Goal: Task Accomplishment & Management: Use online tool/utility

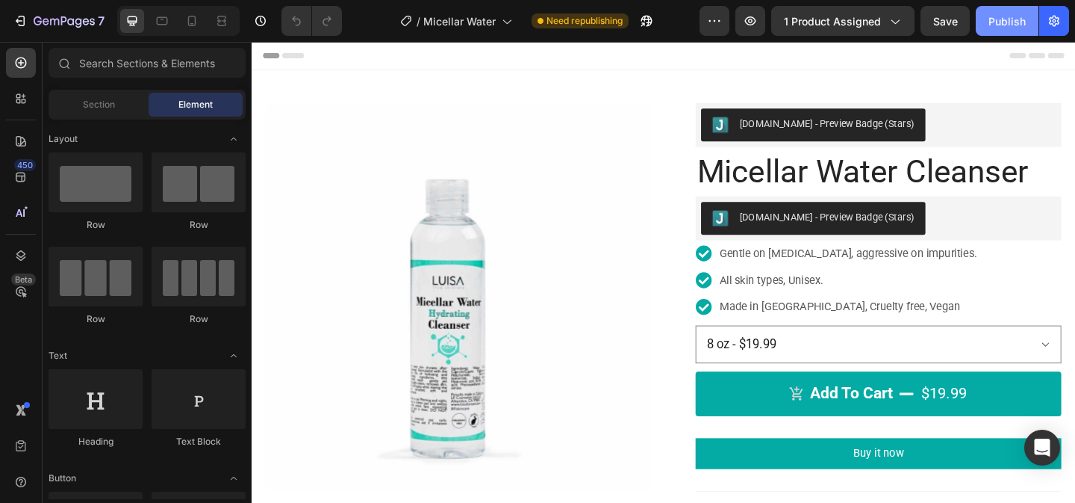
click at [1005, 19] on div "Publish" at bounding box center [1007, 21] width 37 height 16
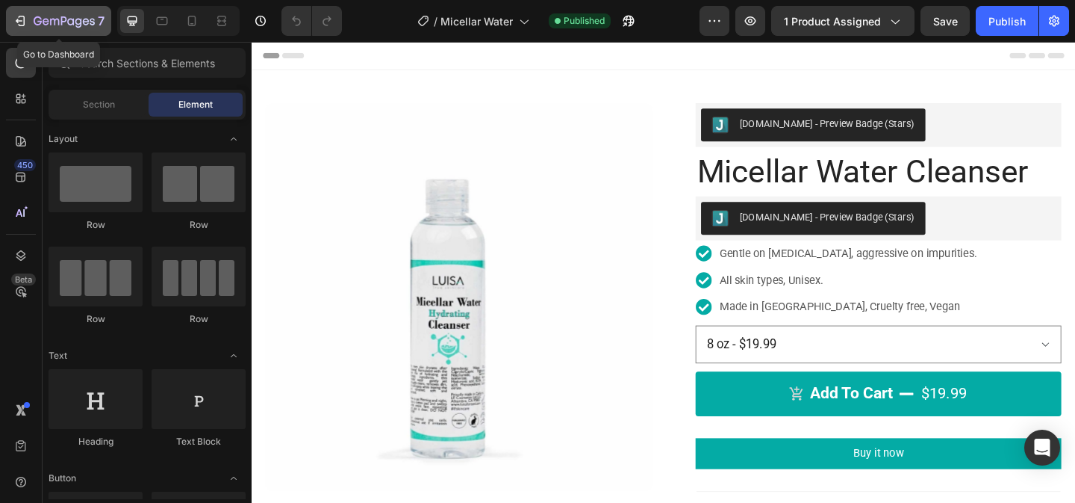
click at [42, 22] on icon "button" at bounding box center [64, 22] width 61 height 13
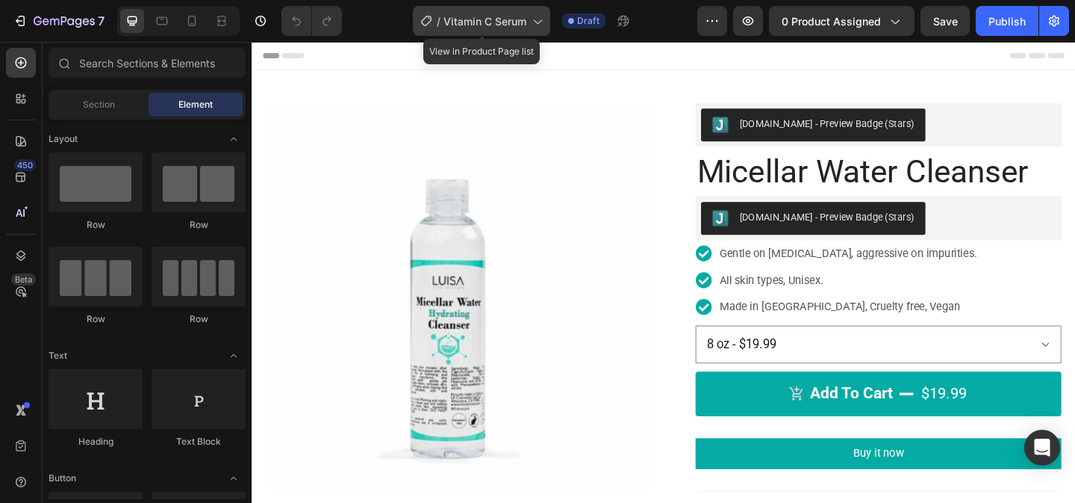
click at [532, 13] on icon at bounding box center [536, 20] width 15 height 15
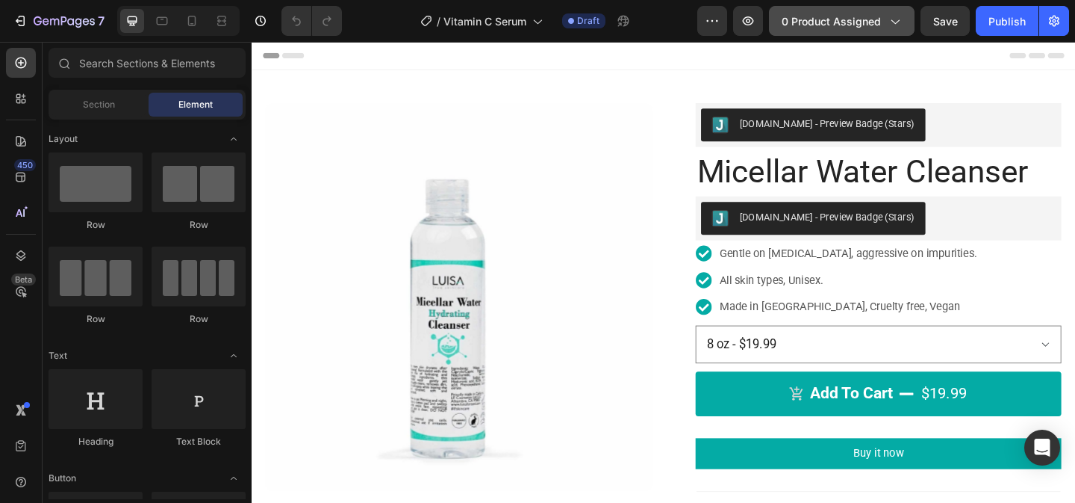
click at [793, 13] on span "0 product assigned" at bounding box center [831, 21] width 99 height 16
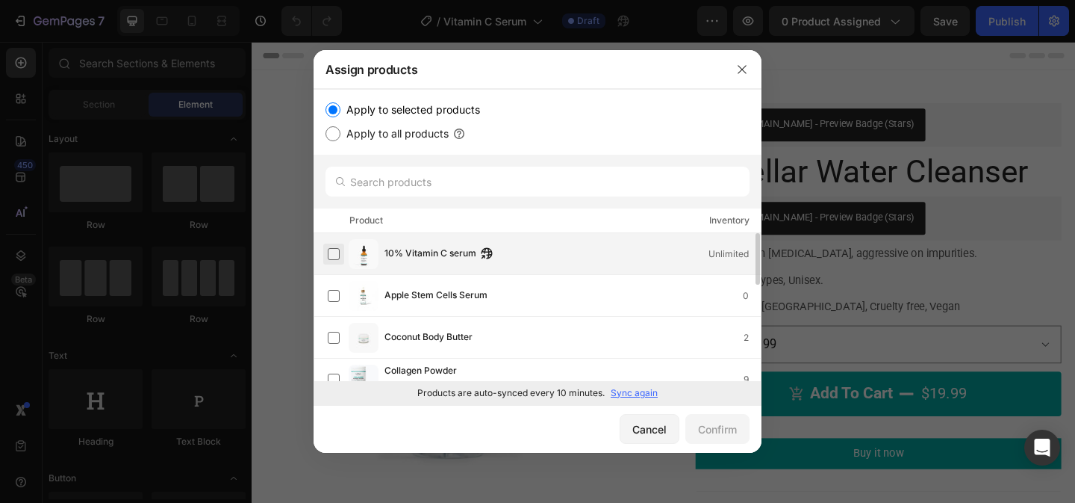
click at [332, 258] on label at bounding box center [334, 254] width 12 height 12
click at [720, 431] on div "Confirm" at bounding box center [717, 429] width 39 height 16
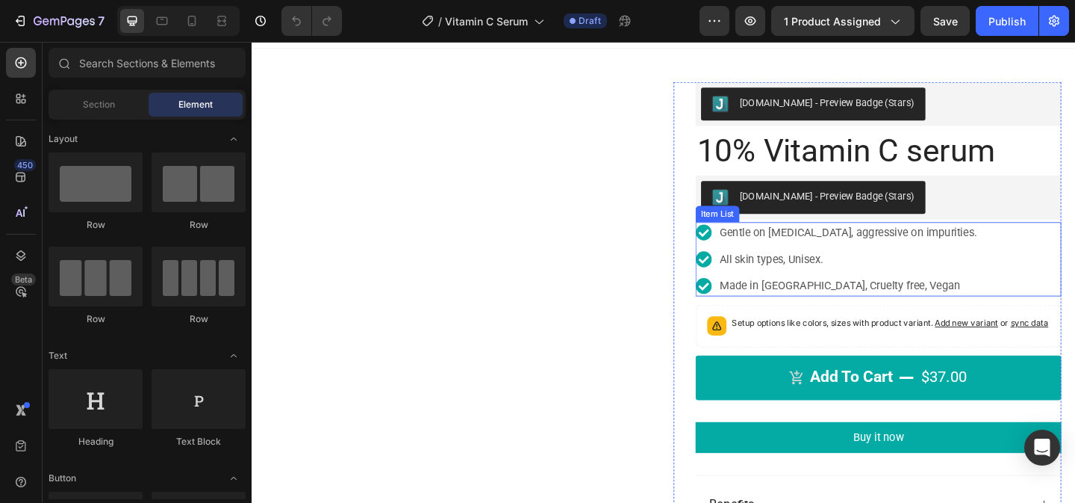
scroll to position [22, 0]
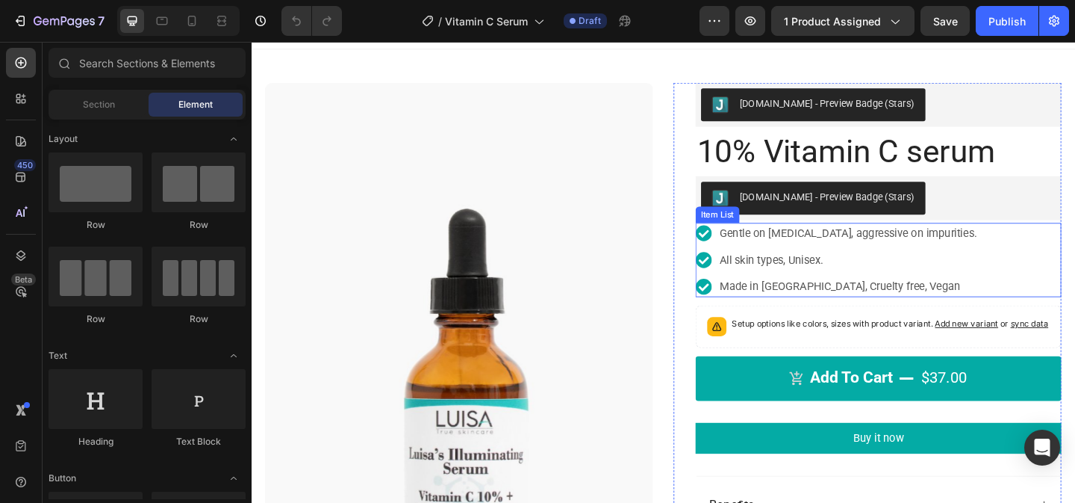
click at [884, 255] on p "Gentle on [MEDICAL_DATA], aggressive on impurities." at bounding box center [901, 249] width 280 height 18
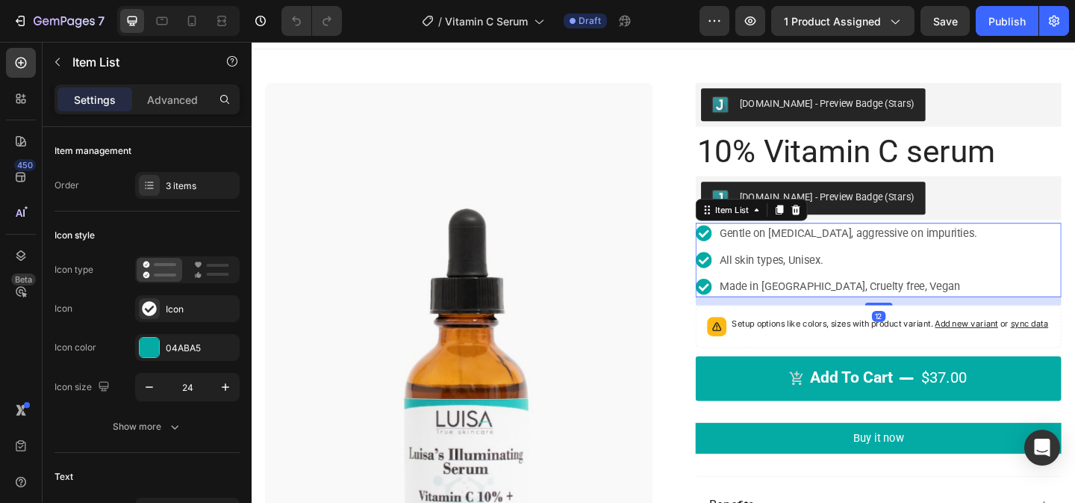
click at [883, 253] on p "Gentle on [MEDICAL_DATA], aggressive on impurities." at bounding box center [901, 249] width 280 height 18
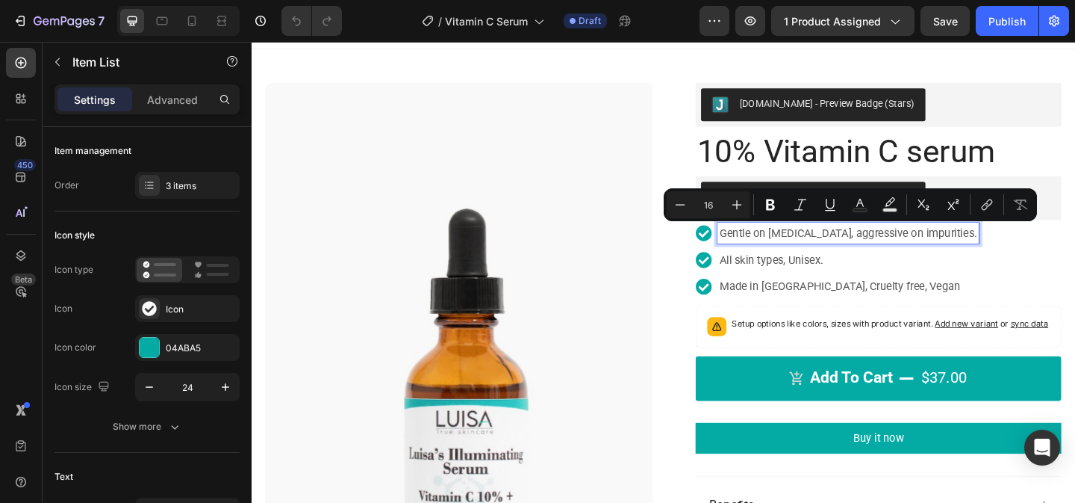
click at [951, 257] on p "Gentle on [MEDICAL_DATA], aggressive on impurities." at bounding box center [901, 249] width 280 height 18
drag, startPoint x: 1022, startPoint y: 249, endPoint x: 762, endPoint y: 257, distance: 260.0
click at [762, 257] on p "Gentle on [MEDICAL_DATA], aggressive on impurities." at bounding box center [901, 249] width 280 height 18
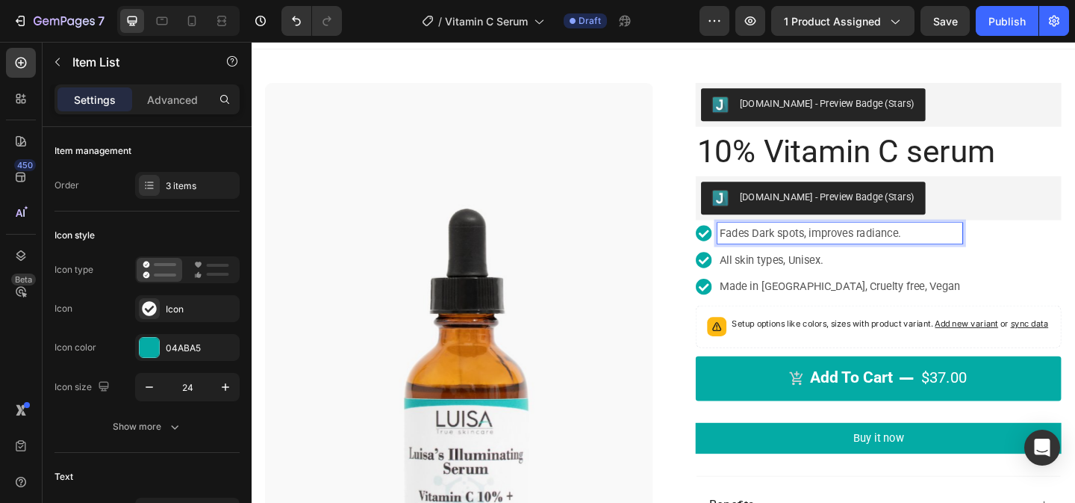
click at [857, 251] on p "Fades Dark spots, improves radiance." at bounding box center [892, 249] width 262 height 18
click at [830, 279] on p "All skin types, Unisex." at bounding box center [892, 279] width 262 height 18
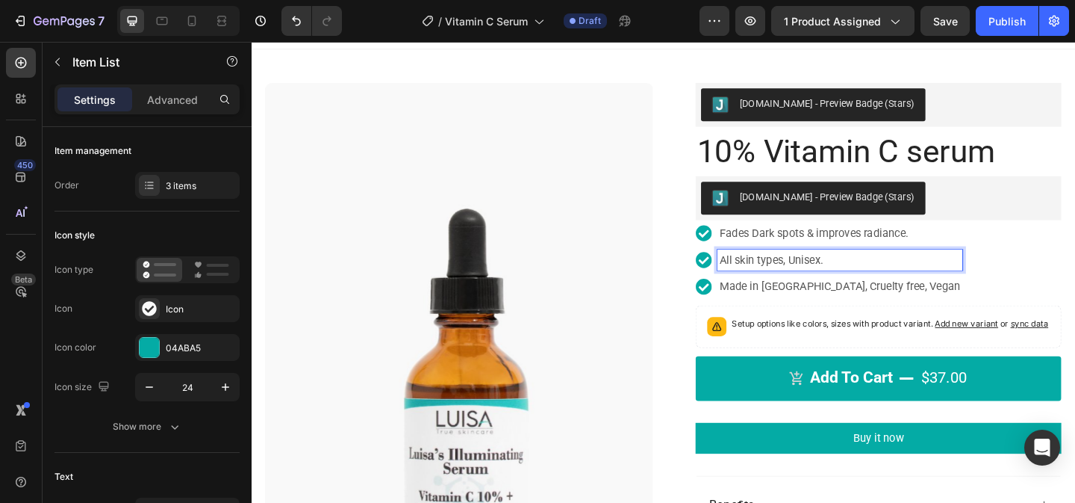
click at [897, 280] on p "All skin types, Unisex." at bounding box center [892, 279] width 262 height 18
drag, startPoint x: 893, startPoint y: 279, endPoint x: 762, endPoint y: 275, distance: 130.7
click at [762, 275] on p "All skin types, Unisex. G" at bounding box center [892, 279] width 262 height 18
click at [953, 305] on p "Made in [GEOGRAPHIC_DATA], Cruelty free, Vegan" at bounding box center [892, 308] width 262 height 18
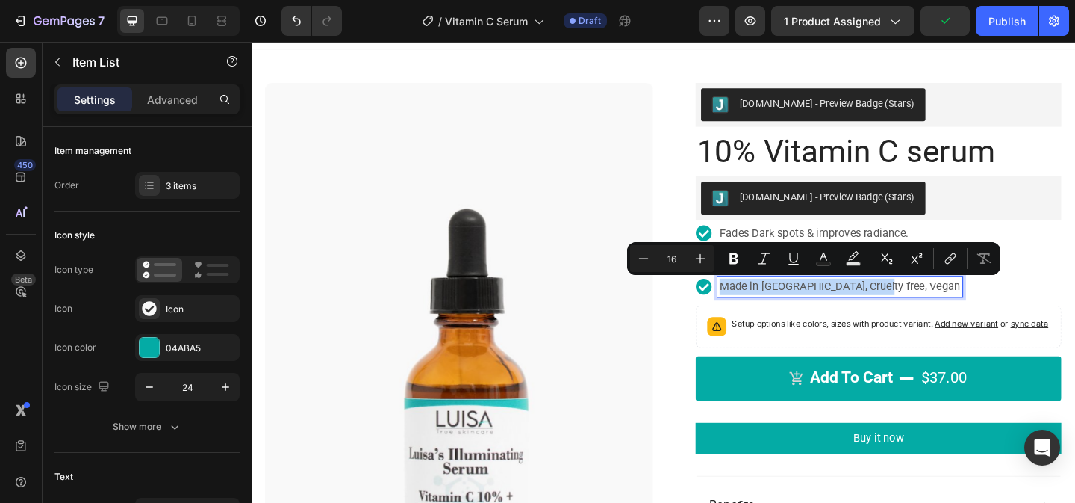
drag, startPoint x: 941, startPoint y: 308, endPoint x: 760, endPoint y: 306, distance: 180.7
click at [760, 306] on div "Made in [GEOGRAPHIC_DATA], Cruelty free, Vegan" at bounding box center [892, 307] width 267 height 22
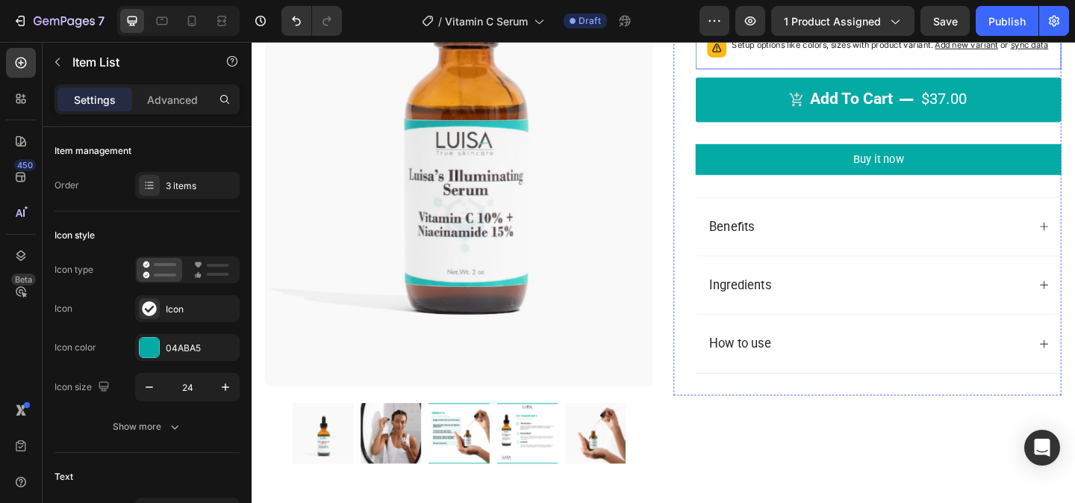
scroll to position [344, 0]
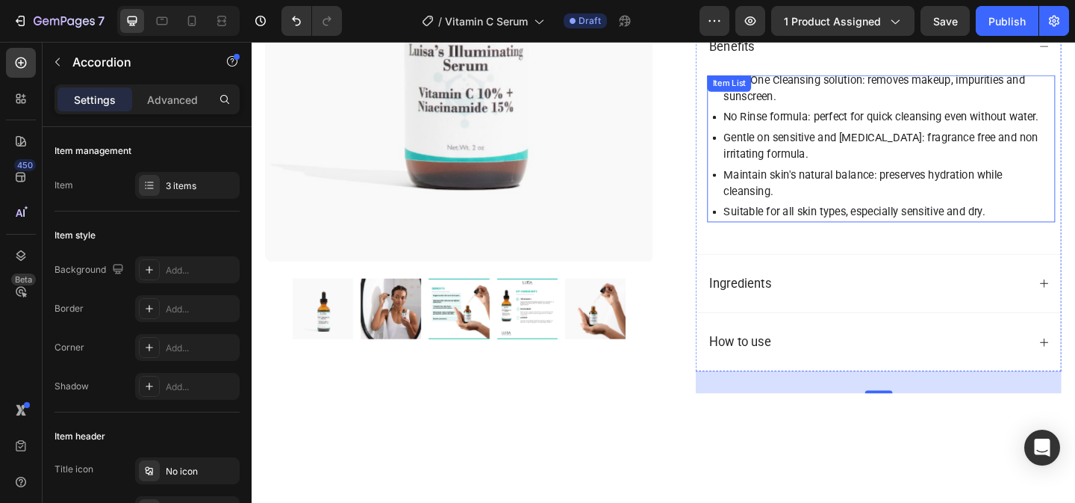
scroll to position [531, 0]
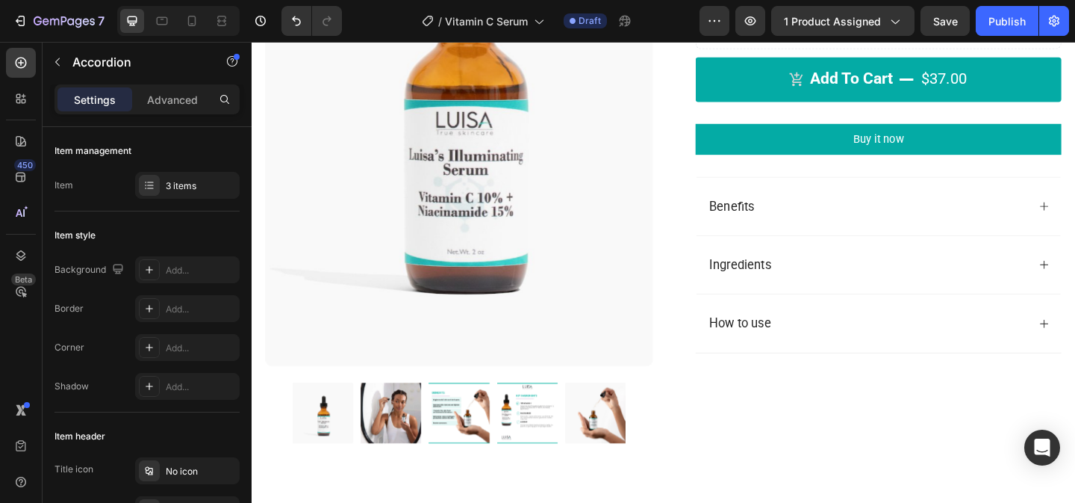
scroll to position [346, 0]
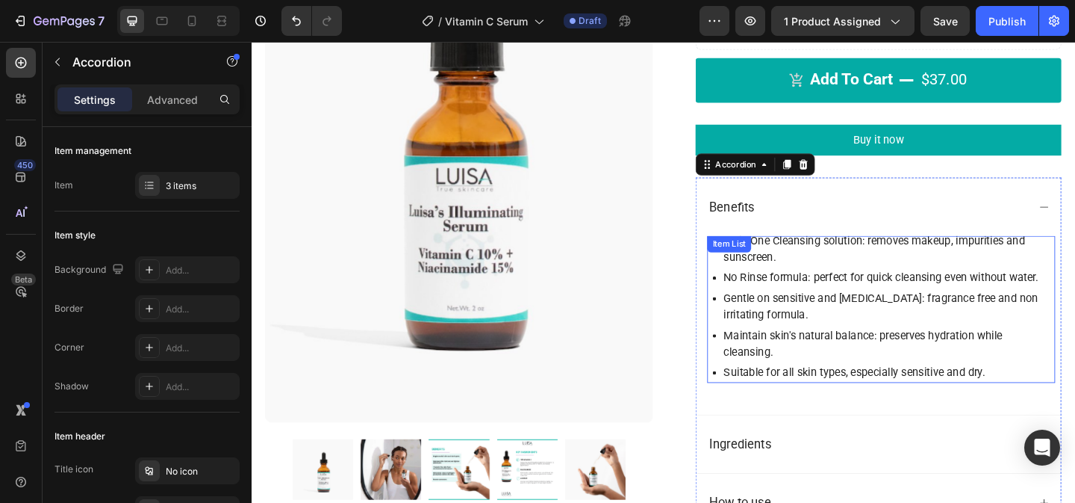
click at [887, 285] on p "All in One Cleansing solution: removes makeup, impurities and sunscreen." at bounding box center [944, 267] width 358 height 36
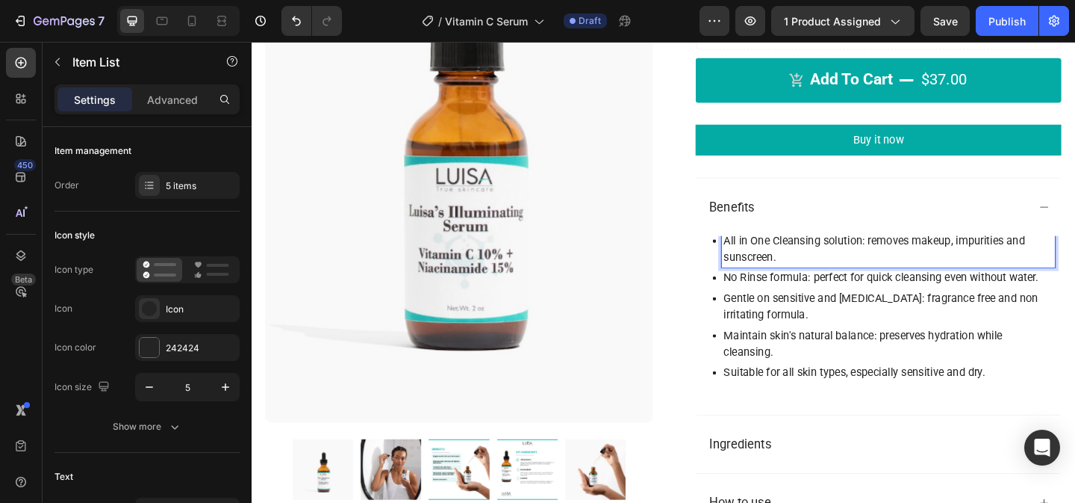
click at [824, 275] on p "All in One Cleansing solution: removes makeup, impurities and sunscreen." at bounding box center [944, 267] width 358 height 36
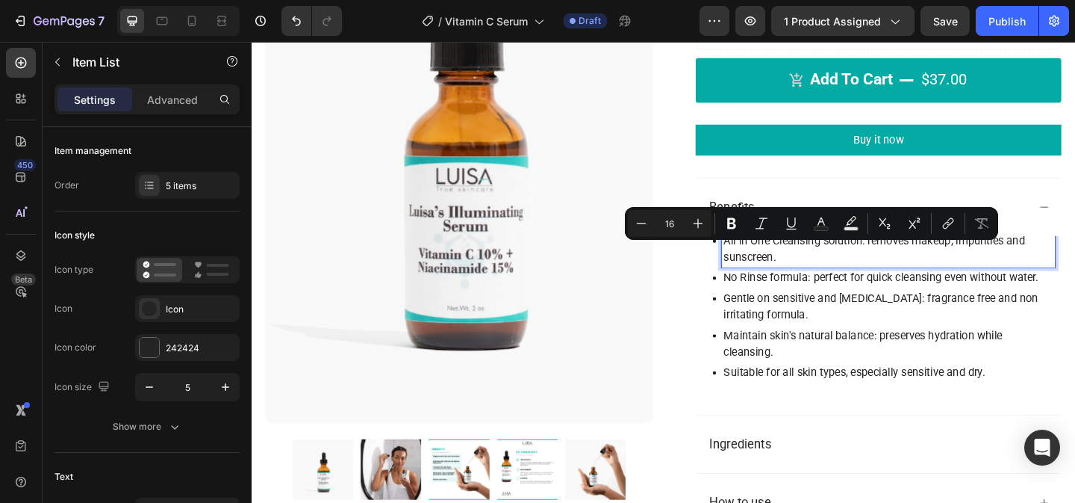
click at [830, 285] on p "All in One Cleansing solution: removes makeup, impurities and sunscreen." at bounding box center [944, 267] width 358 height 36
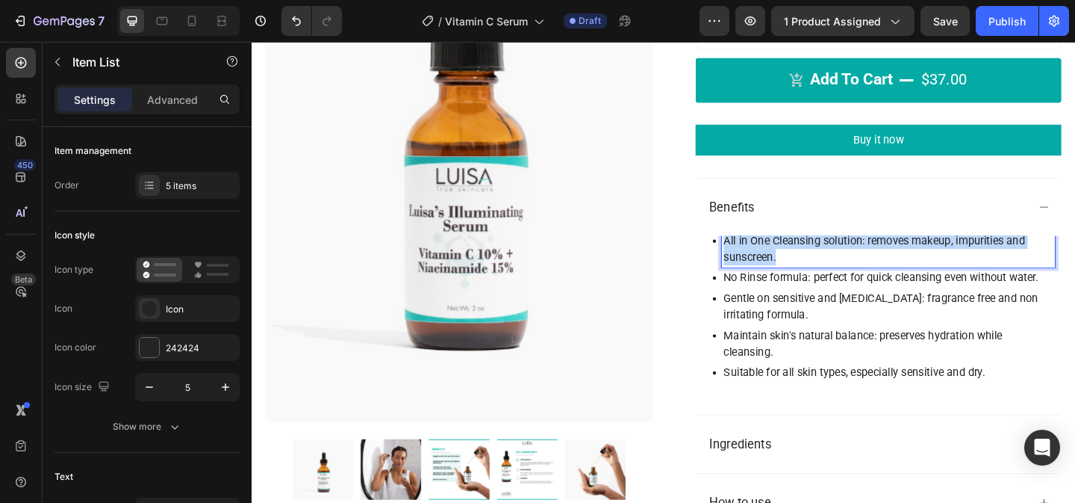
drag, startPoint x: 830, startPoint y: 287, endPoint x: 765, endPoint y: 270, distance: 67.2
click at [765, 270] on p "All in One Cleansing solution: removes makeup, impurities and sunscreen." at bounding box center [944, 267] width 358 height 36
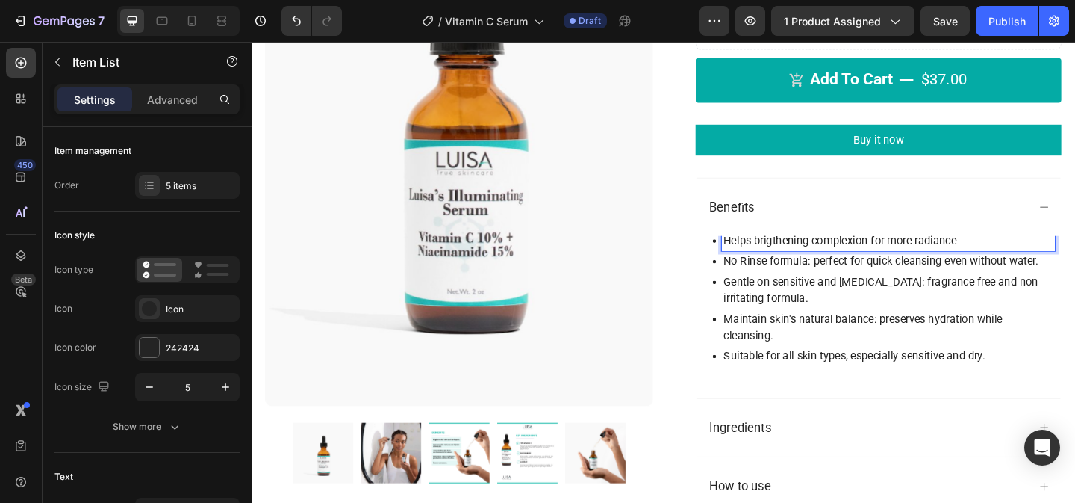
click at [858, 267] on p "Helps brigthening complexion for more radiance" at bounding box center [944, 258] width 358 height 18
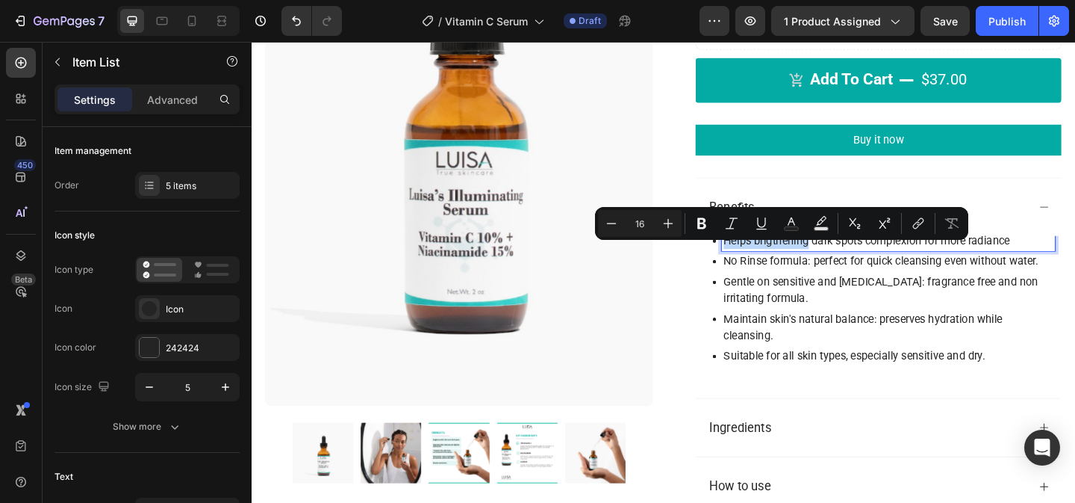
drag, startPoint x: 859, startPoint y: 270, endPoint x: 767, endPoint y: 270, distance: 92.6
click at [767, 267] on p "Helps brigthening dark spots complexion for more radiance" at bounding box center [944, 258] width 358 height 18
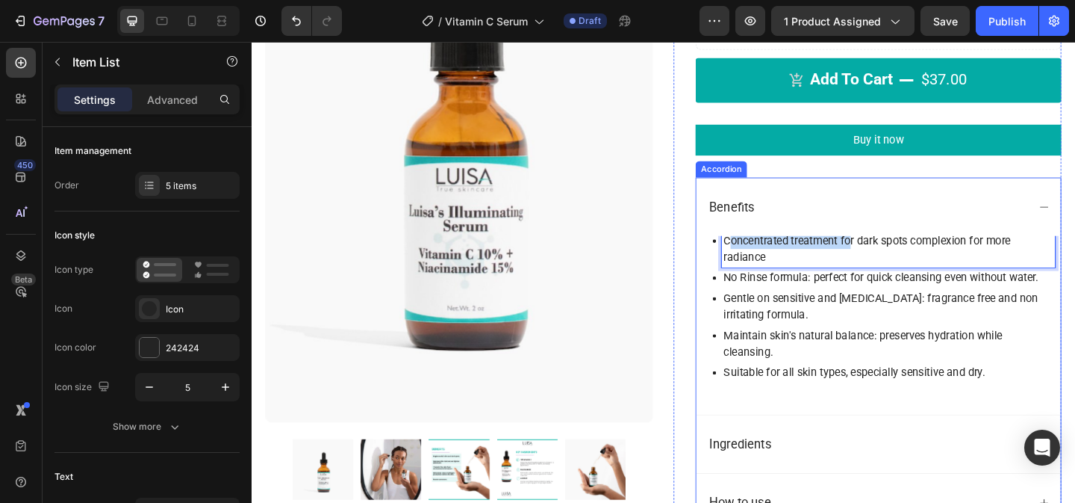
drag, startPoint x: 907, startPoint y: 269, endPoint x: 771, endPoint y: 264, distance: 136.0
click at [772, 264] on div "Benefits Concentrated treatment for dark spots complexion for more radiance No …" at bounding box center [934, 318] width 397 height 258
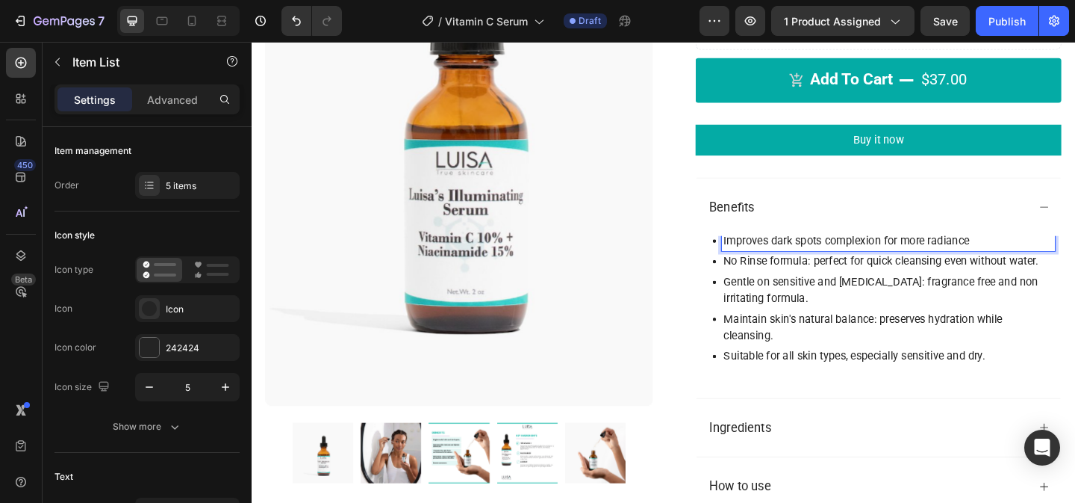
click at [873, 267] on p "Improves dark spots complexion for more radiance" at bounding box center [944, 258] width 358 height 18
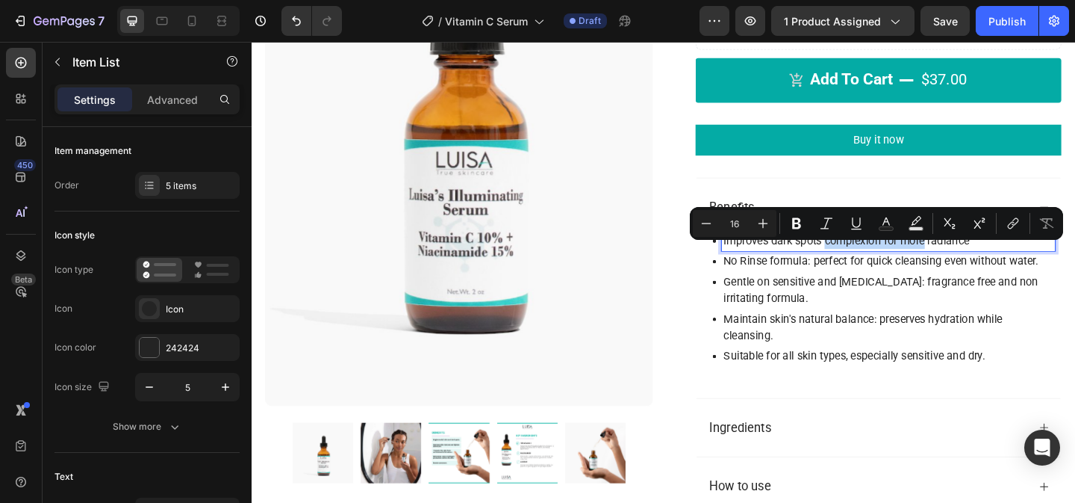
drag, startPoint x: 986, startPoint y: 270, endPoint x: 879, endPoint y: 270, distance: 107.5
click at [879, 267] on p "Improves dark spots complexion for more radiance" at bounding box center [944, 258] width 358 height 18
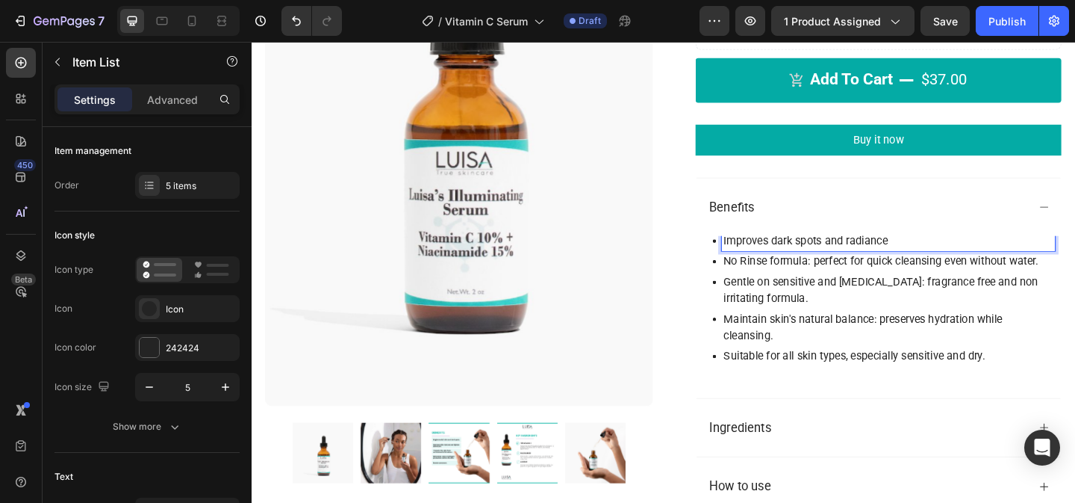
click at [963, 267] on p "Improves dark spots and radiance" at bounding box center [944, 258] width 358 height 18
click at [764, 269] on div "Improves dark spots and radiance" at bounding box center [944, 257] width 363 height 22
click at [1008, 267] on p "Daily use improves dark spots and radiance" at bounding box center [944, 258] width 358 height 18
click at [845, 289] on p "No Rinse formula: perfect for quick cleansing even without water." at bounding box center [944, 280] width 358 height 18
click at [839, 289] on p "No Rinse formula: perfect for quick cleansing even without water." at bounding box center [944, 280] width 358 height 18
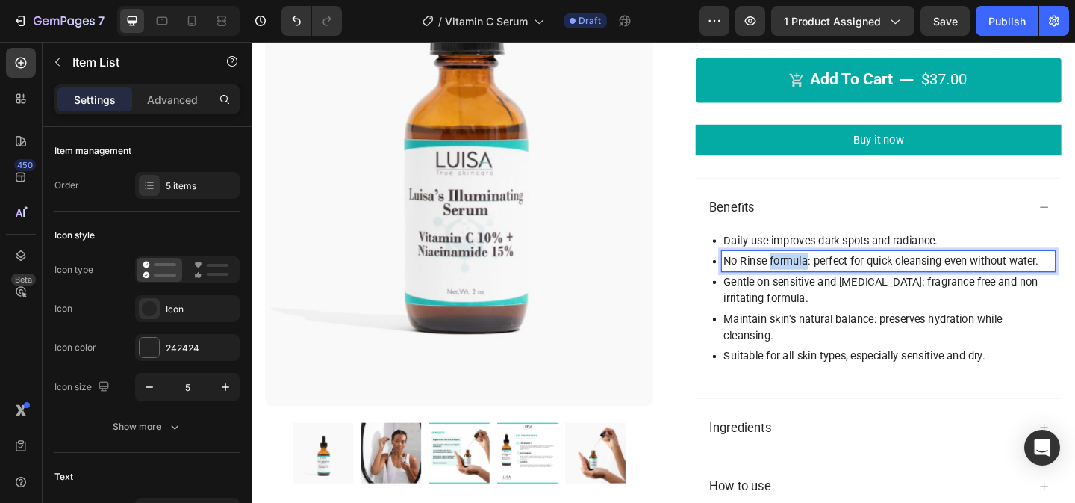
click at [839, 289] on p "No Rinse formula: perfect for quick cleansing even without water." at bounding box center [944, 280] width 358 height 18
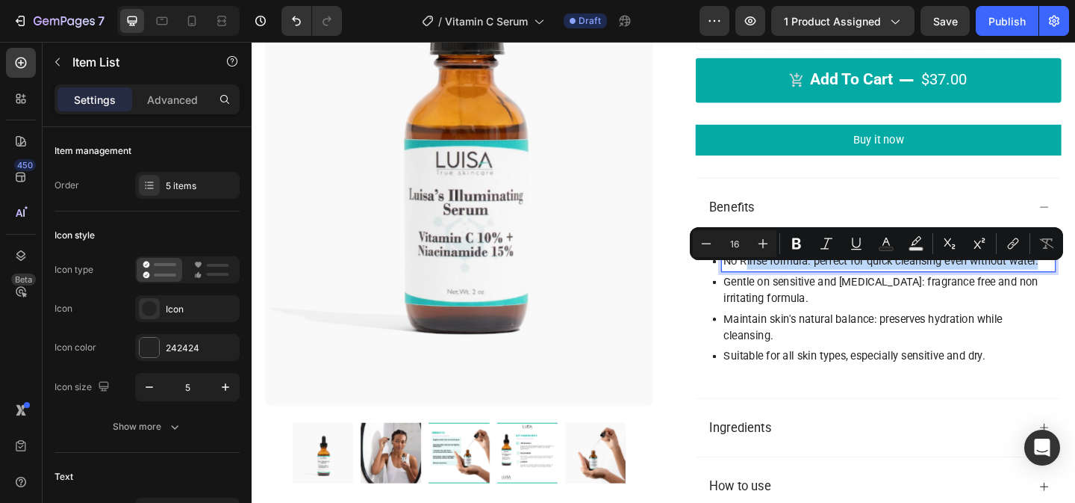
drag, startPoint x: 1109, startPoint y: 291, endPoint x: 789, endPoint y: 293, distance: 320.4
click at [789, 289] on p "No Rinse formula: perfect for quick cleansing even without water." at bounding box center [944, 280] width 358 height 18
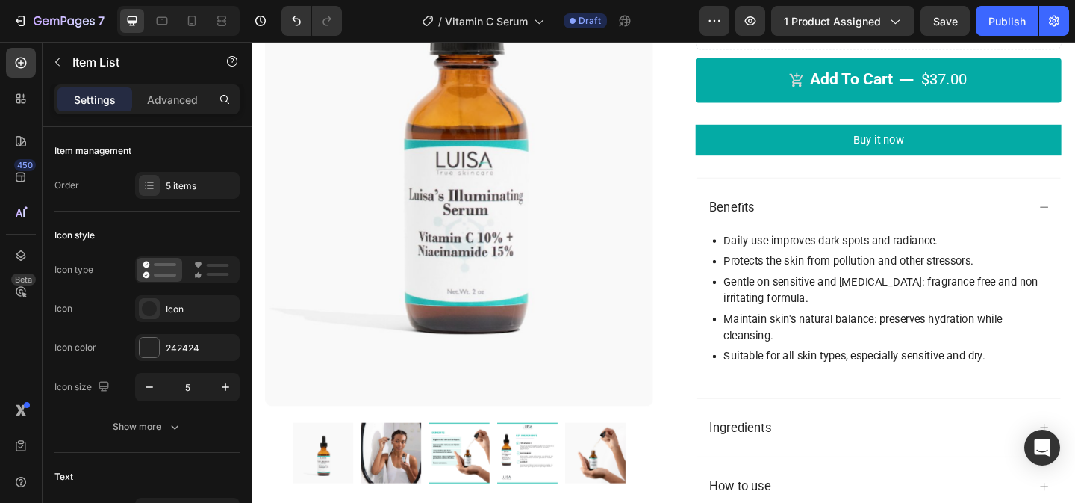
click at [821, 329] on p "Gentle on sensitive and [MEDICAL_DATA]: fragrance free and non irritating formu…" at bounding box center [944, 311] width 358 height 36
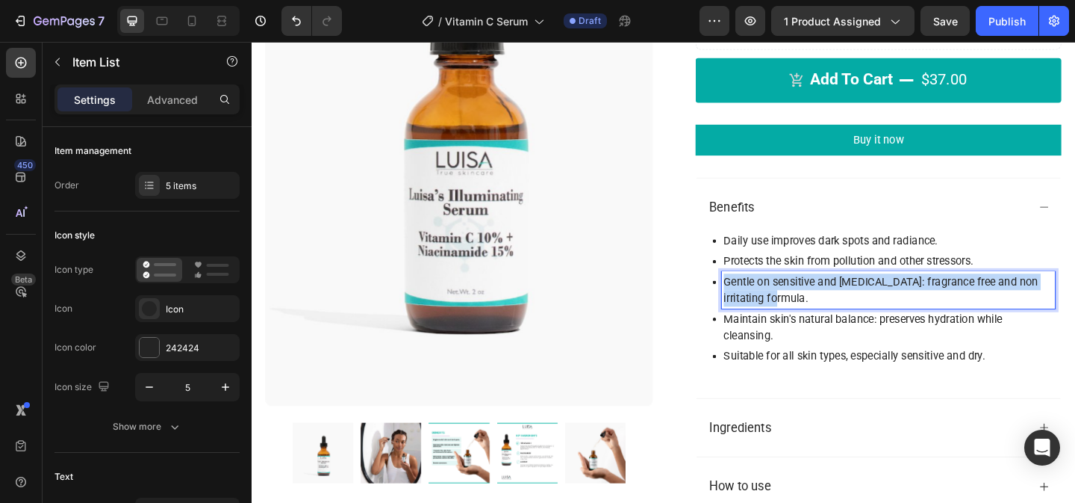
drag, startPoint x: 813, startPoint y: 333, endPoint x: 767, endPoint y: 312, distance: 50.8
click at [767, 312] on p "Gentle on sensitive and [MEDICAL_DATA]: fragrance free and non irritating formu…" at bounding box center [944, 311] width 358 height 36
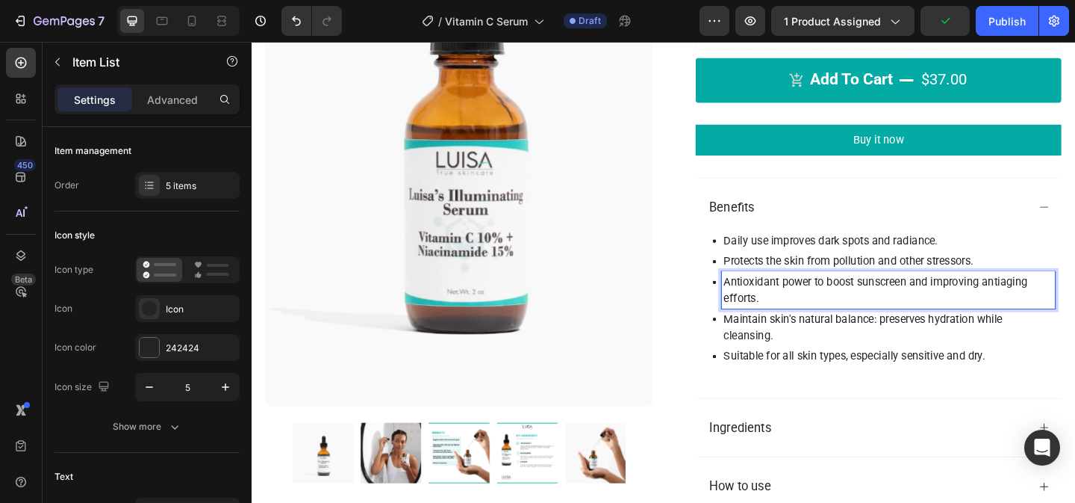
click at [817, 370] on p "Maintain skin's natural balance: preserves hydration while cleansing." at bounding box center [944, 352] width 358 height 36
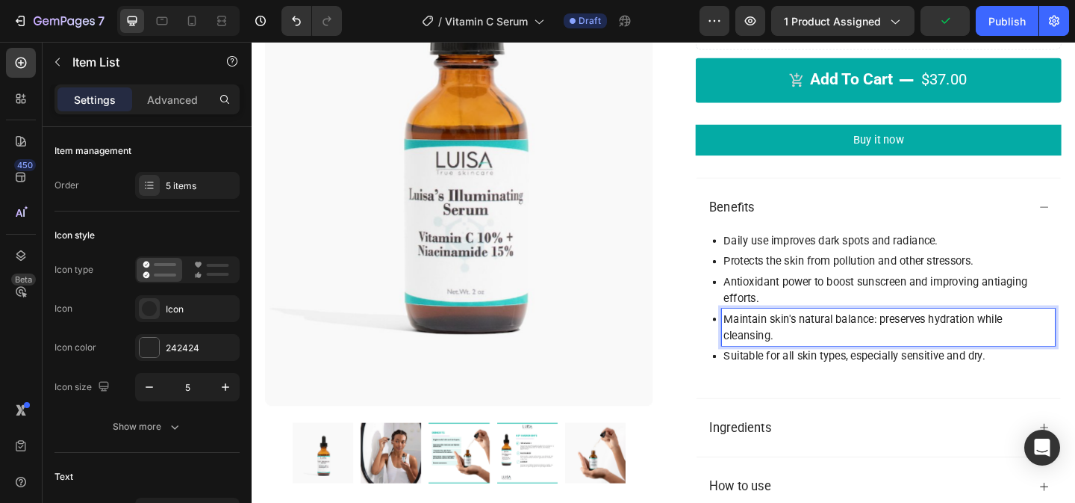
click at [842, 370] on p "Maintain skin's natural balance: preserves hydration while cleansing." at bounding box center [944, 352] width 358 height 36
drag, startPoint x: 931, startPoint y: 353, endPoint x: 974, endPoint y: 370, distance: 46.6
click at [974, 370] on p "Maintain skin's natural balance: preserves hydration while cleansing." at bounding box center [944, 352] width 358 height 36
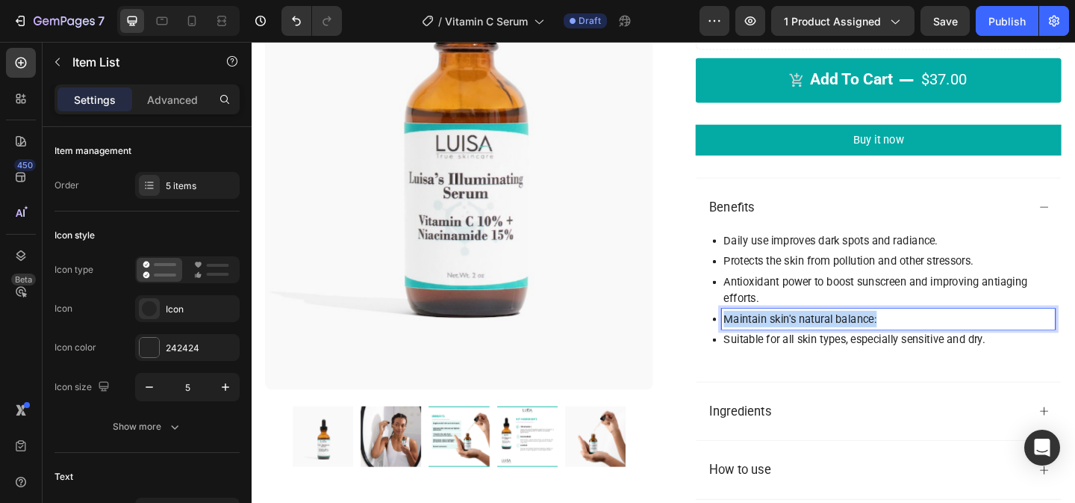
drag, startPoint x: 936, startPoint y: 355, endPoint x: 769, endPoint y: 349, distance: 166.6
click at [769, 349] on p "Maintain skin's natural balance:" at bounding box center [944, 343] width 358 height 18
drag, startPoint x: 980, startPoint y: 354, endPoint x: 1076, endPoint y: 356, distance: 96.4
click at [1075, 352] on p "High tolerability, ideal [MEDICAL_DATA]. pH controlled" at bounding box center [944, 343] width 358 height 18
click at [990, 352] on p "High tolerability, ideal [MEDICAL_DATA]. No strong acids" at bounding box center [944, 343] width 358 height 18
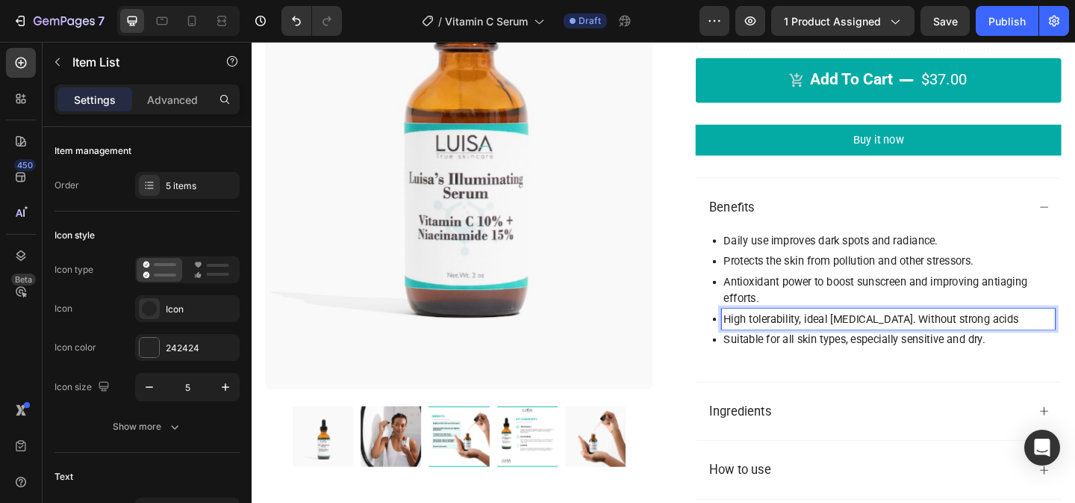
click at [1075, 352] on p "High tolerability, ideal [MEDICAL_DATA]. Without strong acids" at bounding box center [944, 343] width 358 height 18
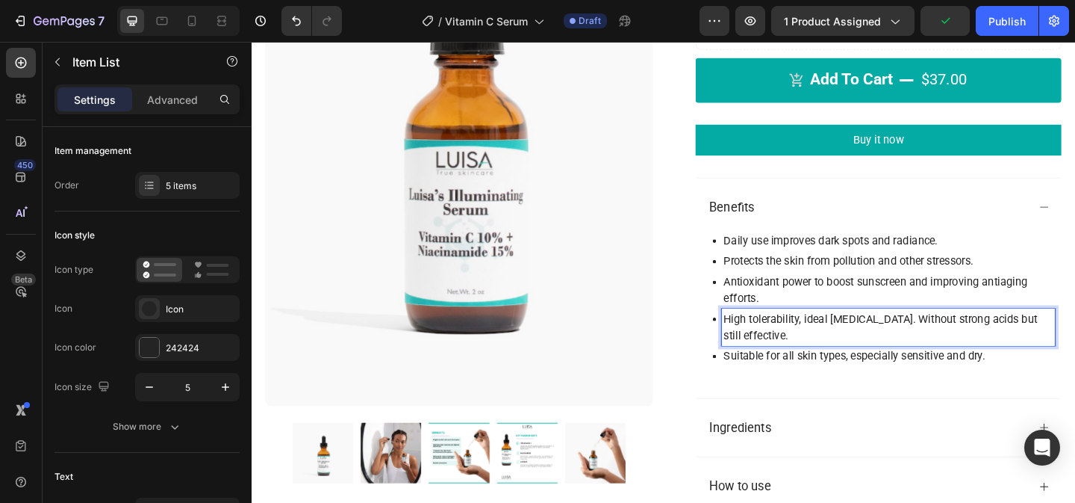
click at [1030, 392] on p "Suitable for all skin types, especially sensitive and dry." at bounding box center [944, 383] width 358 height 18
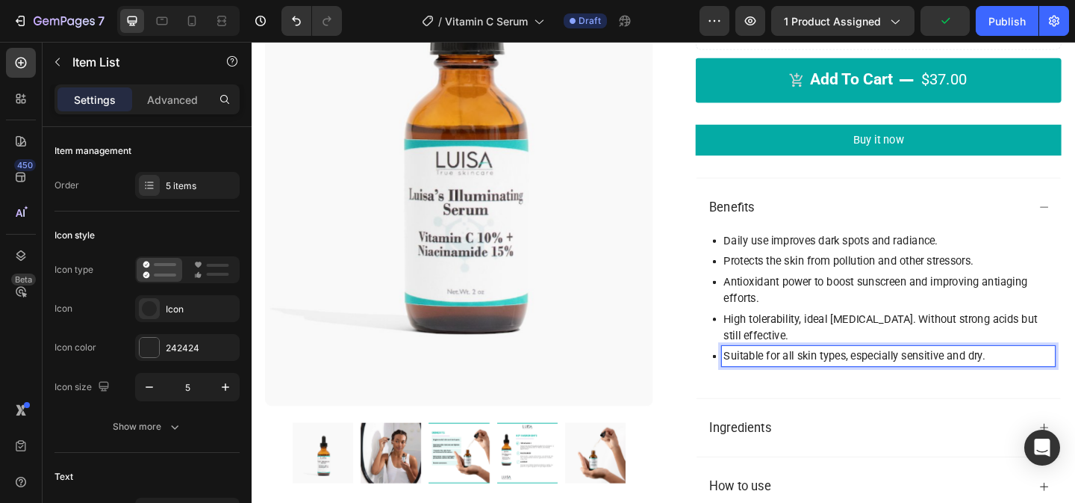
click at [913, 392] on p "Suitable for all skin types, especially sensitive and dry." at bounding box center [944, 383] width 358 height 18
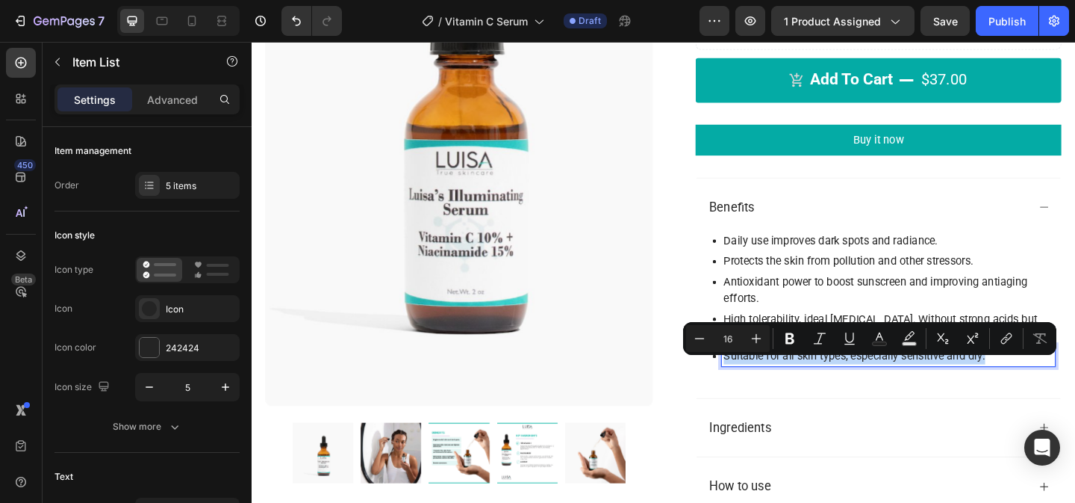
drag, startPoint x: 1059, startPoint y: 396, endPoint x: 767, endPoint y: 394, distance: 292.0
click at [767, 392] on p "Suitable for all skin types, especially sensitive and dry." at bounding box center [944, 383] width 358 height 18
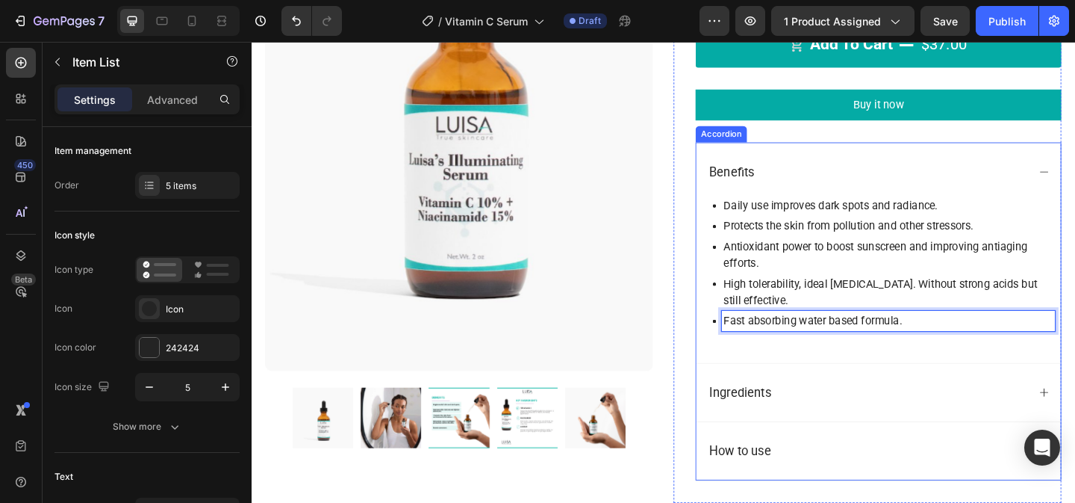
scroll to position [402, 0]
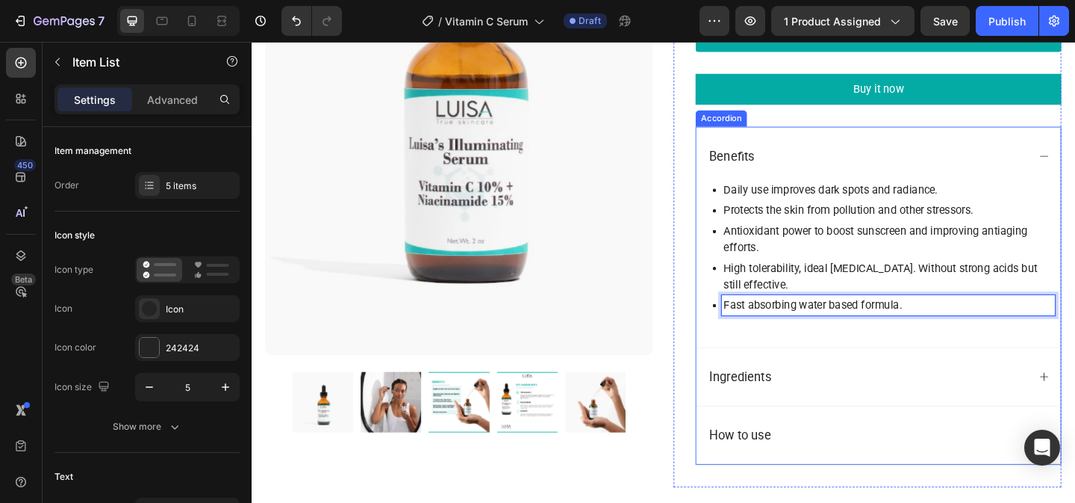
click at [830, 412] on div "Ingredients" at bounding box center [921, 405] width 349 height 28
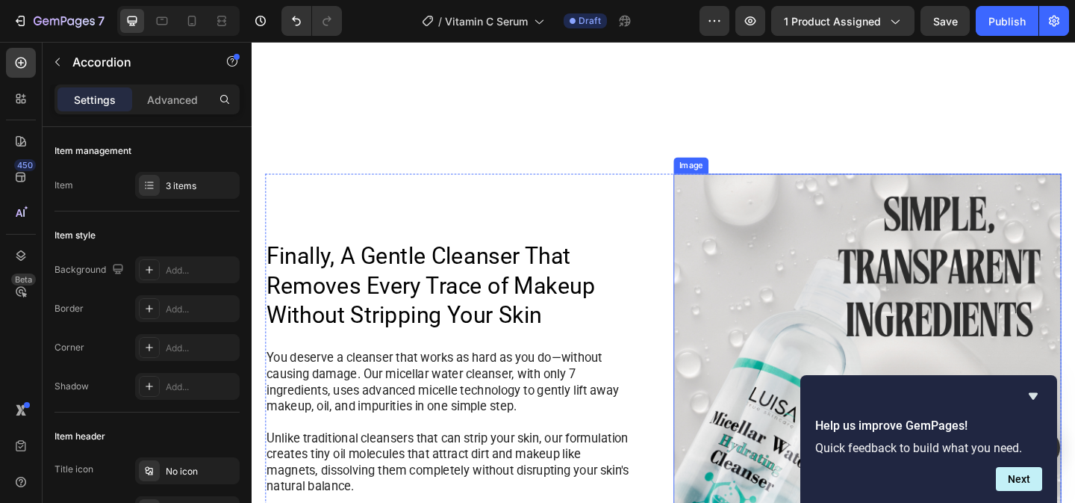
scroll to position [895, 0]
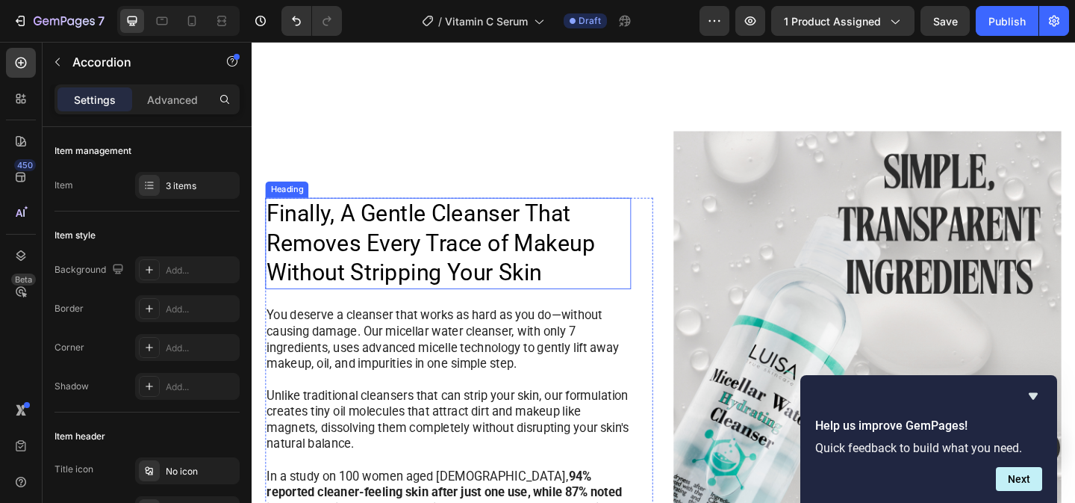
click at [479, 283] on h2 "Finally, A Gentle Cleanser That Removes Every Trace of Makeup Without Stripping…" at bounding box center [466, 260] width 398 height 99
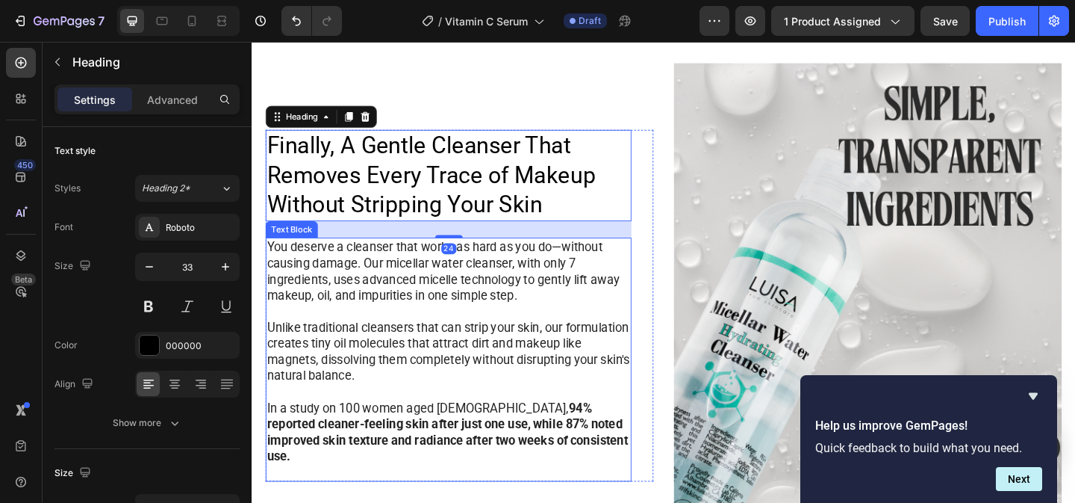
scroll to position [1072, 0]
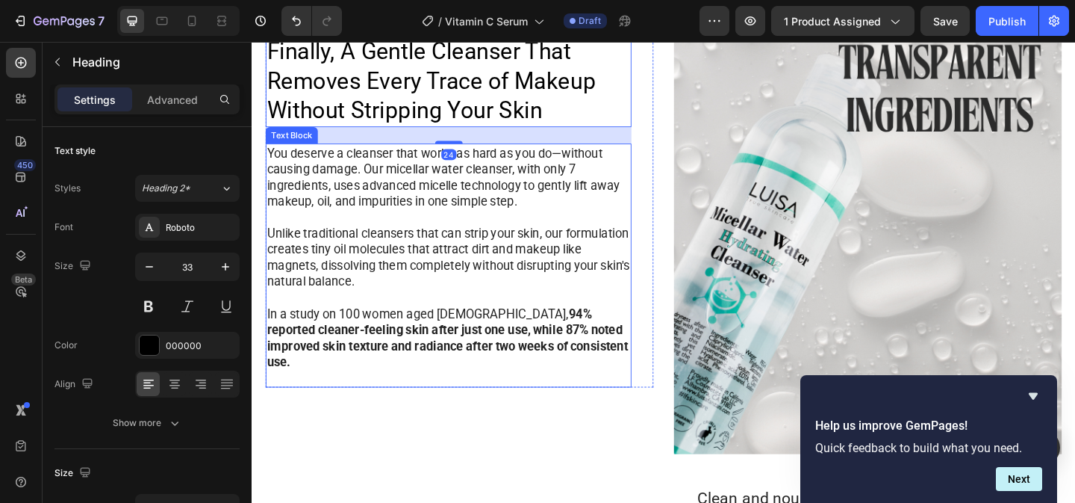
click at [486, 258] on p "Unlike traditional cleansers that can strip your skin, our formulation creates …" at bounding box center [465, 276] width 395 height 70
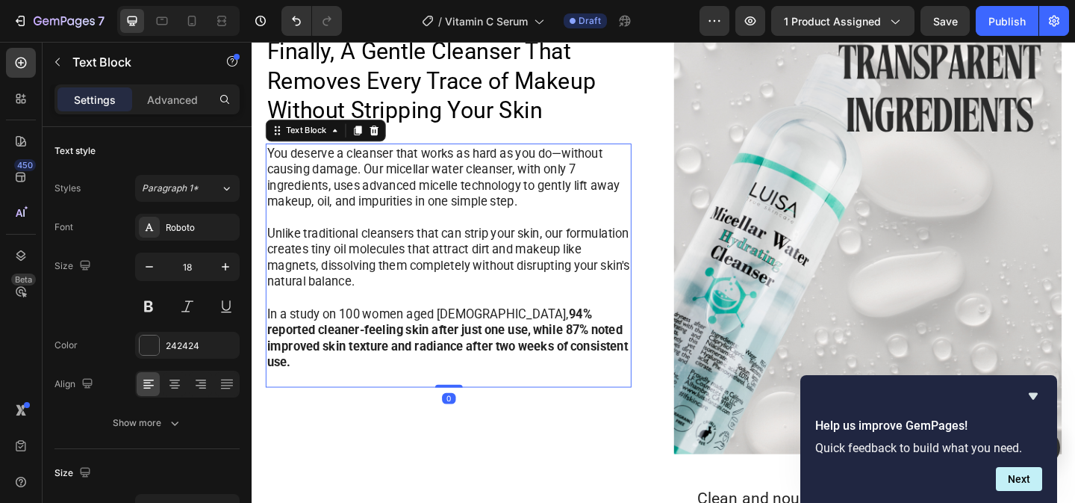
click at [486, 258] on p "Unlike traditional cleansers that can strip your skin, our formulation creates …" at bounding box center [465, 276] width 395 height 70
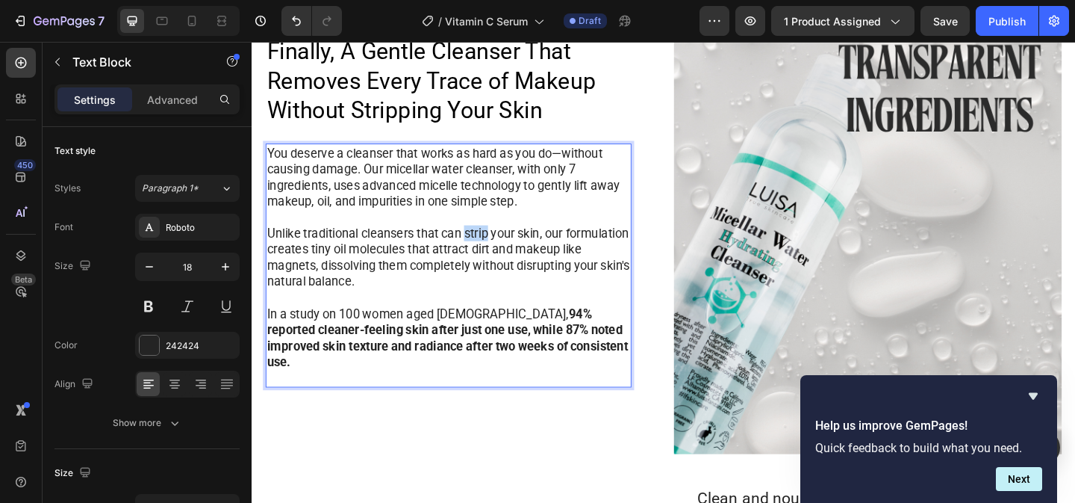
click at [486, 258] on p "Unlike traditional cleansers that can strip your skin, our formulation creates …" at bounding box center [465, 276] width 395 height 70
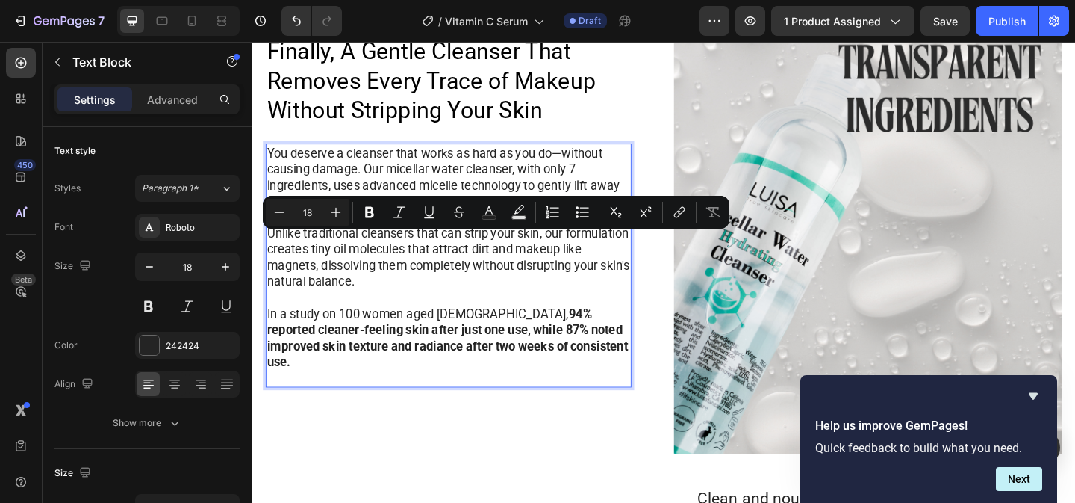
click at [487, 291] on p "Unlike traditional cleansers that can strip your skin, our formulation creates …" at bounding box center [465, 276] width 395 height 70
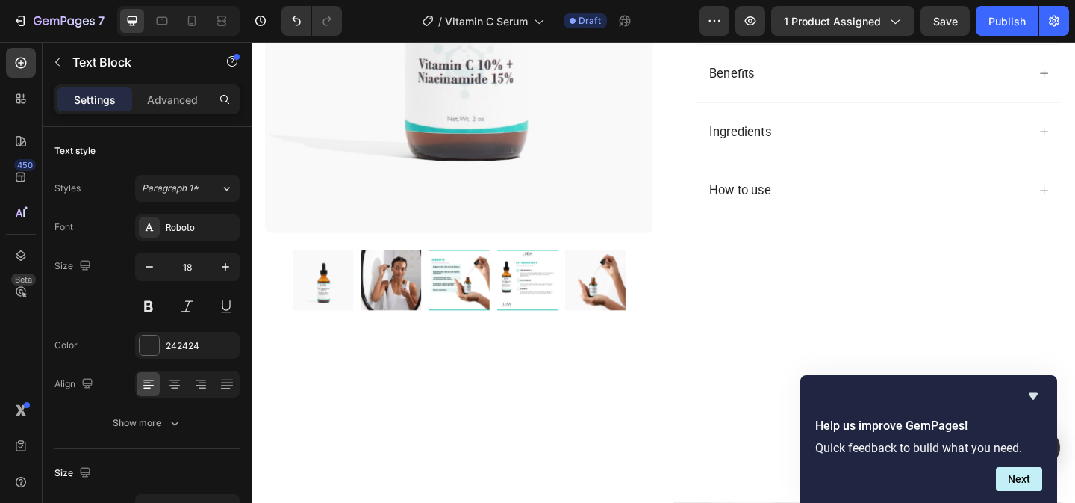
scroll to position [512, 0]
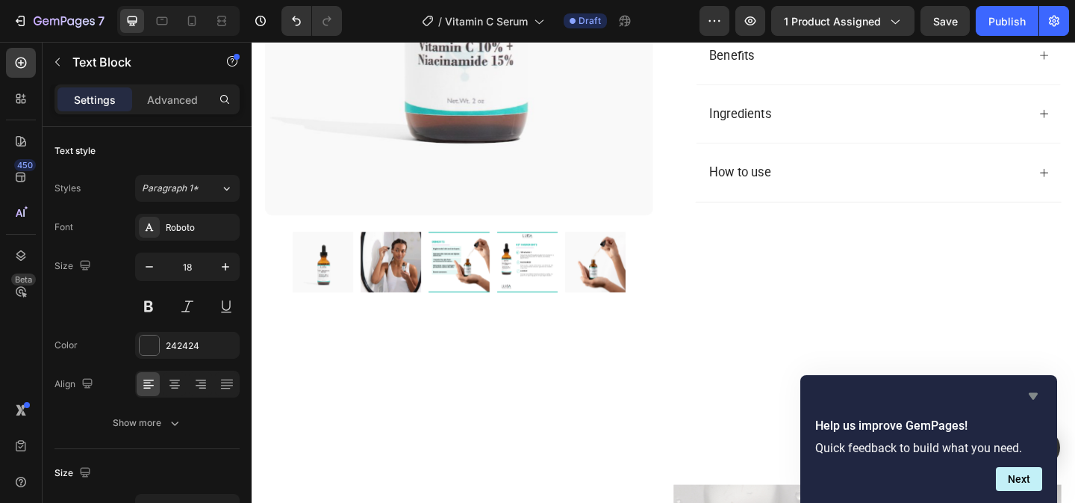
click at [1031, 397] on icon "Hide survey" at bounding box center [1033, 396] width 9 height 7
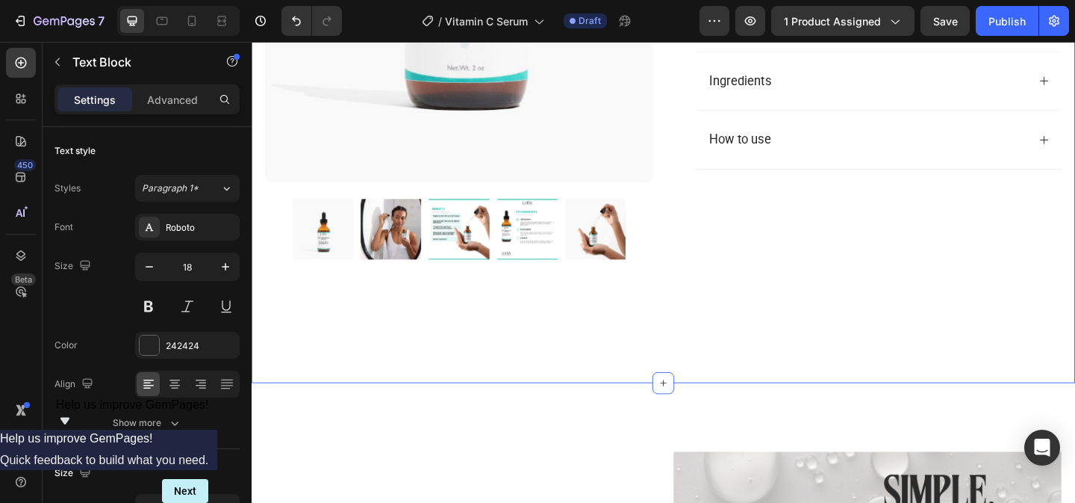
scroll to position [562, 0]
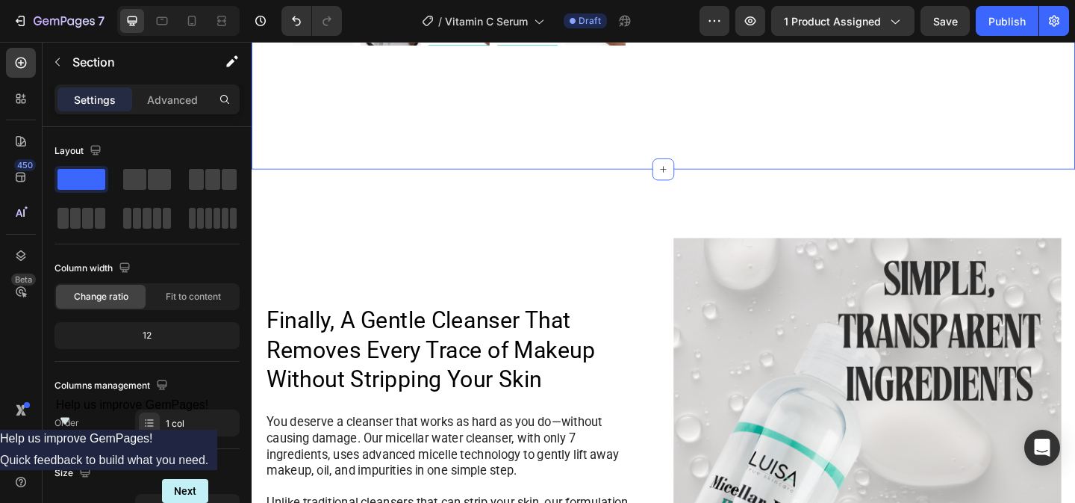
scroll to position [795, 0]
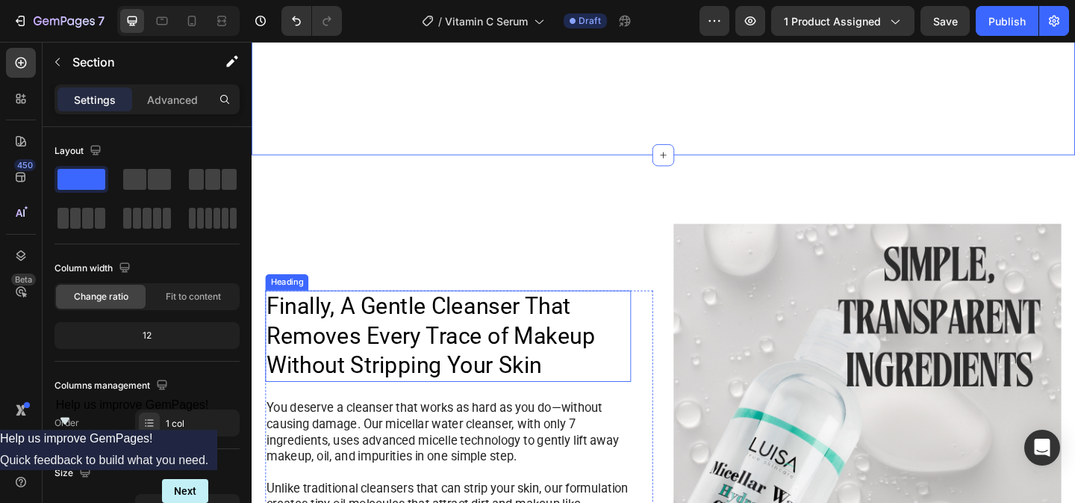
click at [450, 355] on h2 "Finally, A Gentle Cleanser That Removes Every Trace of Makeup Without Stripping…" at bounding box center [466, 361] width 398 height 99
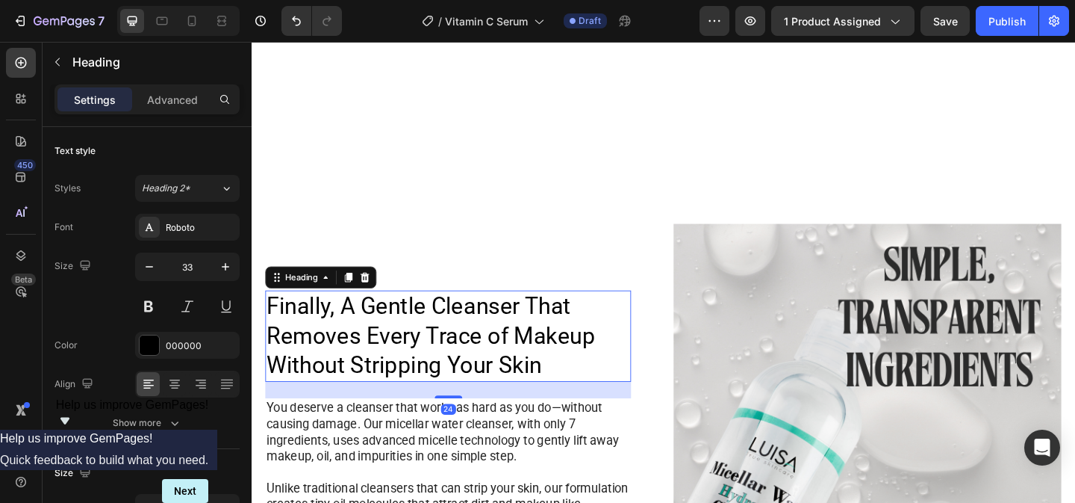
click at [450, 355] on h2 "Finally, A Gentle Cleanser That Removes Every Trace of Makeup Without Stripping…" at bounding box center [466, 361] width 398 height 99
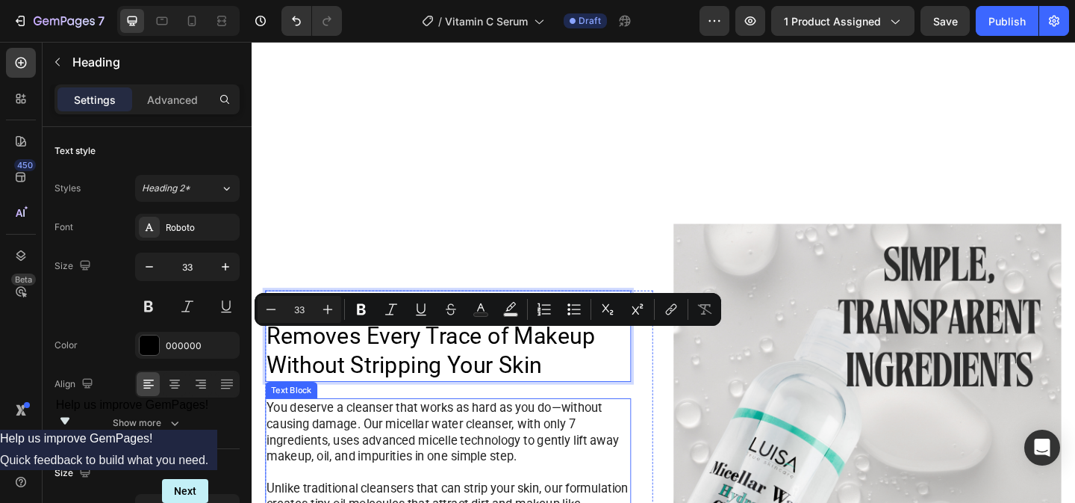
click at [432, 451] on p "You deserve a cleanser that works as hard as you do—without causing damage. Our…" at bounding box center [465, 466] width 395 height 70
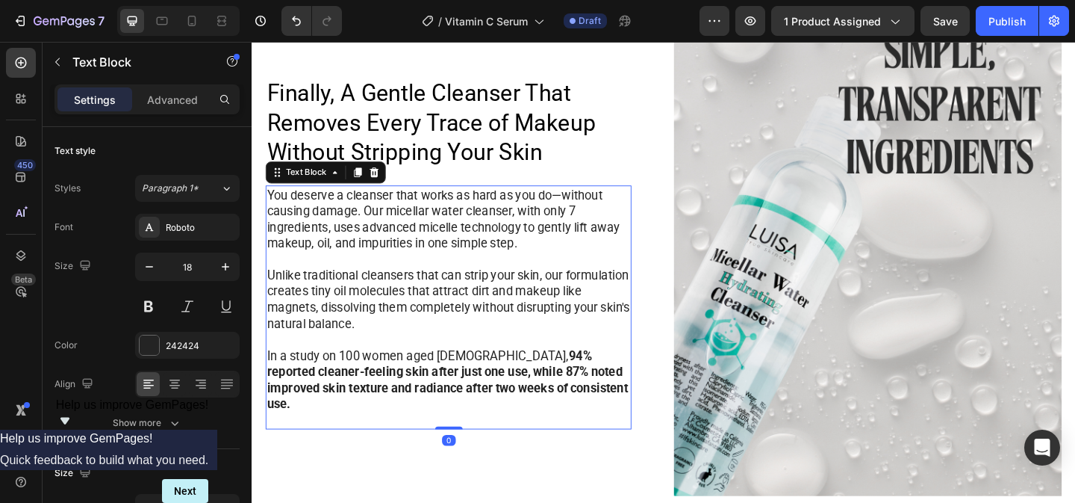
scroll to position [1030, 0]
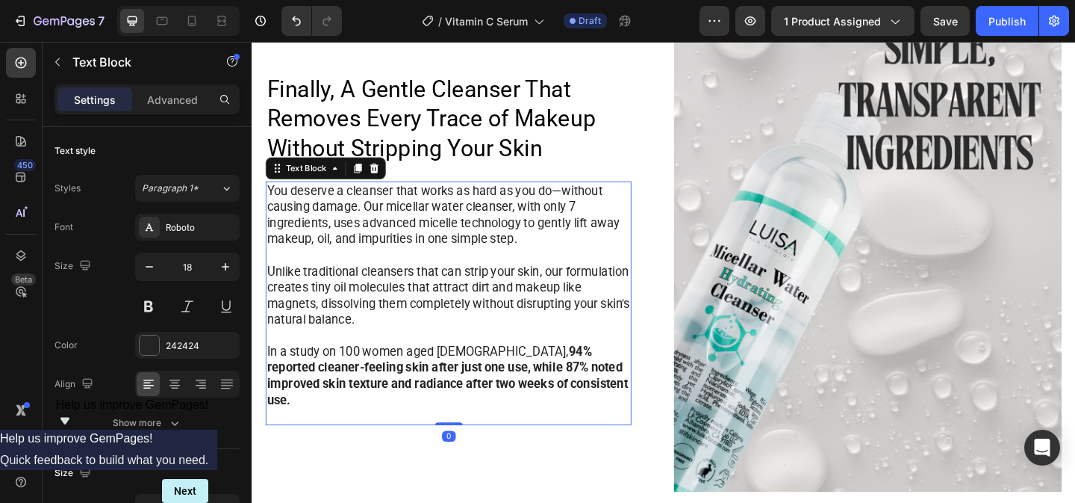
click at [512, 402] on strong "94% reported cleaner-feeling skin after just one use, while 87% noted improved …" at bounding box center [464, 404] width 393 height 68
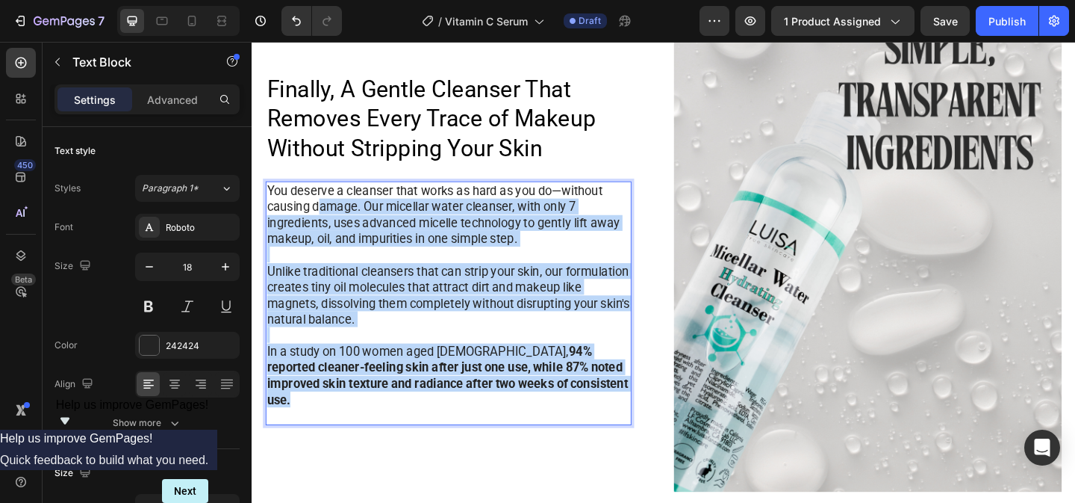
drag, startPoint x: 617, startPoint y: 426, endPoint x: 323, endPoint y: 231, distance: 352.7
click at [323, 231] on div "You deserve a cleanser that works as hard as you do—without causing damage. Our…" at bounding box center [466, 325] width 398 height 265
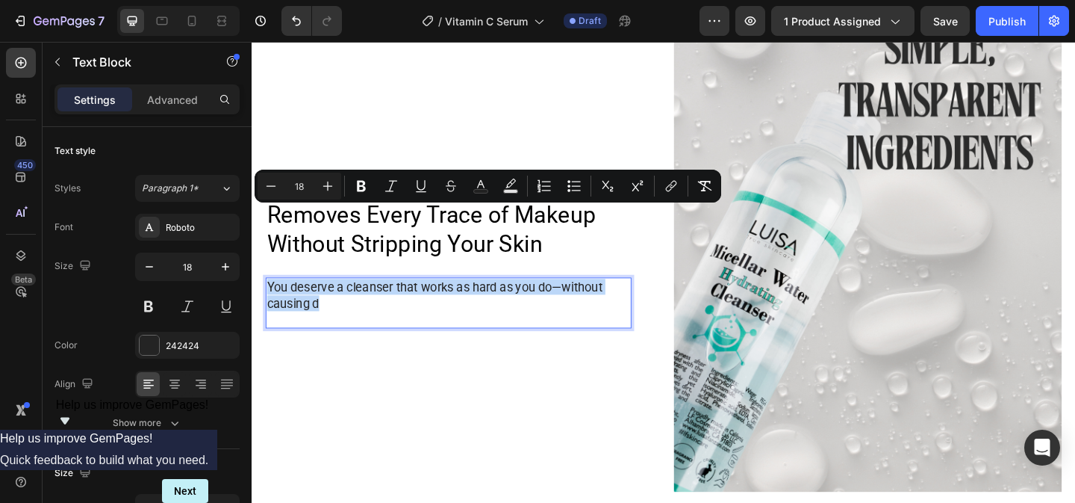
scroll to position [1127, 0]
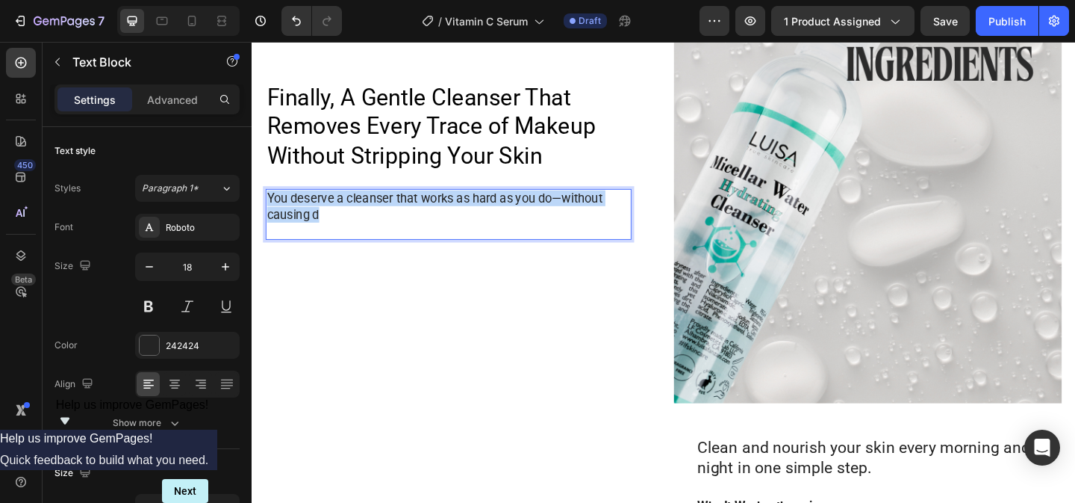
drag, startPoint x: 334, startPoint y: 231, endPoint x: 269, endPoint y: 211, distance: 68.2
click at [269, 211] on p "You deserve a cleanser that works as hard as you do—without causing d" at bounding box center [465, 220] width 395 height 35
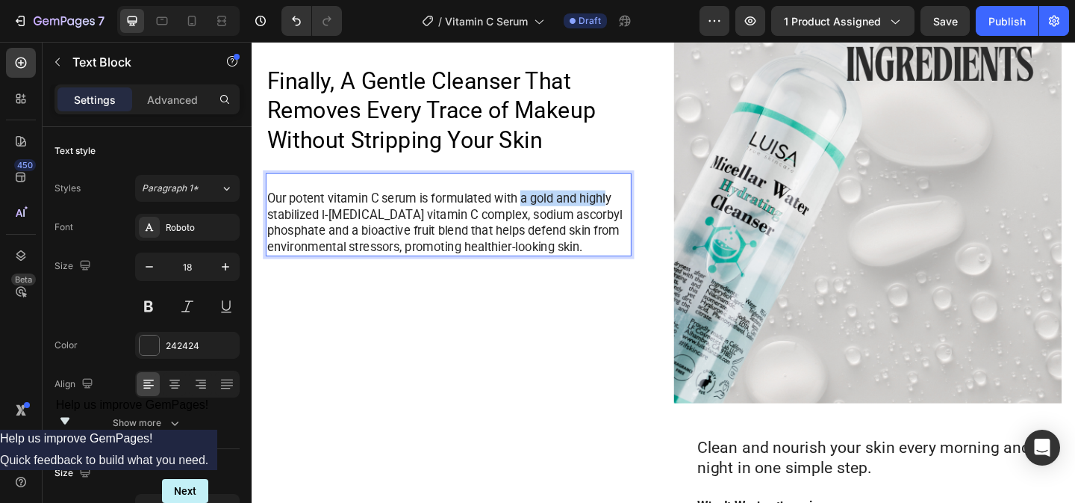
drag, startPoint x: 548, startPoint y: 211, endPoint x: 641, endPoint y: 212, distance: 93.3
click at [641, 212] on p "Our potent vitamin C serum is formulated with a gold and highly stabilized l-[M…" at bounding box center [465, 238] width 395 height 70
click at [631, 208] on p "Our potent vitamin C serum is formulated with a stabilized l-[MEDICAL_DATA] vit…" at bounding box center [465, 238] width 395 height 70
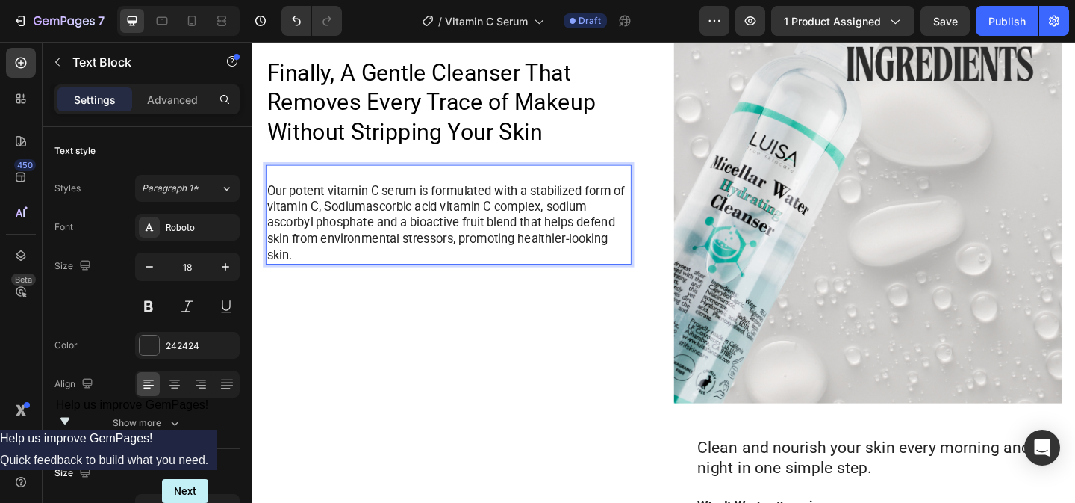
scroll to position [1118, 0]
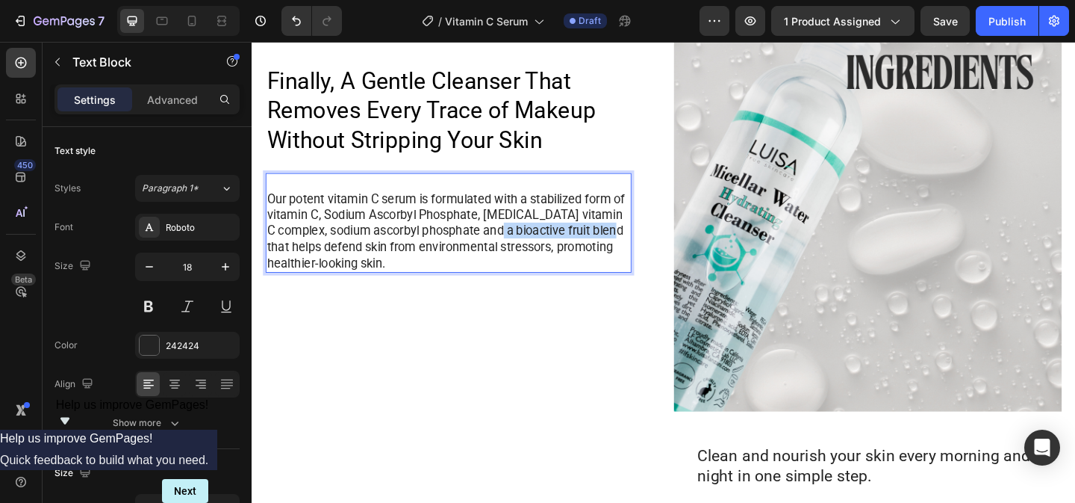
drag, startPoint x: 518, startPoint y: 249, endPoint x: 648, endPoint y: 248, distance: 129.9
click at [648, 249] on p "Our potent vitamin C serum is formulated with a stabilized form of vitamin C, S…" at bounding box center [465, 247] width 395 height 87
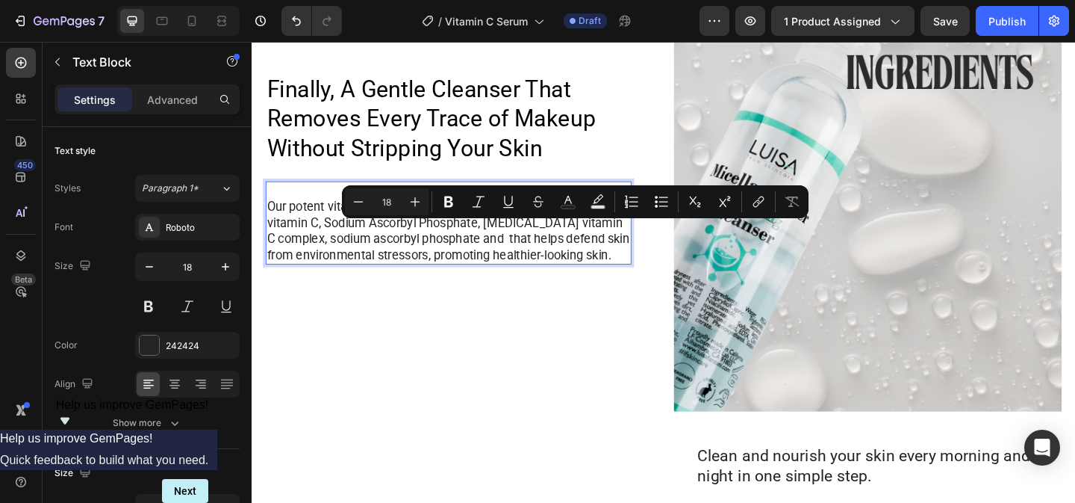
scroll to position [1127, 0]
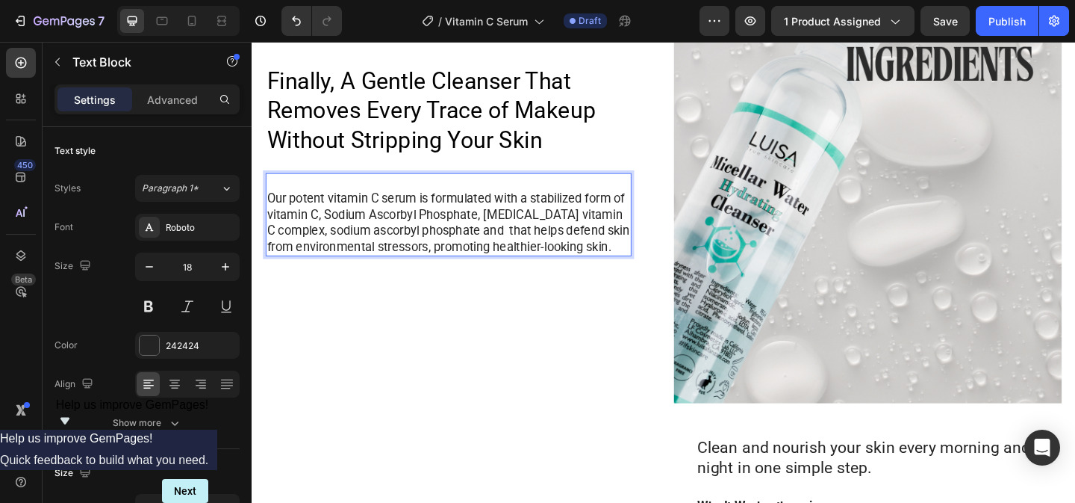
click at [555, 213] on p "Our potent vitamin C serum is formulated with a stabilized form of vitamin C, S…" at bounding box center [465, 238] width 395 height 70
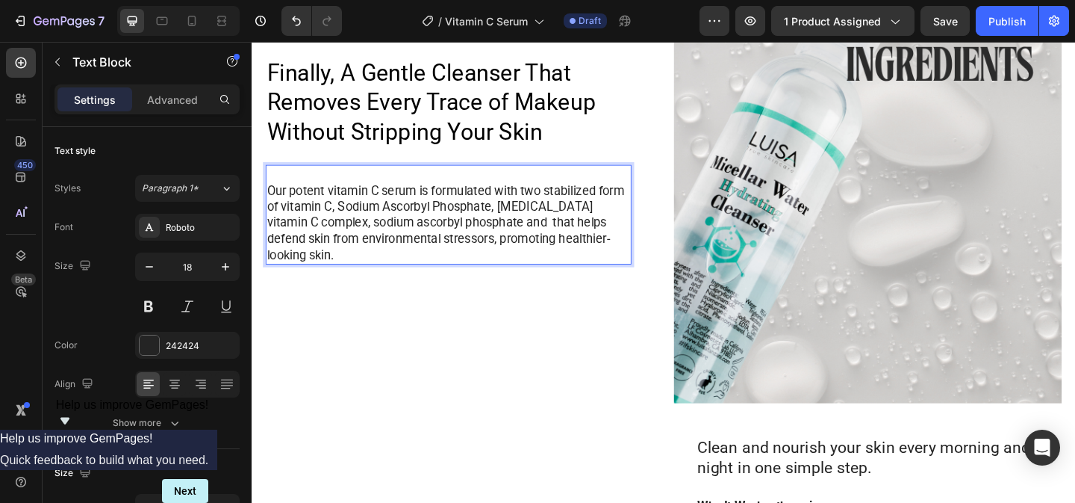
click at [660, 211] on p "Our potent vitamin C serum is formulated with two stabilized form of vitamin C,…" at bounding box center [465, 238] width 395 height 87
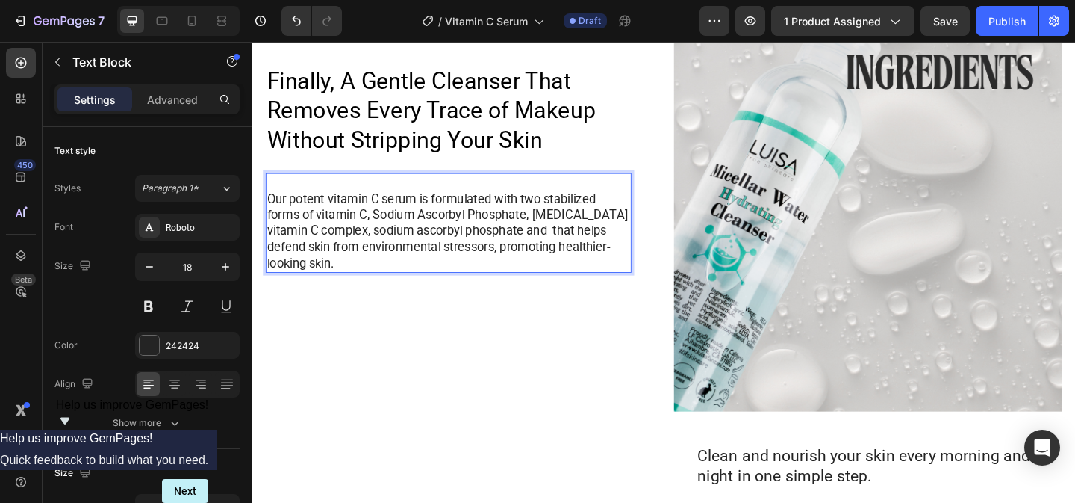
click at [383, 229] on p "Our potent vitamin C serum is formulated with two stabilized forms of vitamin C…" at bounding box center [465, 247] width 395 height 87
drag, startPoint x: 562, startPoint y: 228, endPoint x: 644, endPoint y: 231, distance: 82.2
click at [644, 231] on p "Our potent vitamin C serum is formulated with two stabilized forms of vitamin C…" at bounding box center [465, 247] width 395 height 87
click at [579, 231] on p "Our potent vitamin C serum is formulated with two stabilized forms of vitamin C…" at bounding box center [465, 247] width 395 height 87
click at [592, 227] on p "Our potent vitamin C serum is formulated with two stabilized forms of vitamin C…" at bounding box center [465, 247] width 395 height 87
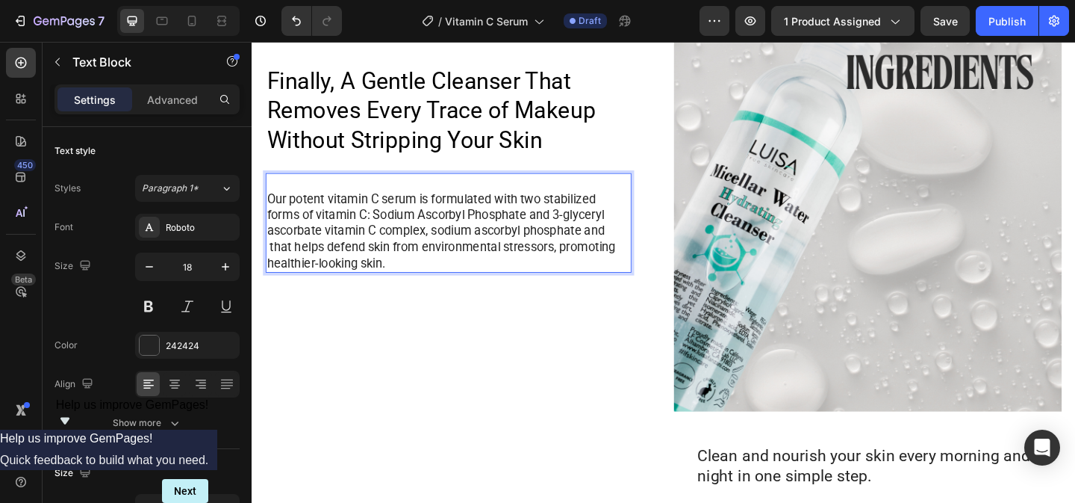
click at [329, 248] on p "Our potent vitamin C serum is formulated with two stabilized forms of vitamin C…" at bounding box center [465, 247] width 395 height 87
drag, startPoint x: 291, startPoint y: 211, endPoint x: 270, endPoint y: 214, distance: 21.8
click at [270, 214] on p "Our potent vitamin C serum is formulated with two stabilized forms of vitamin C…" at bounding box center [465, 247] width 395 height 87
click at [420, 206] on p "This concentrated potent vitamin C serum is formulated with two stabilized form…" at bounding box center [465, 247] width 395 height 87
drag, startPoint x: 435, startPoint y: 213, endPoint x: 381, endPoint y: 212, distance: 53.8
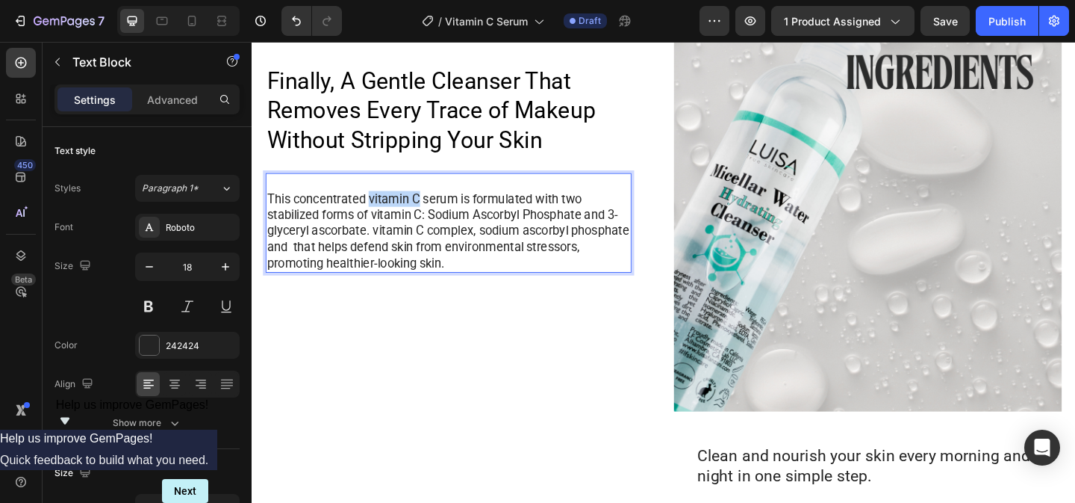
click at [381, 212] on p "This concentrated vitamin C serum is formulated with two stabilized forms of vi…" at bounding box center [465, 247] width 395 height 87
click at [336, 244] on p "This concentrated serum is formulated with two stabilized forms of vitamin C: S…" at bounding box center [465, 247] width 395 height 87
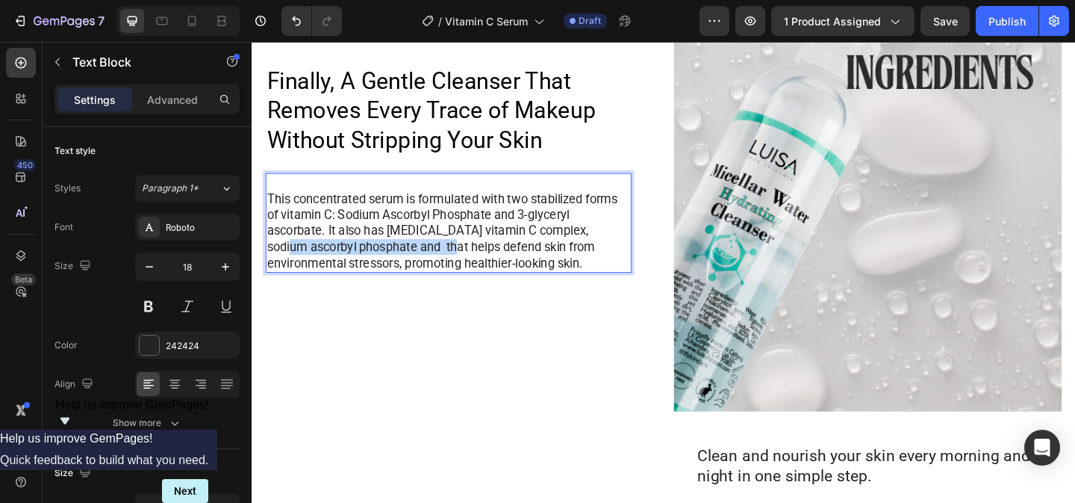
drag, startPoint x: 444, startPoint y: 265, endPoint x: 268, endPoint y: 264, distance: 175.5
click at [268, 264] on p "This concentrated serum is formulated with two stabilized forms of vitamin C: S…" at bounding box center [465, 247] width 395 height 87
click at [344, 232] on p "This concentrated serum is formulated with two stabilized forms of vitamin C: S…" at bounding box center [465, 247] width 395 height 87
click at [331, 245] on p "This concentrated serum is formulated with two stabilized forms of vitamin C (S…" at bounding box center [465, 247] width 395 height 87
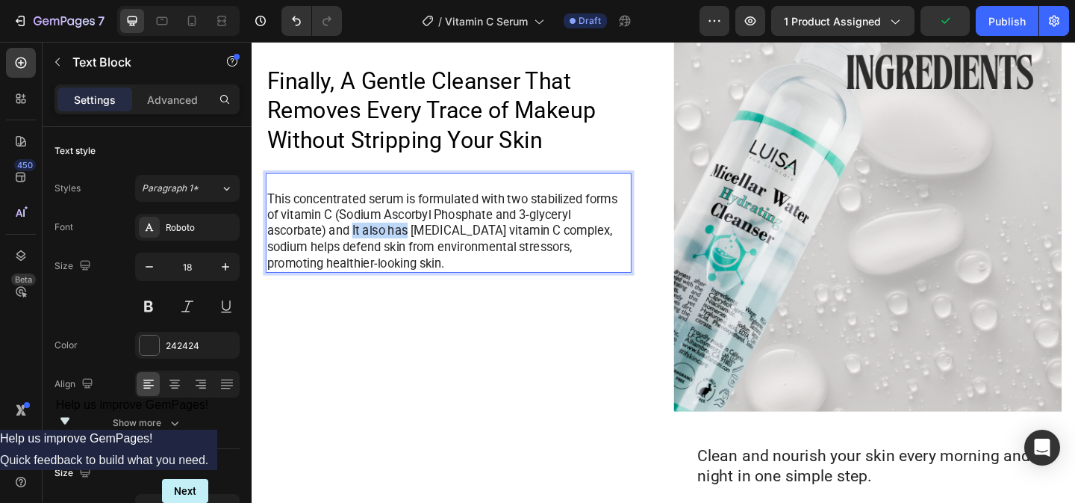
drag, startPoint x: 423, startPoint y: 246, endPoint x: 360, endPoint y: 246, distance: 63.5
click at [360, 246] on p "This concentrated serum is formulated with two stabilized forms of vitamin C (S…" at bounding box center [465, 247] width 395 height 87
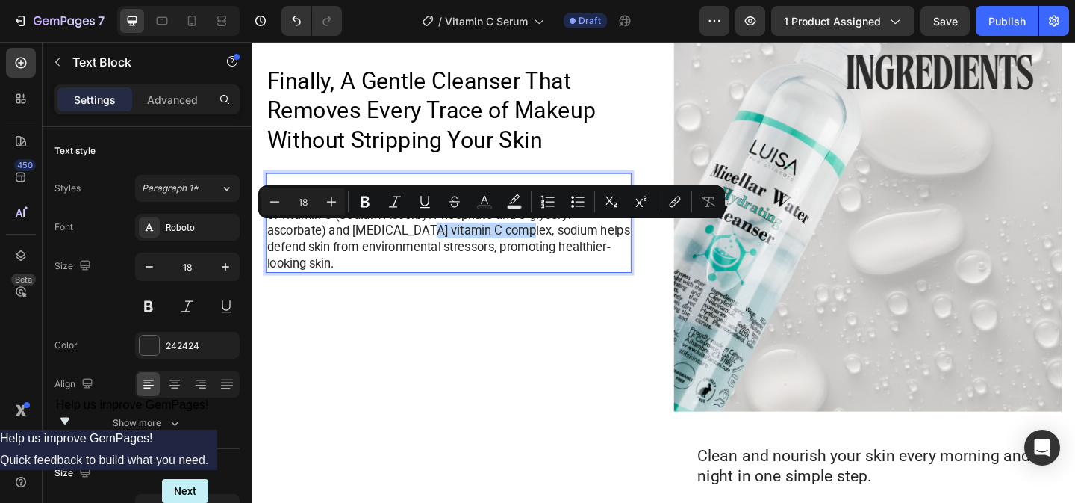
drag, startPoint x: 438, startPoint y: 246, endPoint x: 545, endPoint y: 247, distance: 107.5
click at [545, 247] on p "This concentrated serum is formulated with two stabilized forms of vitamin C (S…" at bounding box center [465, 247] width 395 height 87
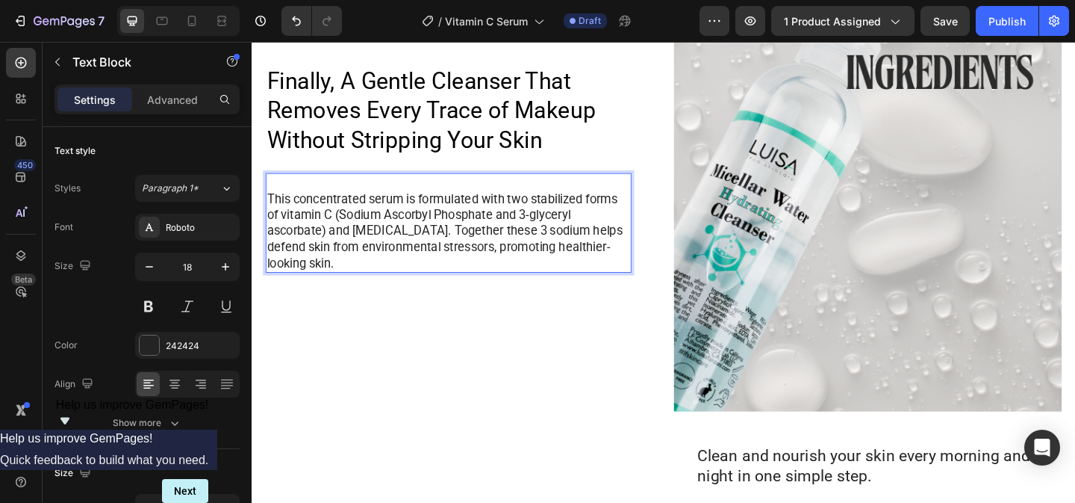
click at [358, 248] on p "This concentrated serum is formulated with two stabilized forms of vitamin C (S…" at bounding box center [465, 247] width 395 height 87
click at [412, 249] on p "This concentrated serum is formulated with two stabilized forms of vitamin C (S…" at bounding box center [465, 247] width 395 height 87
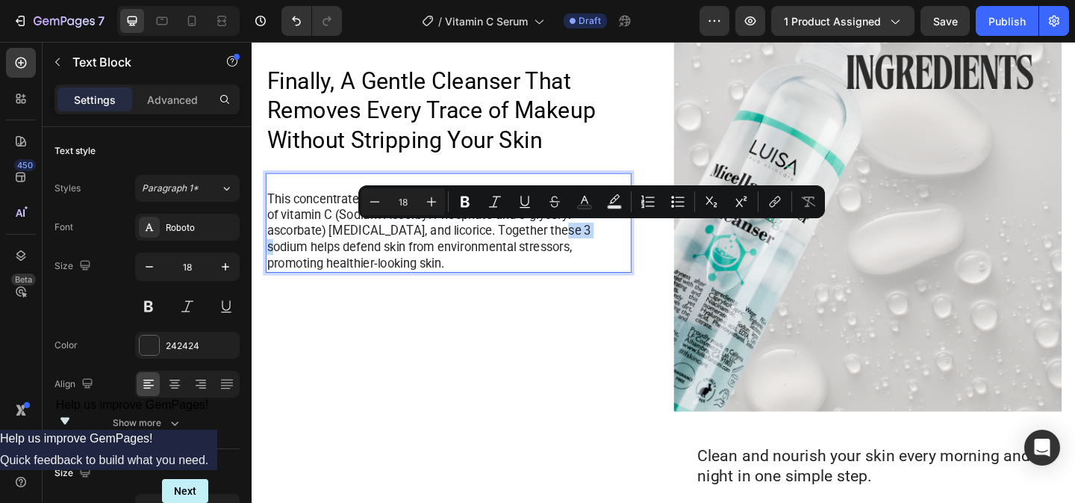
drag, startPoint x: 585, startPoint y: 244, endPoint x: 622, endPoint y: 244, distance: 37.3
click at [622, 244] on p "This concentrated serum is formulated with two stabilized forms of vitamin C (S…" at bounding box center [465, 247] width 395 height 87
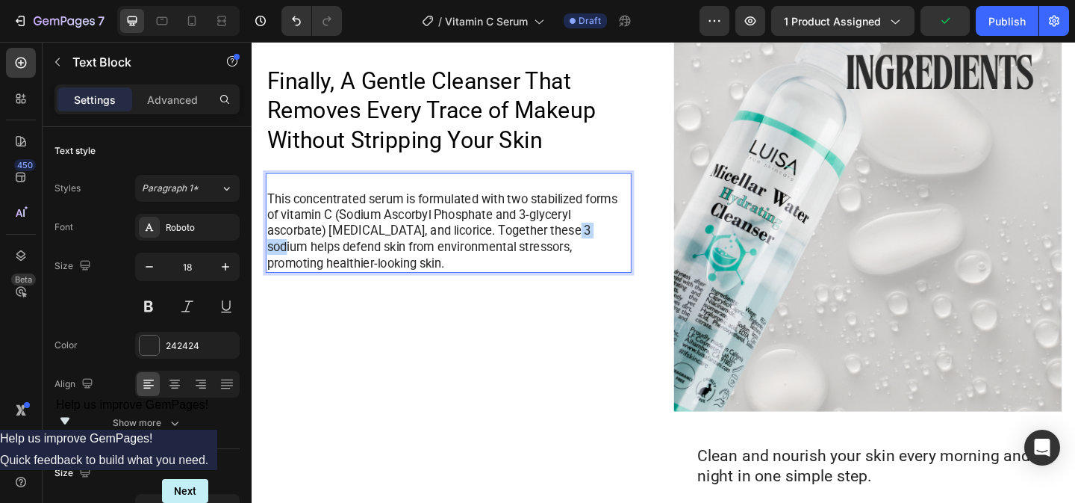
drag, startPoint x: 644, startPoint y: 245, endPoint x: 596, endPoint y: 245, distance: 47.8
click at [596, 245] on p "This concentrated serum is formulated with two stabilized forms of vitamin C (S…" at bounding box center [465, 247] width 395 height 87
click at [529, 211] on p "This concentrated serum is formulated with two stabilized forms of vitamin C (S…" at bounding box center [465, 247] width 395 height 87
click at [371, 267] on p "This concentrated serum is formulated with a unique Brightening complex of two …" at bounding box center [465, 247] width 395 height 87
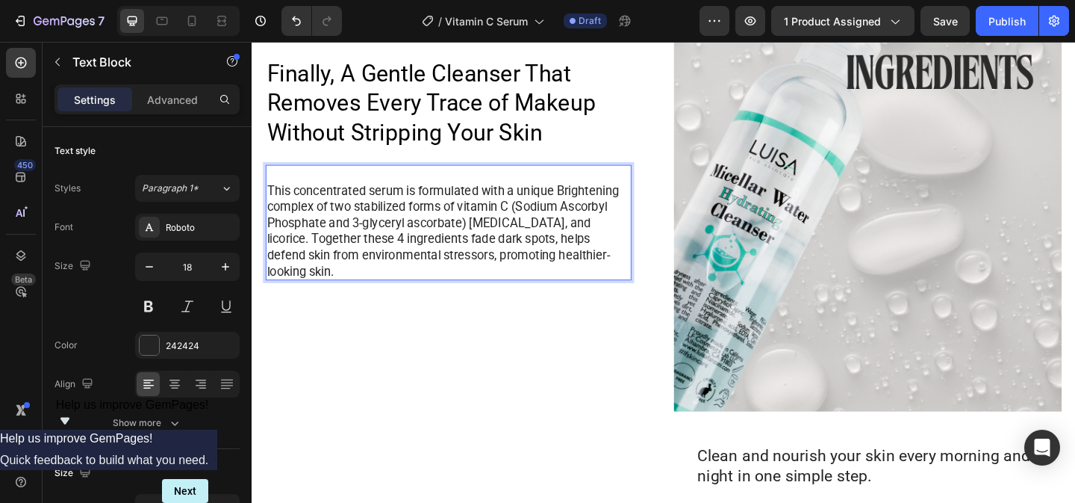
click at [450, 283] on p "This concentrated serum is formulated with a unique Brightening complex of two …" at bounding box center [465, 247] width 395 height 105
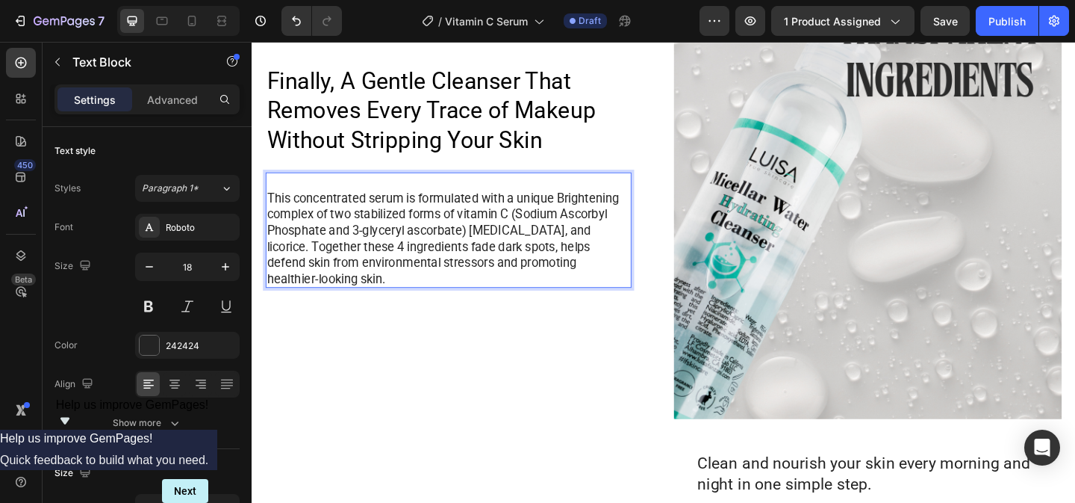
click at [533, 284] on p "This concentrated serum is formulated with a unique Brightening complex of two …" at bounding box center [465, 255] width 395 height 105
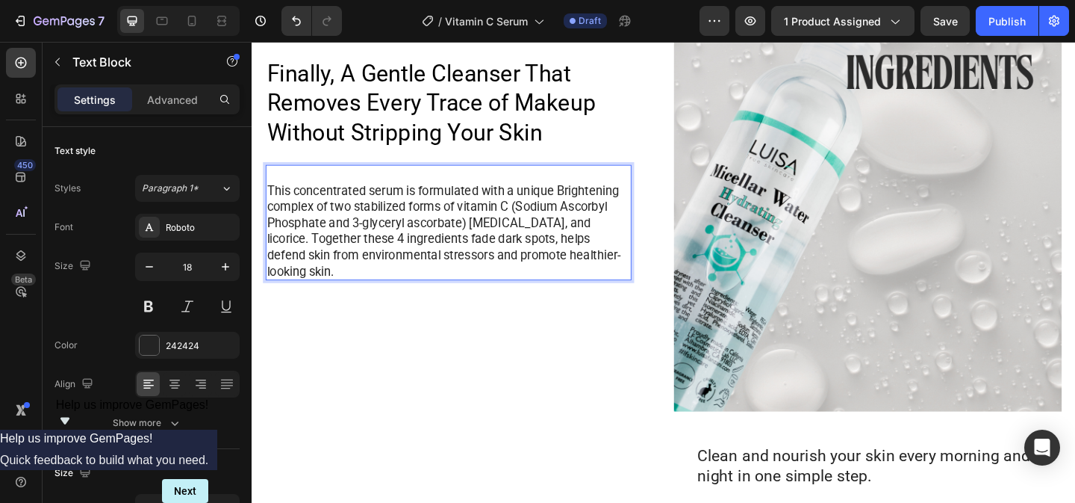
click at [656, 283] on p "This concentrated serum is formulated with a unique Brightening complex of two …" at bounding box center [465, 247] width 395 height 105
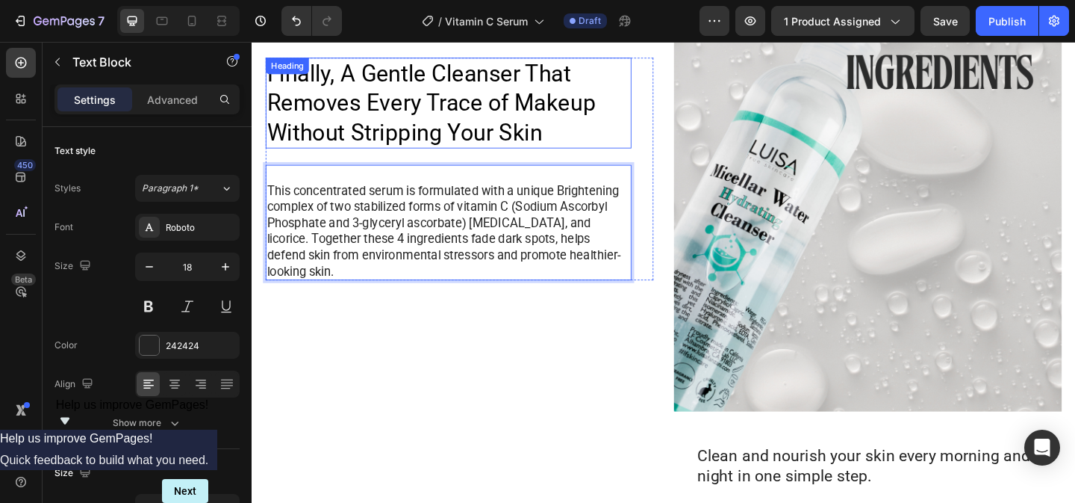
click at [394, 93] on p "Finally, A Gentle Cleanser That Removes Every Trace of Makeup Without Stripping…" at bounding box center [465, 108] width 395 height 96
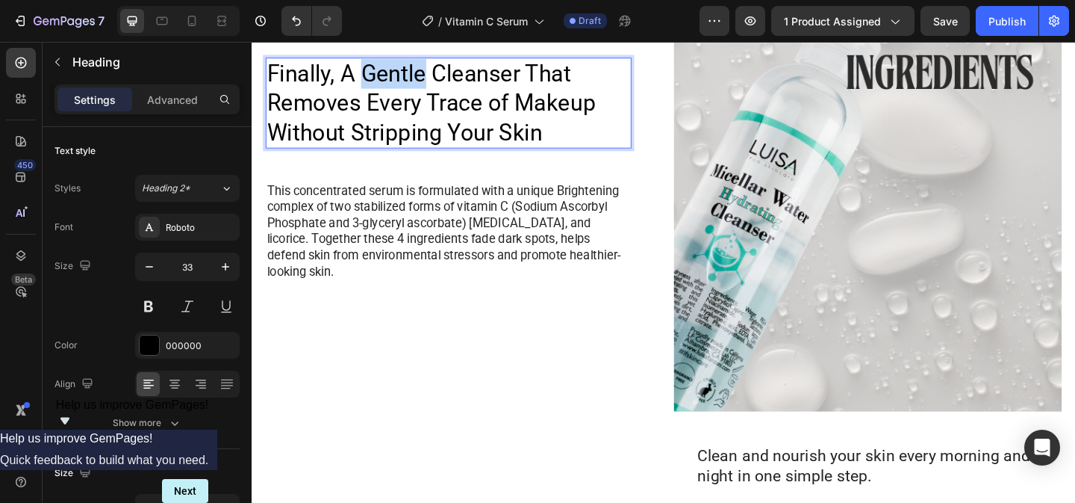
click at [394, 93] on p "Finally, A Gentle Cleanser That Removes Every Trace of Makeup Without Stripping…" at bounding box center [465, 108] width 395 height 96
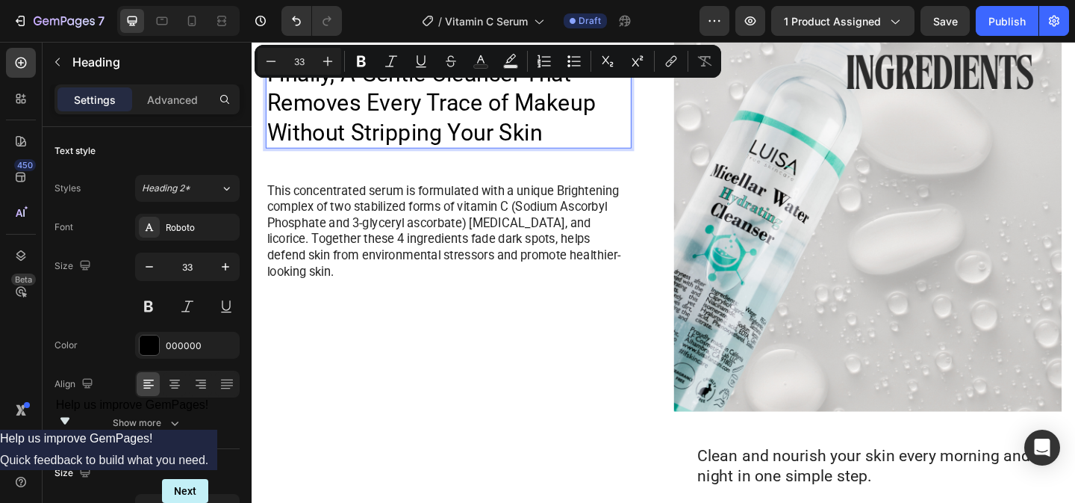
click at [573, 146] on p "Finally, A Gentle Cleanser That Removes Every Trace of Makeup Without Stripping…" at bounding box center [465, 108] width 395 height 96
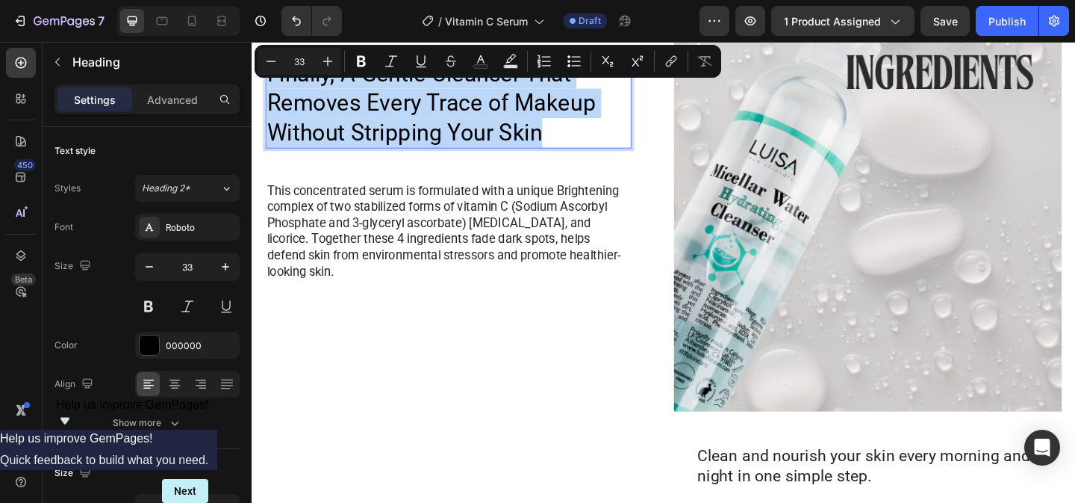
drag, startPoint x: 573, startPoint y: 148, endPoint x: 275, endPoint y: 87, distance: 304.2
click at [275, 87] on p "Finally, A Gentle Cleanser That Removes Every Trace of Makeup Without Stripping…" at bounding box center [465, 108] width 395 height 96
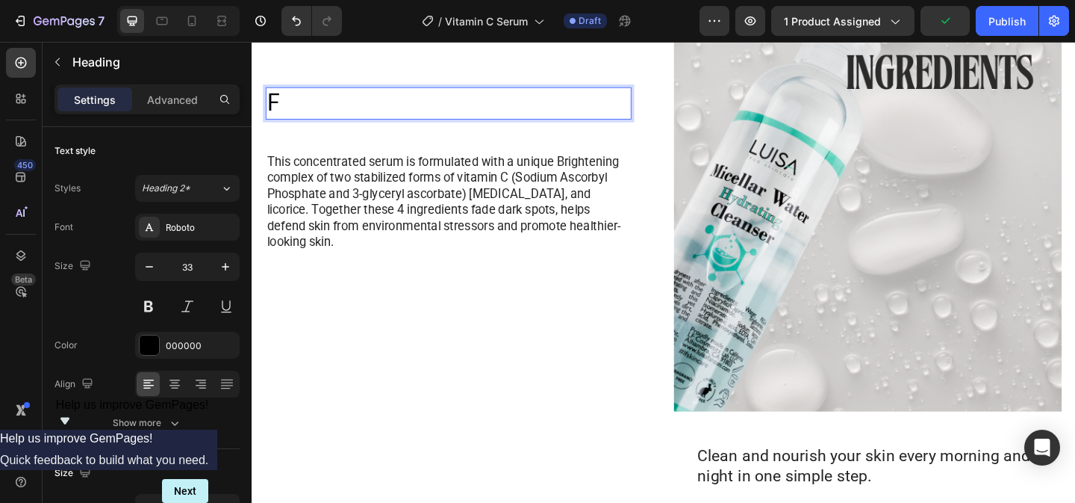
scroll to position [1150, 0]
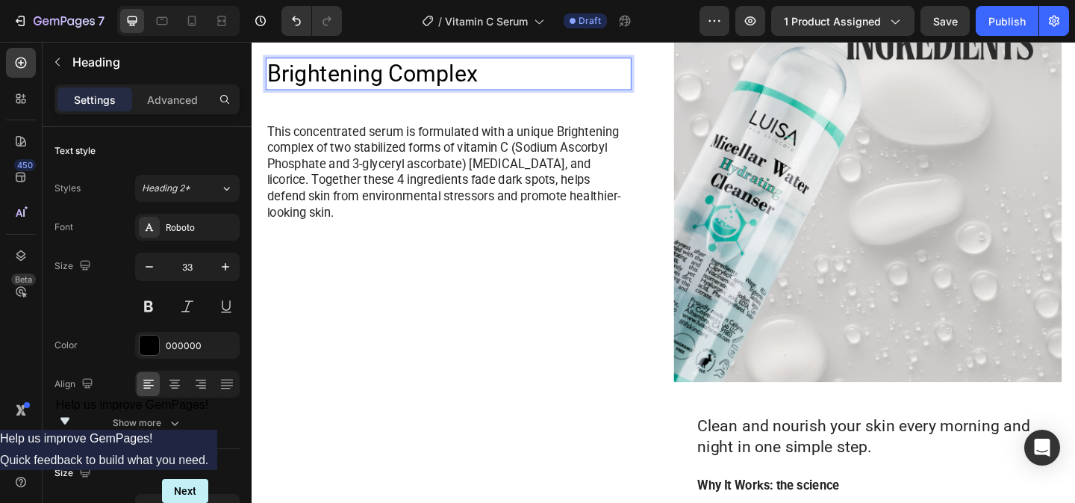
click at [270, 81] on p "Brightening Complex" at bounding box center [465, 76] width 395 height 32
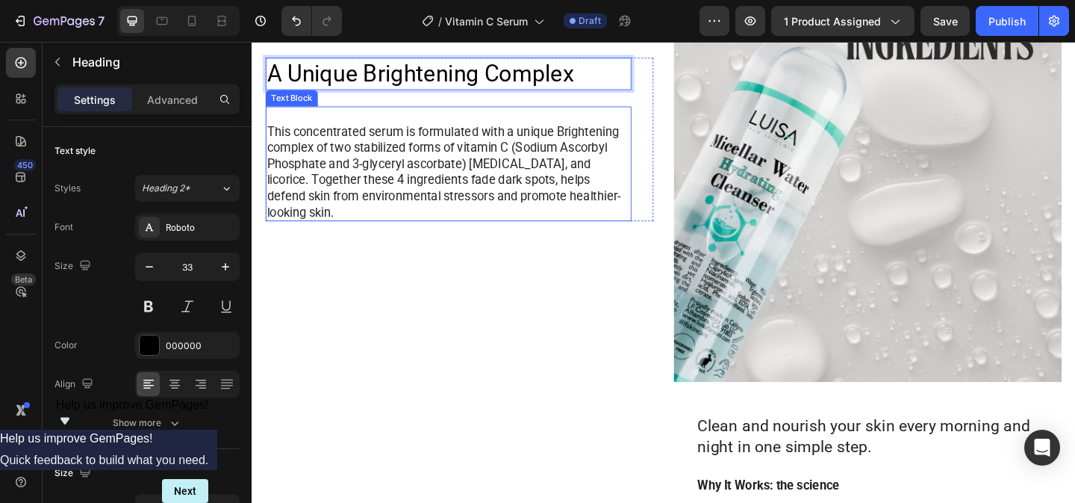
click at [304, 149] on p "This concentrated serum is formulated with a unique Brightening complex of two …" at bounding box center [465, 183] width 395 height 105
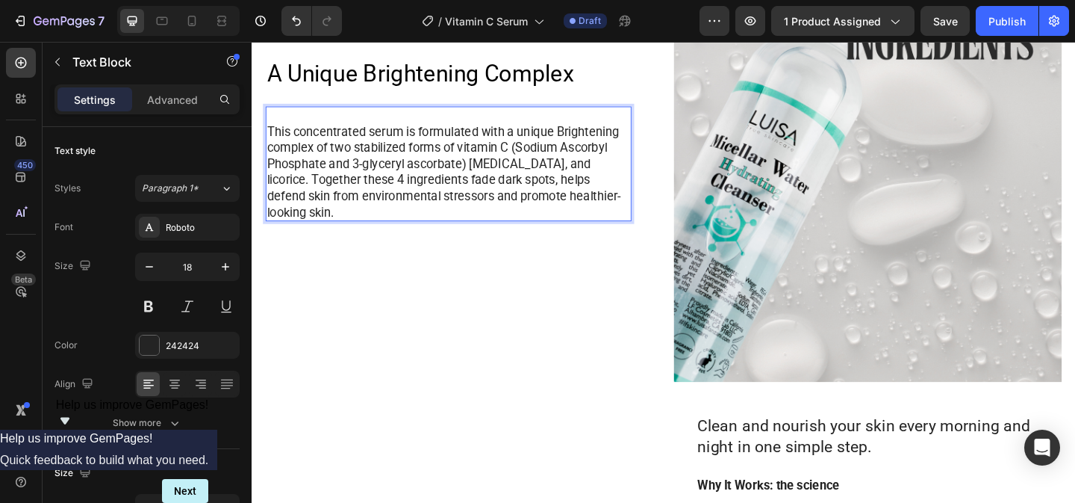
click at [270, 147] on p "This concentrated serum is formulated with a unique Brightening complex of two …" at bounding box center [465, 183] width 395 height 105
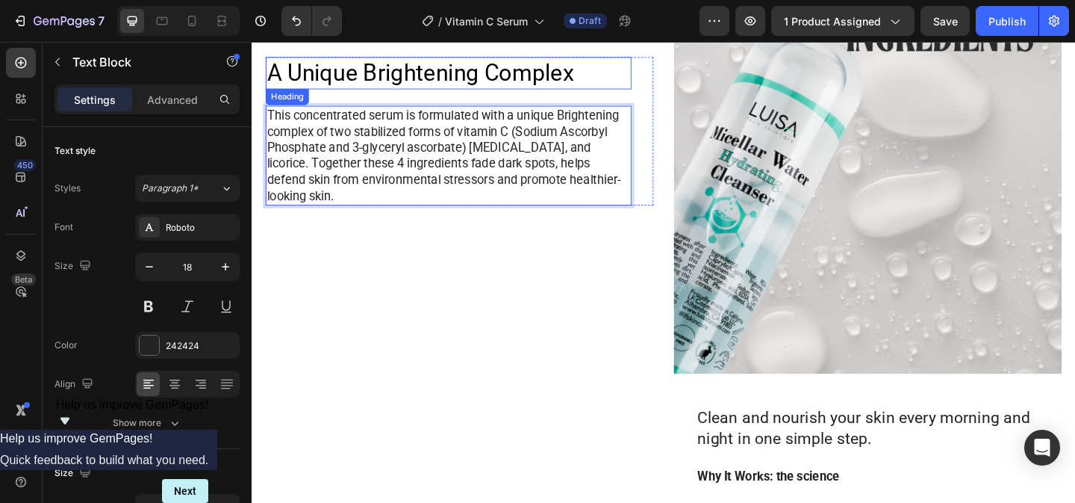
click at [606, 86] on p "A Unique Brightening Complex" at bounding box center [465, 76] width 395 height 32
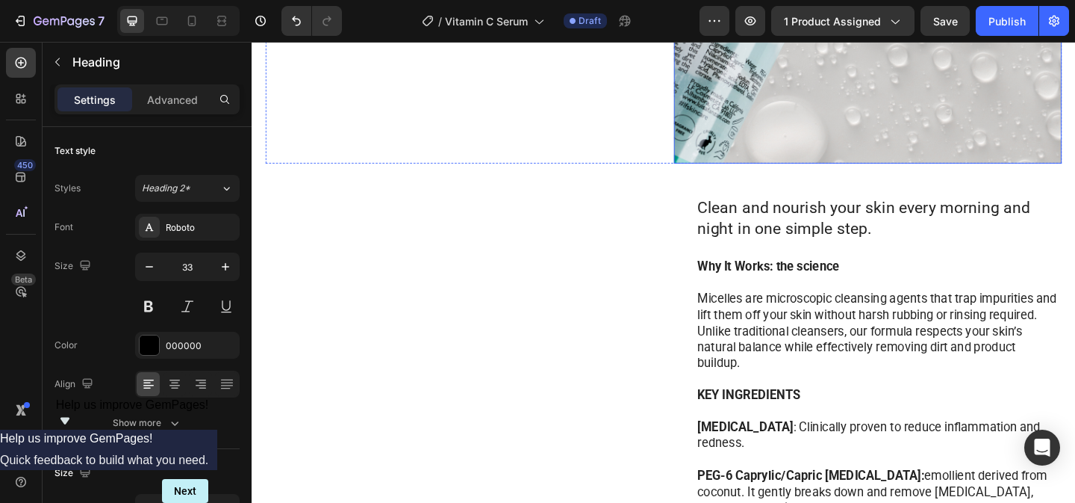
scroll to position [1392, 0]
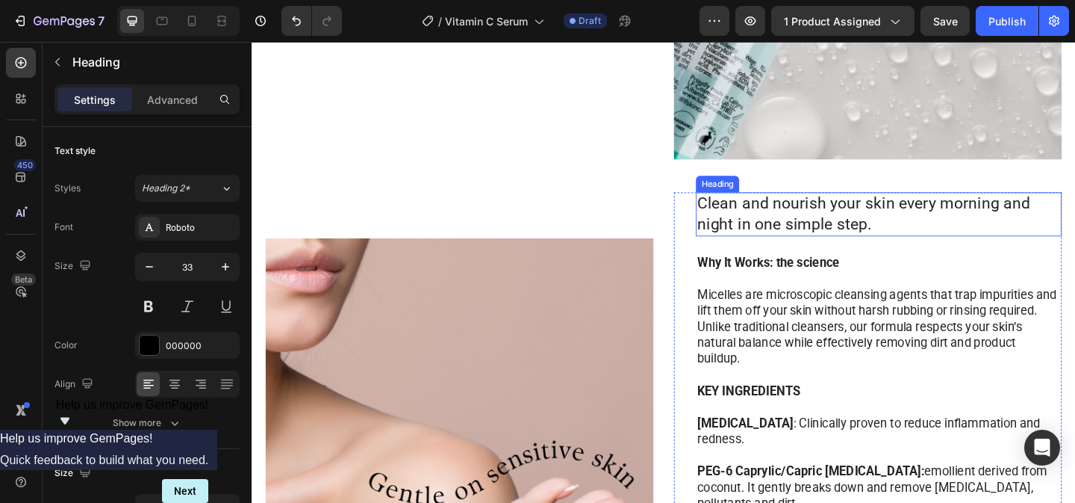
click at [817, 231] on h2 "Clean and nourish your skin every morning and night in one simple step." at bounding box center [934, 229] width 398 height 48
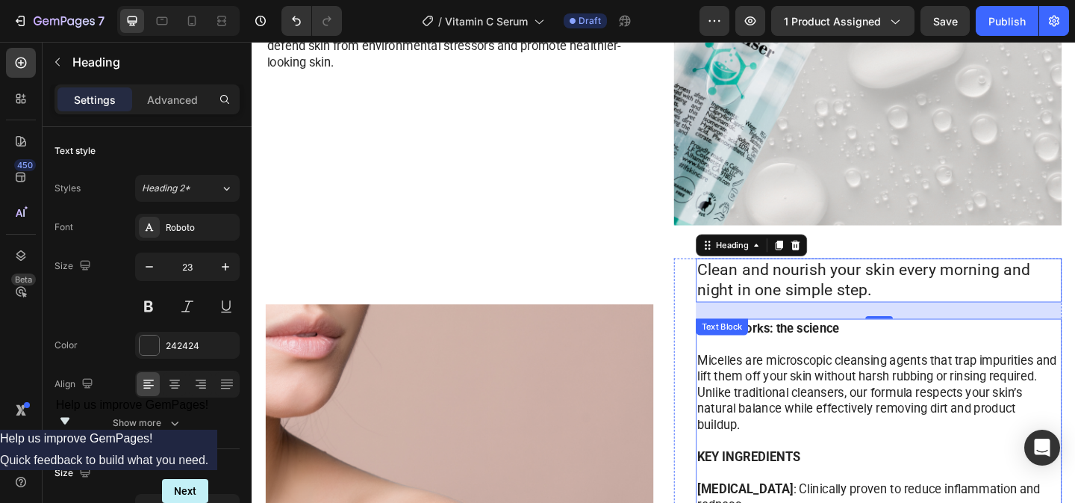
scroll to position [1300, 0]
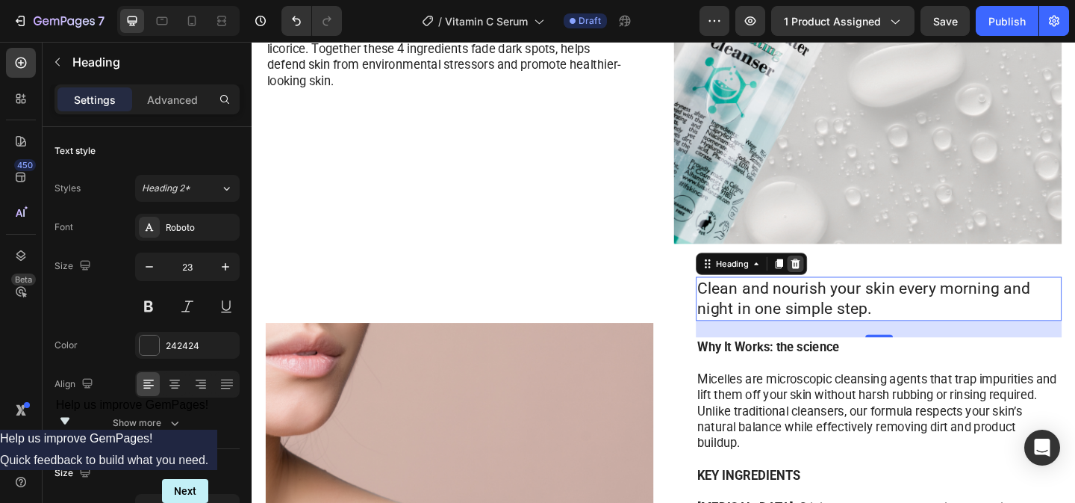
click at [841, 285] on icon at bounding box center [844, 283] width 10 height 10
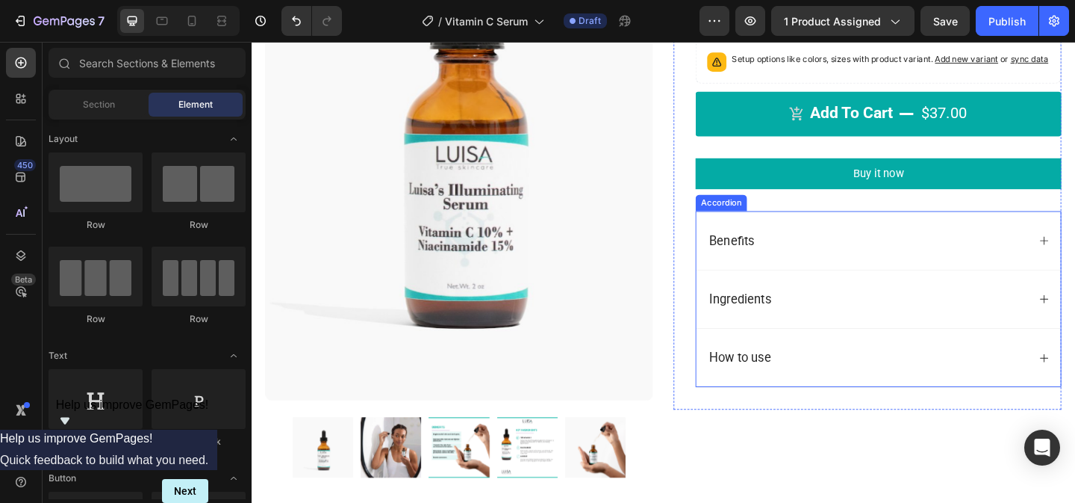
scroll to position [305, 0]
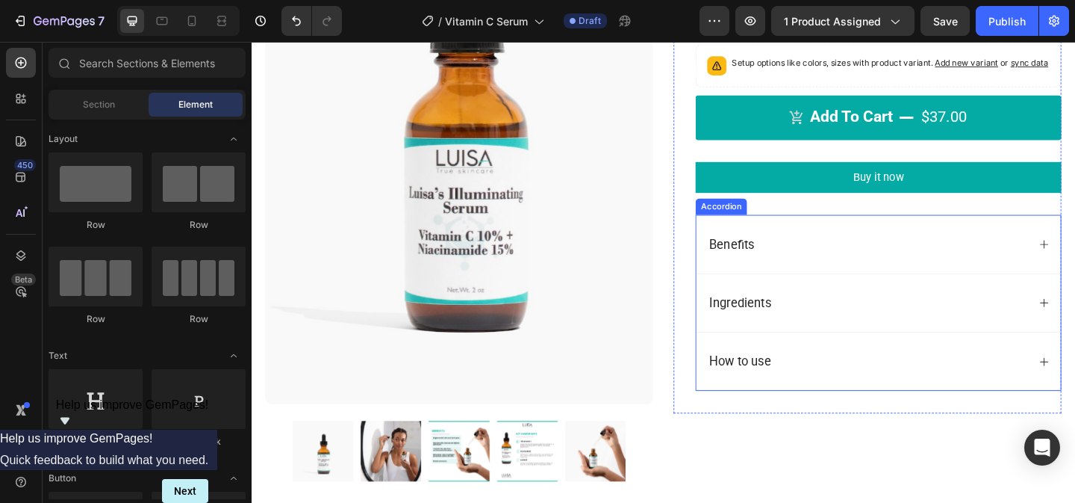
click at [804, 253] on div "Benefits" at bounding box center [934, 261] width 397 height 63
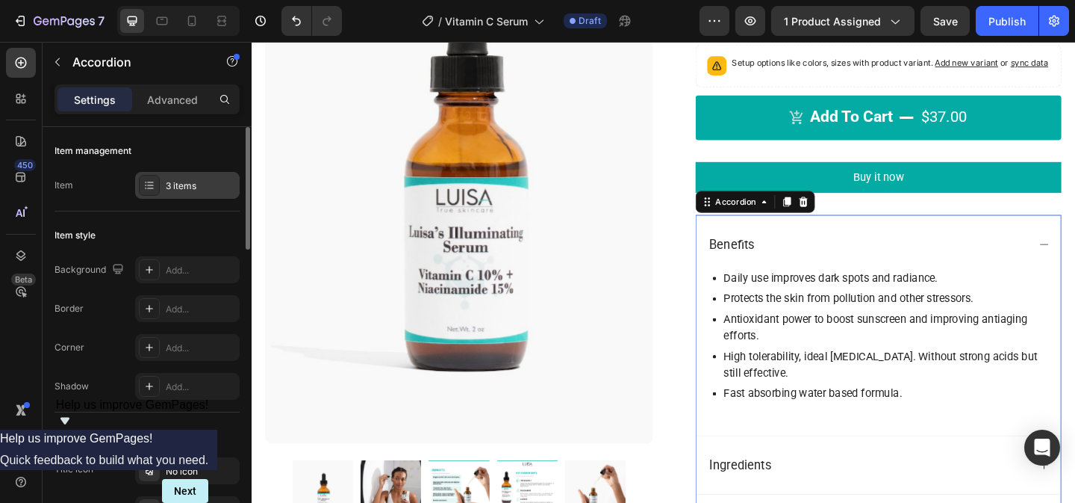
click at [150, 185] on icon at bounding box center [150, 184] width 6 height 1
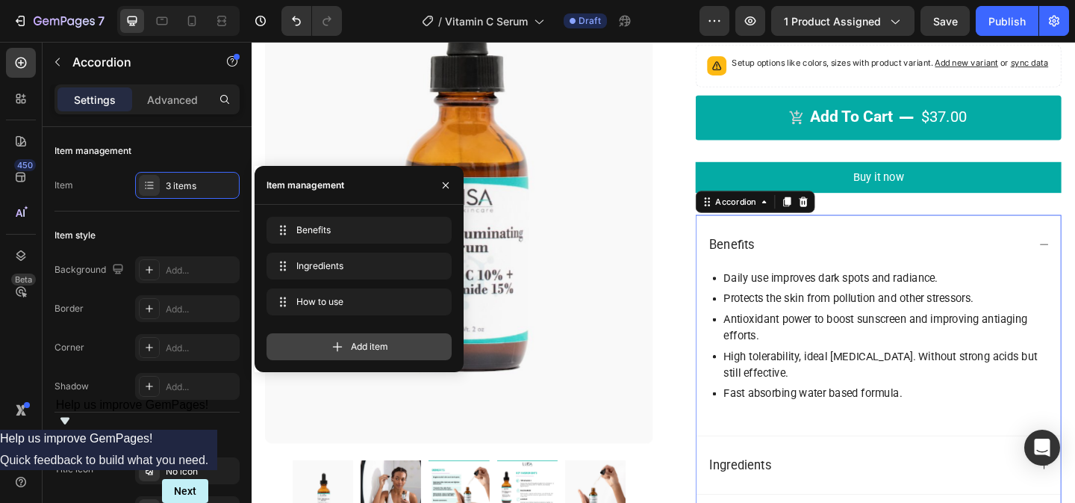
click at [355, 346] on span "Add item" at bounding box center [369, 346] width 37 height 13
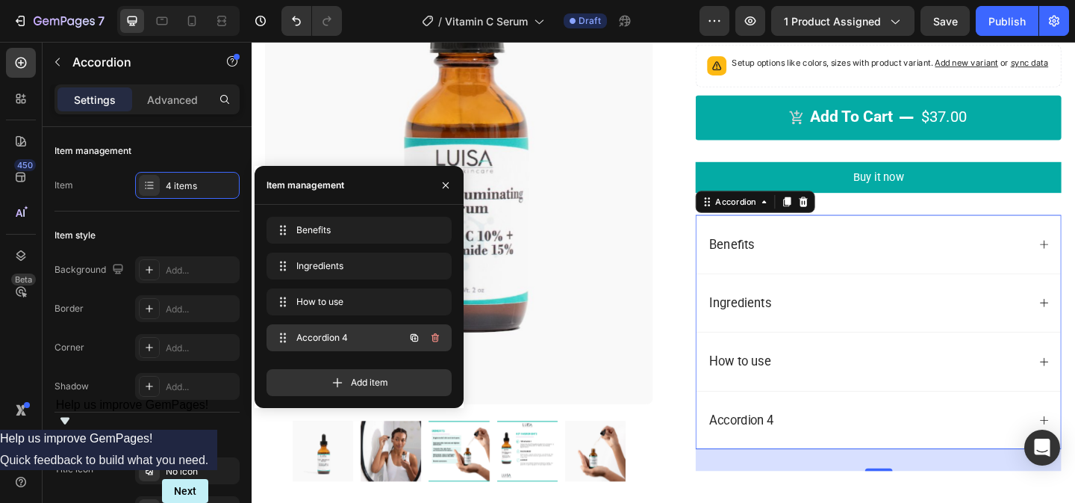
click at [332, 336] on span "Accordion 4" at bounding box center [338, 337] width 84 height 13
click at [353, 335] on span "Accordion 4" at bounding box center [338, 337] width 84 height 13
click at [783, 462] on div "Accordion 4" at bounding box center [784, 453] width 75 height 28
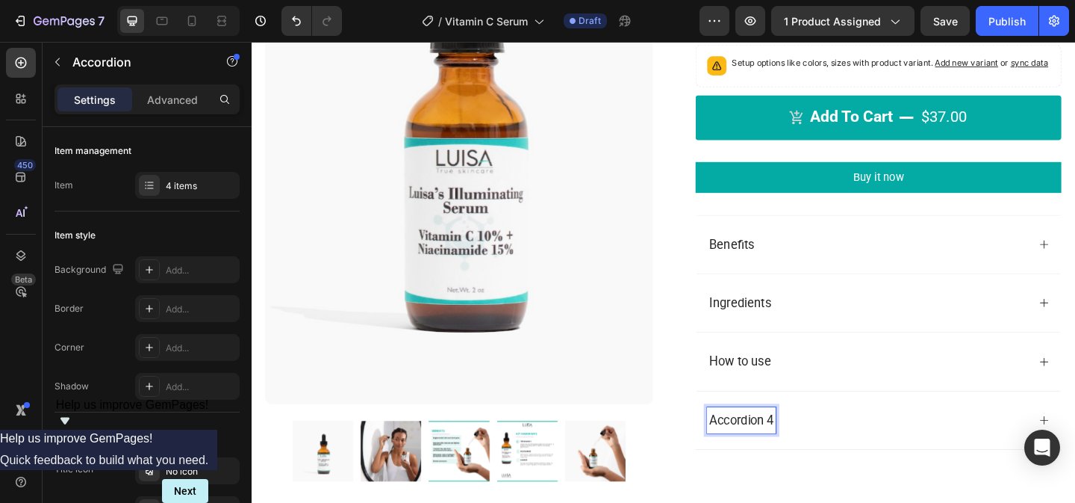
click at [783, 462] on p "Accordion 4" at bounding box center [785, 453] width 70 height 24
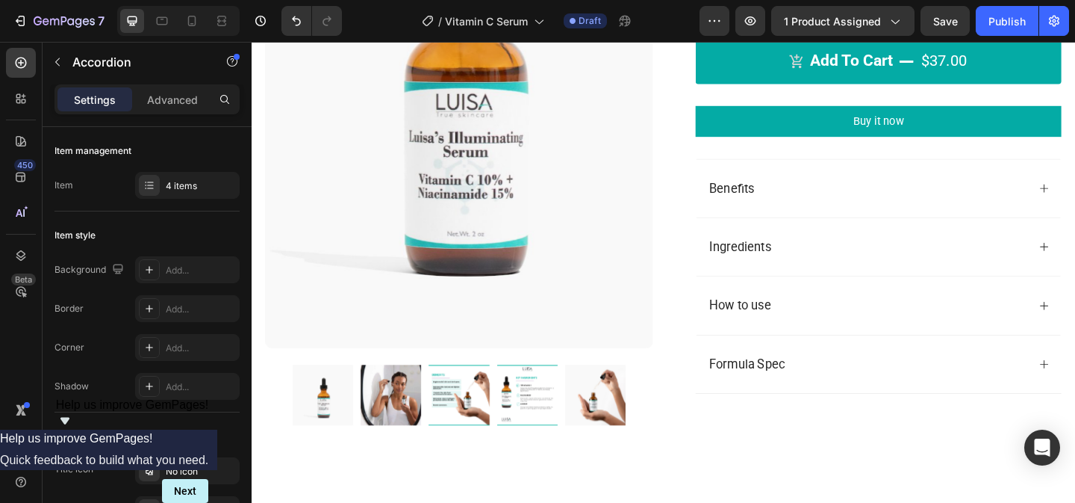
scroll to position [383, 0]
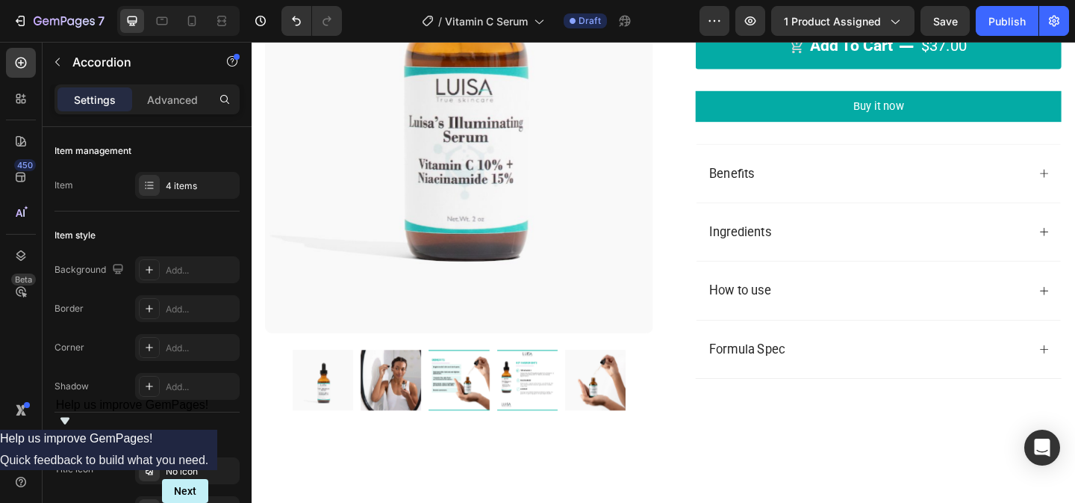
click at [892, 390] on div "Formula Spec" at bounding box center [921, 375] width 349 height 28
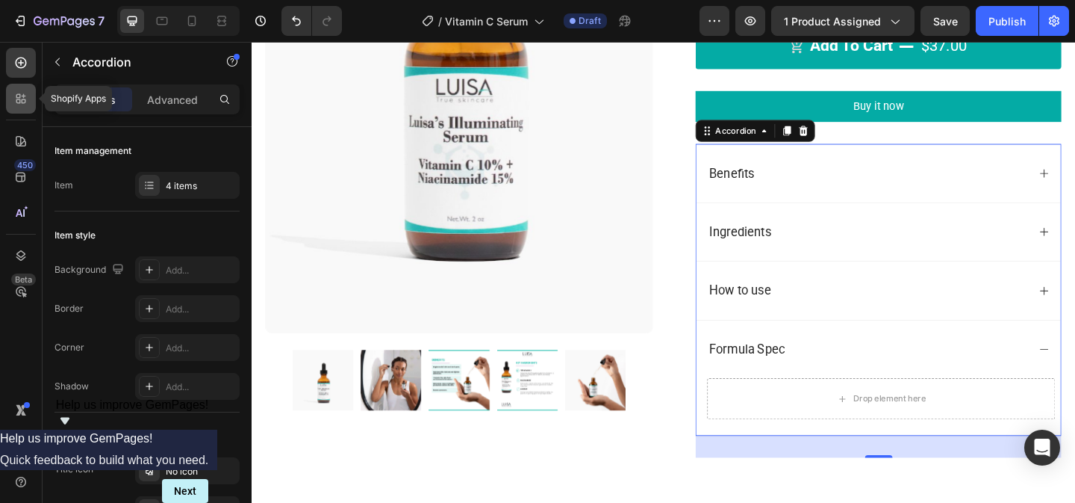
click at [22, 98] on icon at bounding box center [20, 98] width 15 height 15
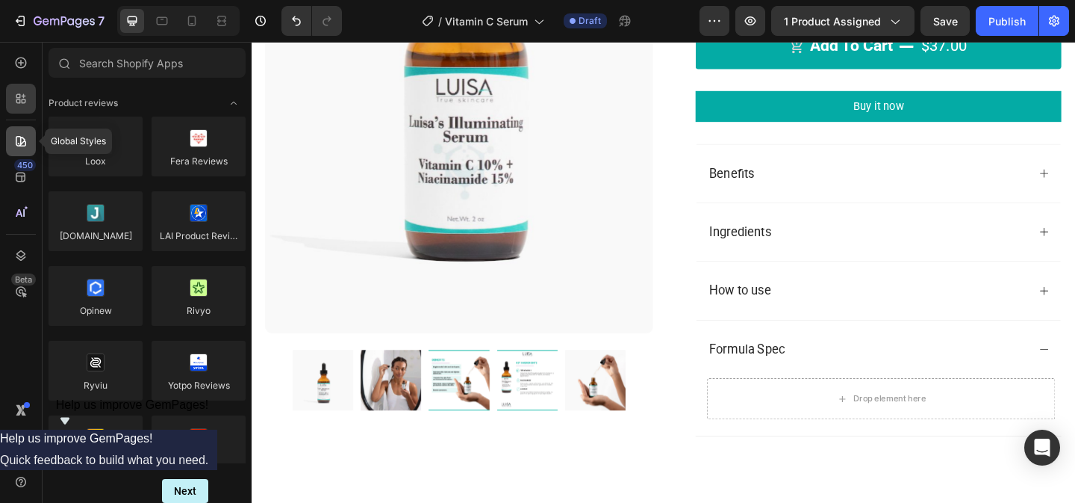
click at [24, 146] on icon at bounding box center [20, 141] width 15 height 15
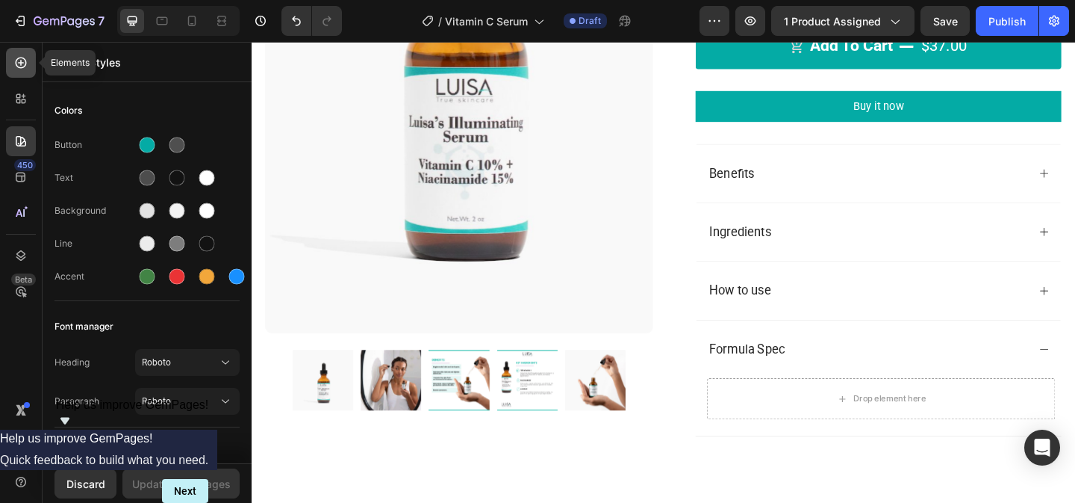
click at [22, 69] on icon at bounding box center [20, 62] width 15 height 15
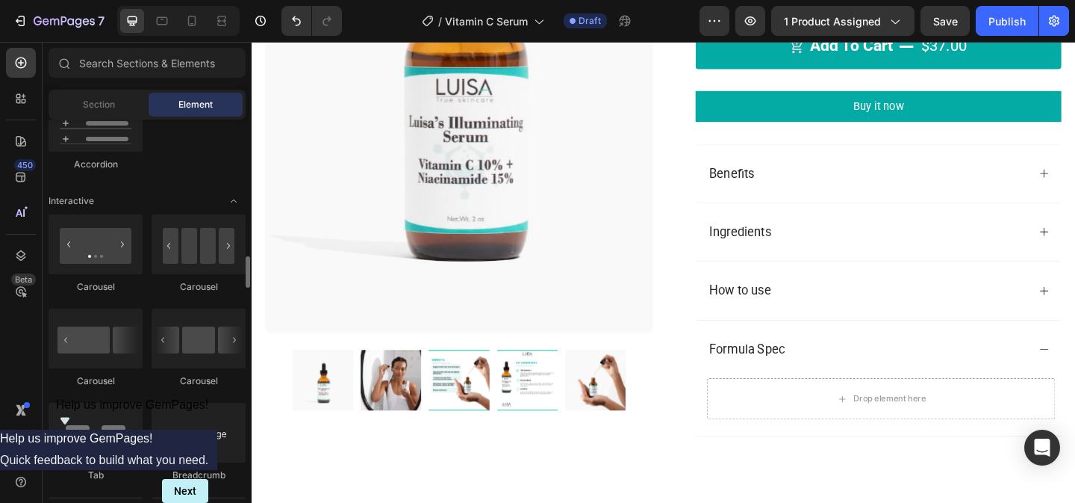
scroll to position [1485, 0]
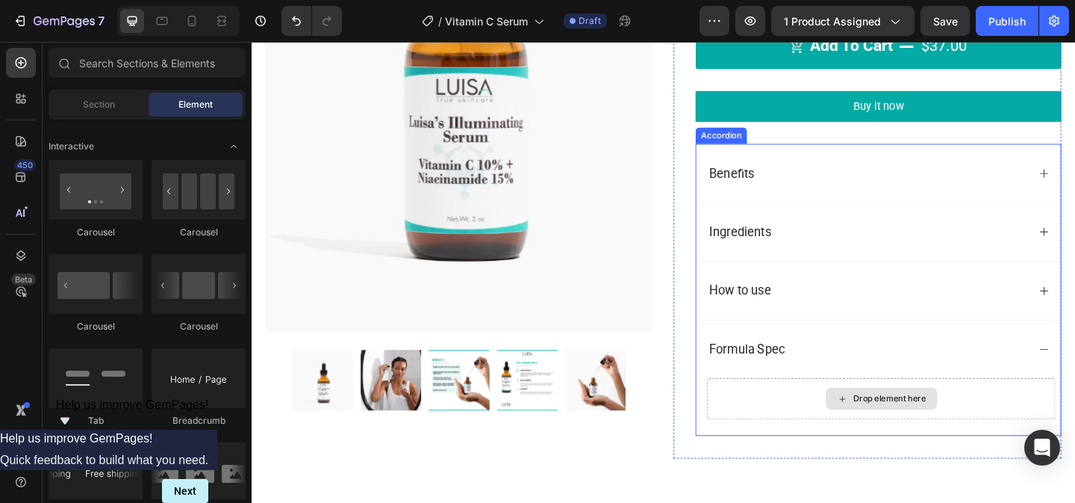
click at [947, 435] on div "Drop element here" at bounding box center [946, 429] width 79 height 12
click at [904, 439] on div "Drop element here" at bounding box center [937, 429] width 121 height 24
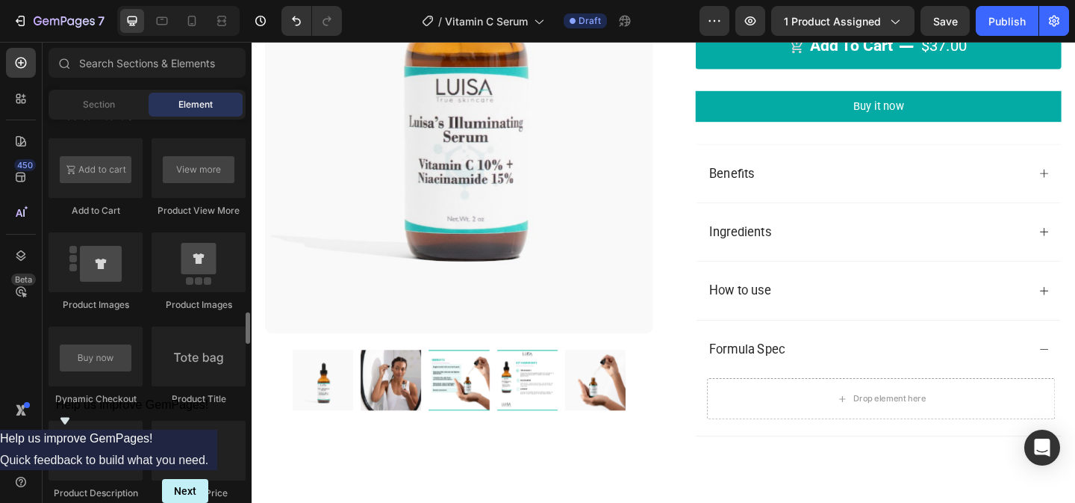
scroll to position [2233, 0]
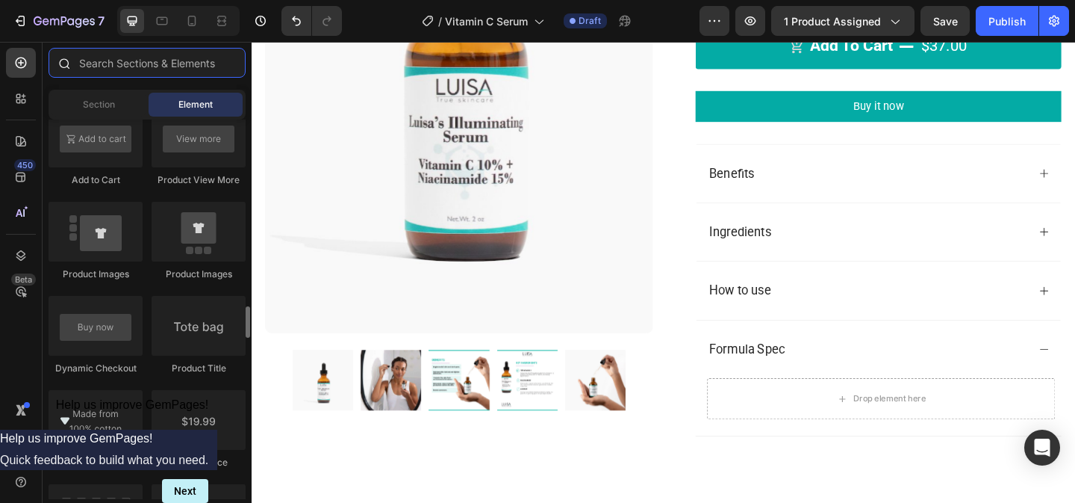
click at [152, 65] on input "text" at bounding box center [147, 63] width 197 height 30
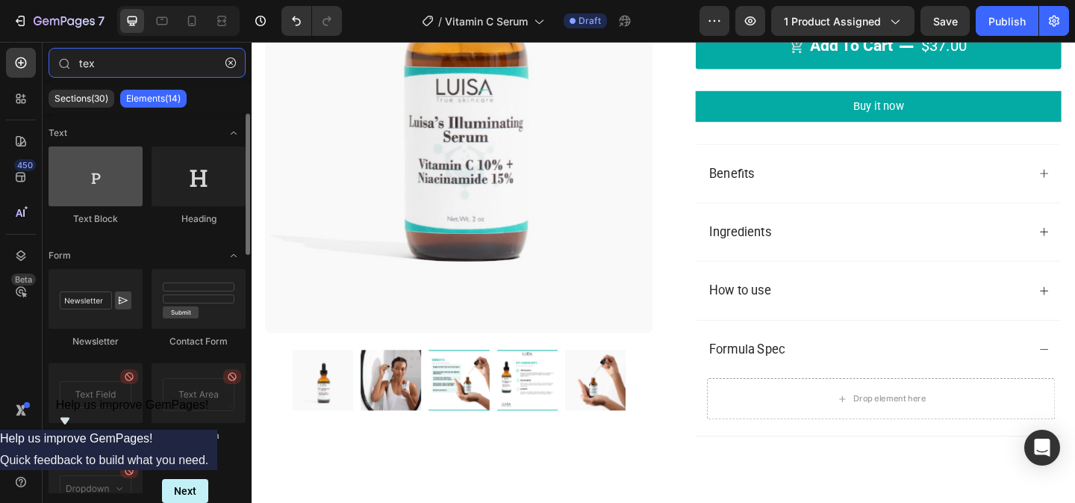
type input "tex"
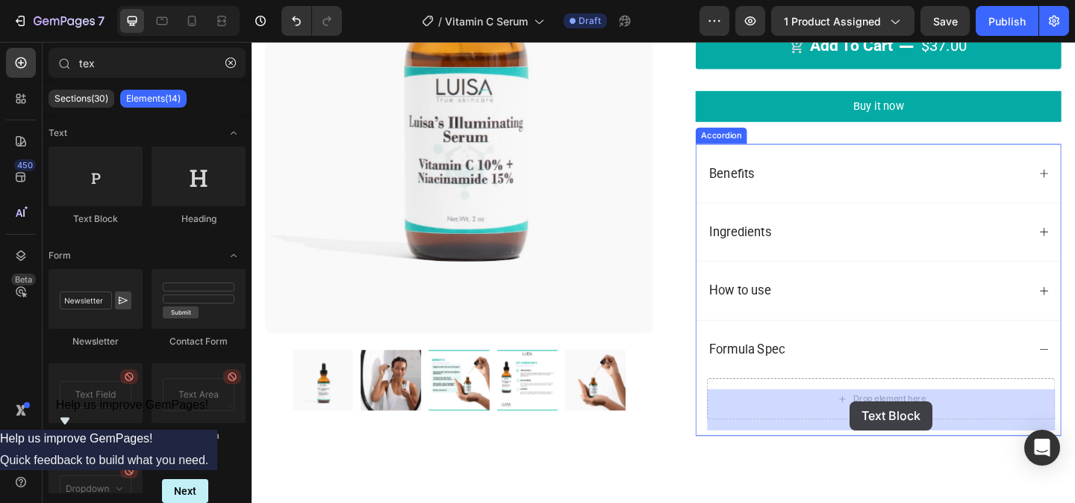
drag, startPoint x: 358, startPoint y: 217, endPoint x: 902, endPoint y: 432, distance: 584.6
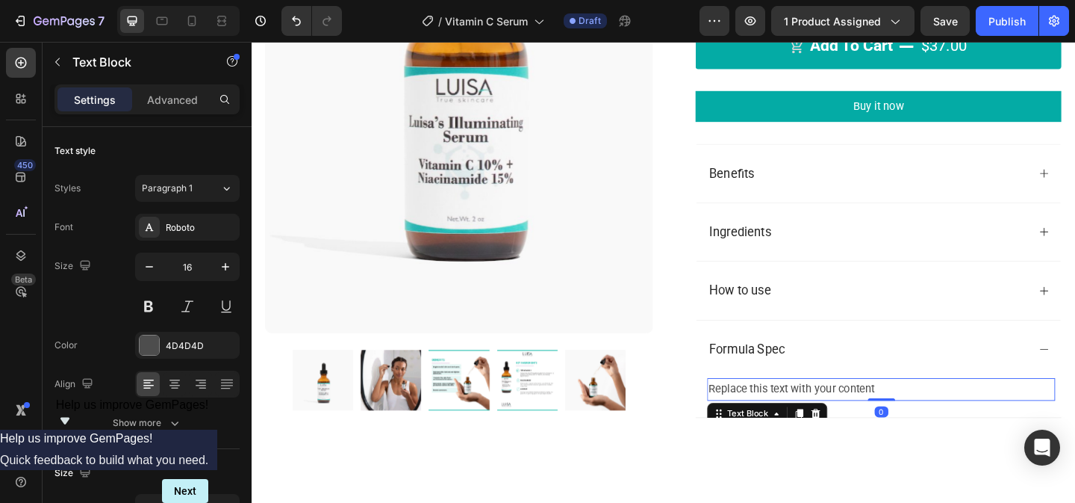
click at [877, 432] on div "Replace this text with your content" at bounding box center [936, 419] width 379 height 25
click at [877, 430] on p "Replace this text with your content" at bounding box center [937, 419] width 376 height 22
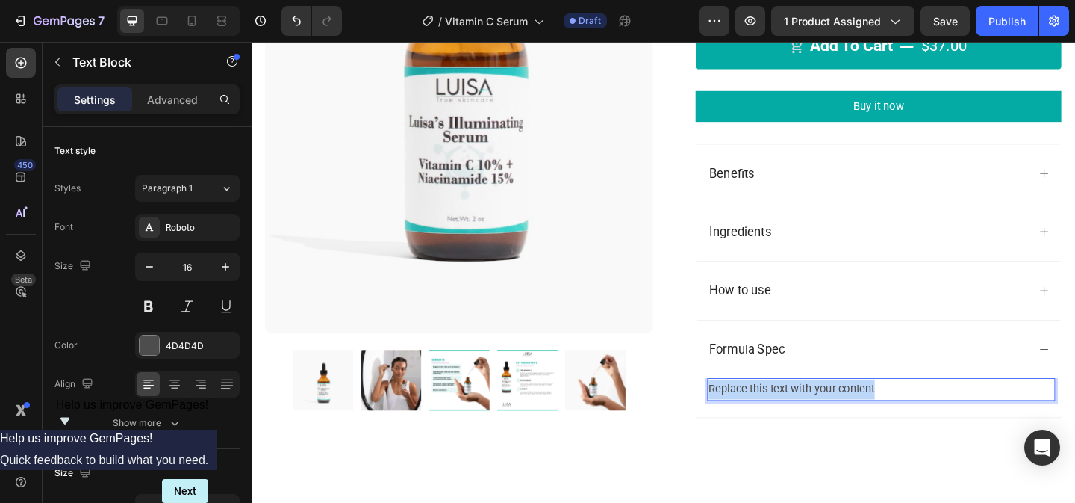
drag, startPoint x: 940, startPoint y: 428, endPoint x: 749, endPoint y: 430, distance: 191.2
click at [749, 430] on p "Replace this text with your content" at bounding box center [937, 419] width 376 height 22
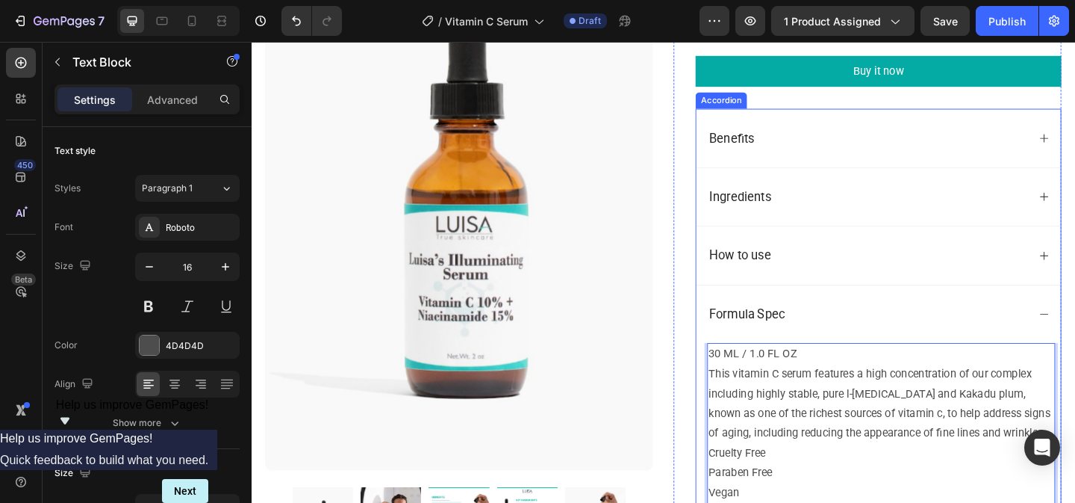
scroll to position [508, 0]
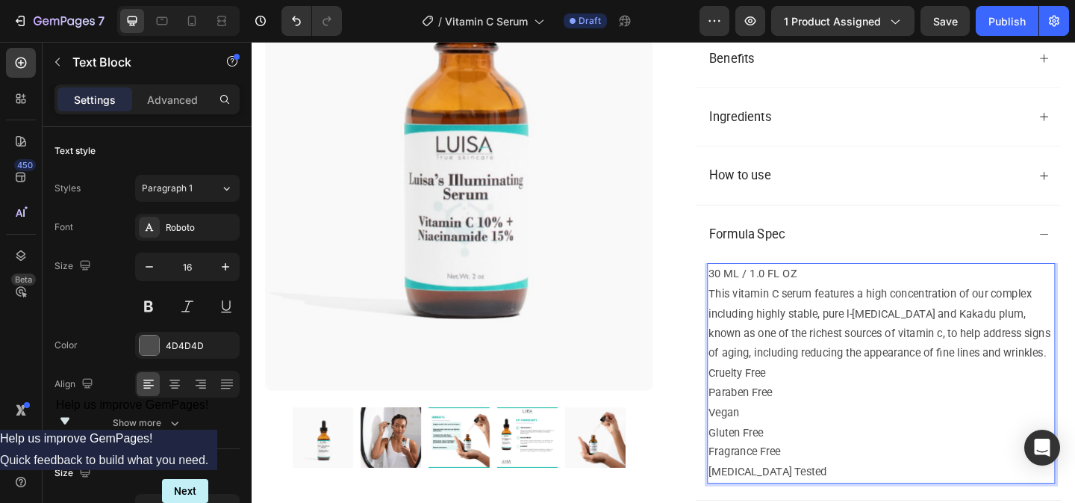
click at [859, 301] on p "30 ML / 1.0 FL OZ" at bounding box center [937, 295] width 376 height 22
click at [756, 305] on p "30 ML / 1.0 FL OZ" at bounding box center [937, 295] width 376 height 22
click at [798, 304] on p "60 ML / 1.0 FL OZ" at bounding box center [937, 295] width 376 height 22
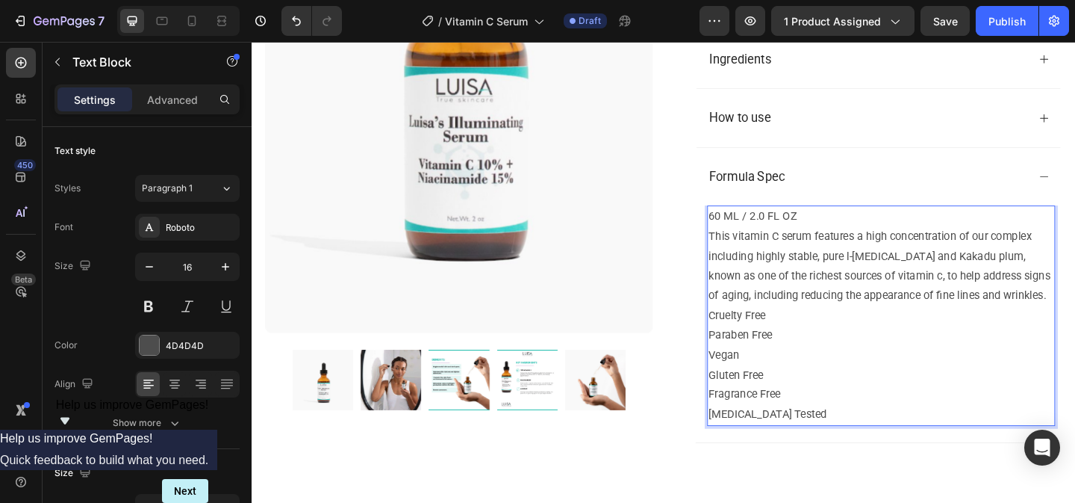
scroll to position [576, 0]
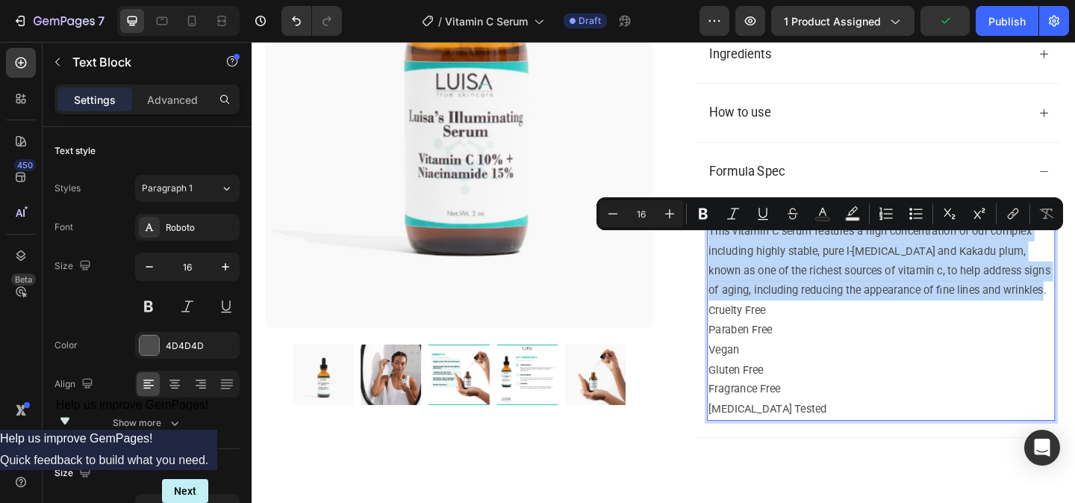
drag, startPoint x: 1104, startPoint y: 326, endPoint x: 753, endPoint y: 264, distance: 357.0
click at [752, 263] on p "This vitamin C serum features a high concentration of our complex including hig…" at bounding box center [937, 280] width 376 height 86
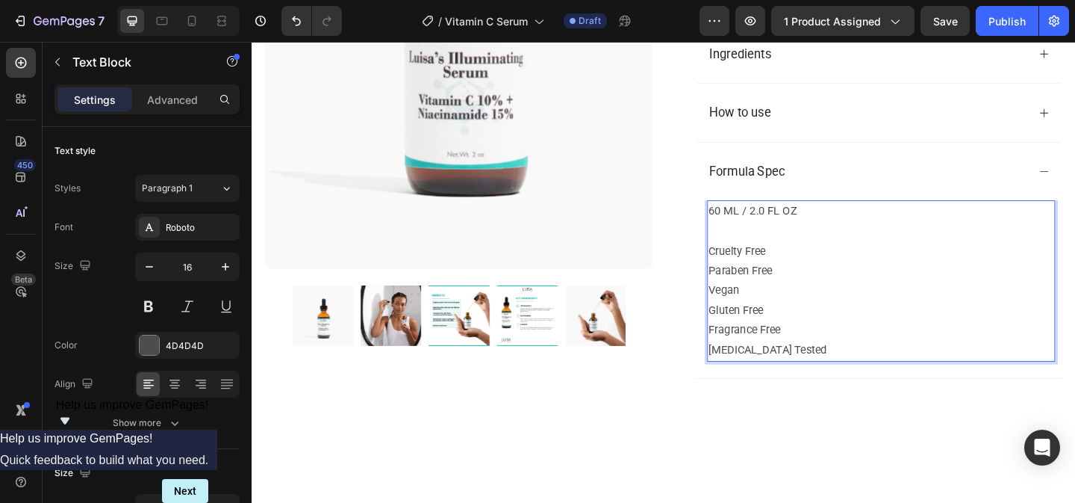
click at [873, 388] on p "Cruelty Free Paraben Free Vegan Gluten Free Fragrance Free [MEDICAL_DATA] Tested" at bounding box center [937, 323] width 376 height 129
drag, startPoint x: 823, startPoint y: 391, endPoint x: 751, endPoint y: 390, distance: 71.7
click at [751, 388] on p "Cruelty Free Paraben Free Vegan Gluten Free Fragrance Free [MEDICAL_DATA] Tested" at bounding box center [937, 323] width 376 height 129
click at [798, 388] on p "Cruelty Free Paraben Free Vegan Gluten Free Fragrance Free Tested" at bounding box center [937, 323] width 376 height 129
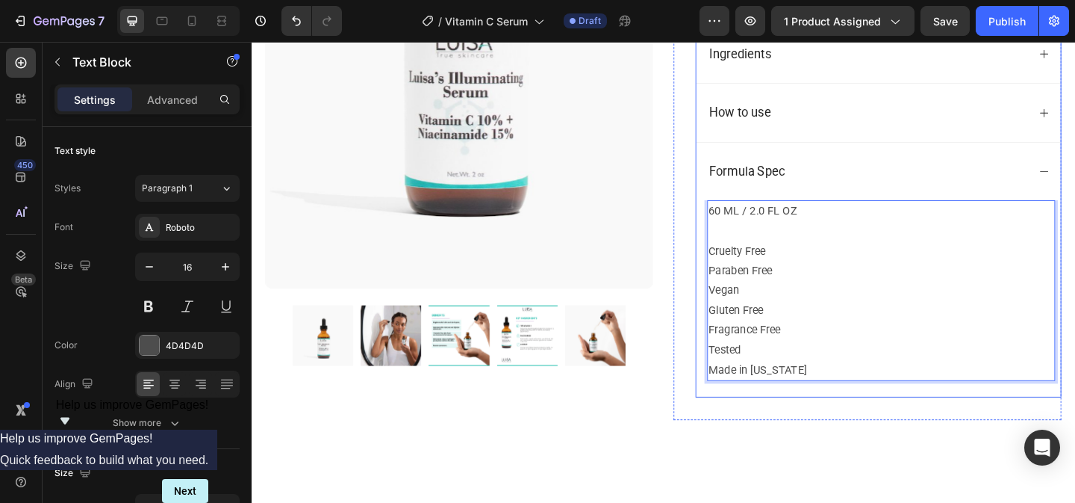
click at [897, 128] on div "How to use" at bounding box center [921, 119] width 349 height 28
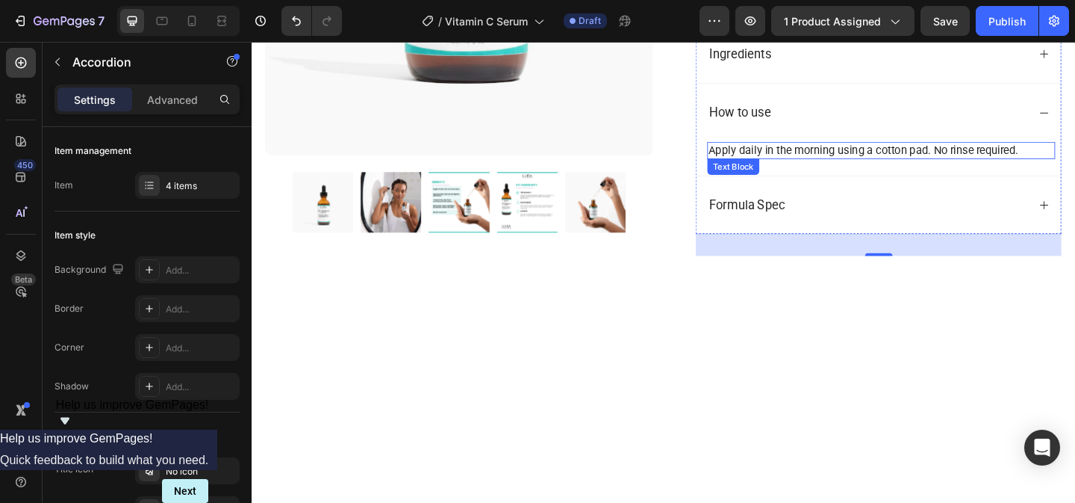
click at [870, 162] on div "Apply daily in the morning using a cotton pad. No rinse required." at bounding box center [936, 160] width 379 height 19
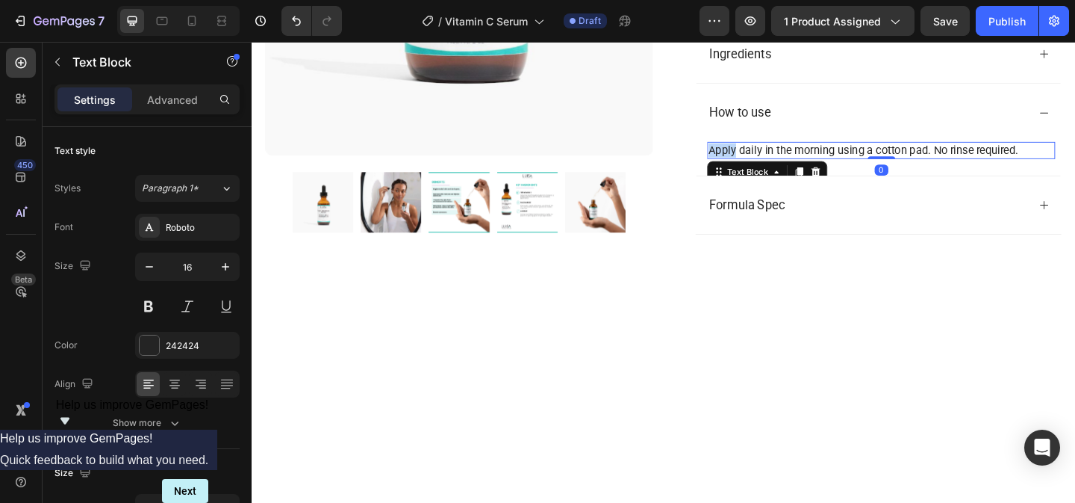
click at [870, 162] on div "Apply daily in the morning using a cotton pad. No rinse required." at bounding box center [936, 160] width 379 height 19
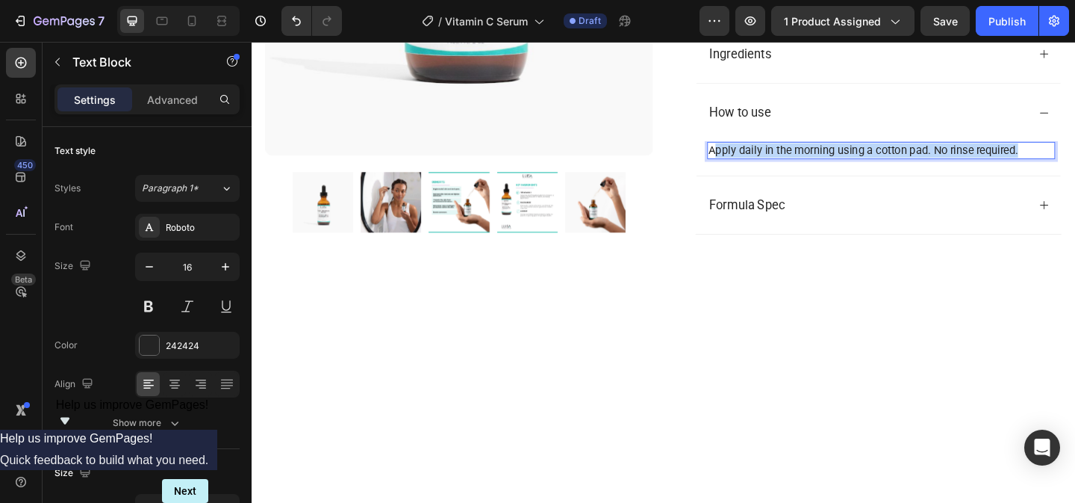
drag, startPoint x: 1090, startPoint y: 168, endPoint x: 753, endPoint y: 171, distance: 337.5
click at [753, 168] on p "Apply daily in the morning using a cotton pad. No rinse required." at bounding box center [937, 160] width 376 height 16
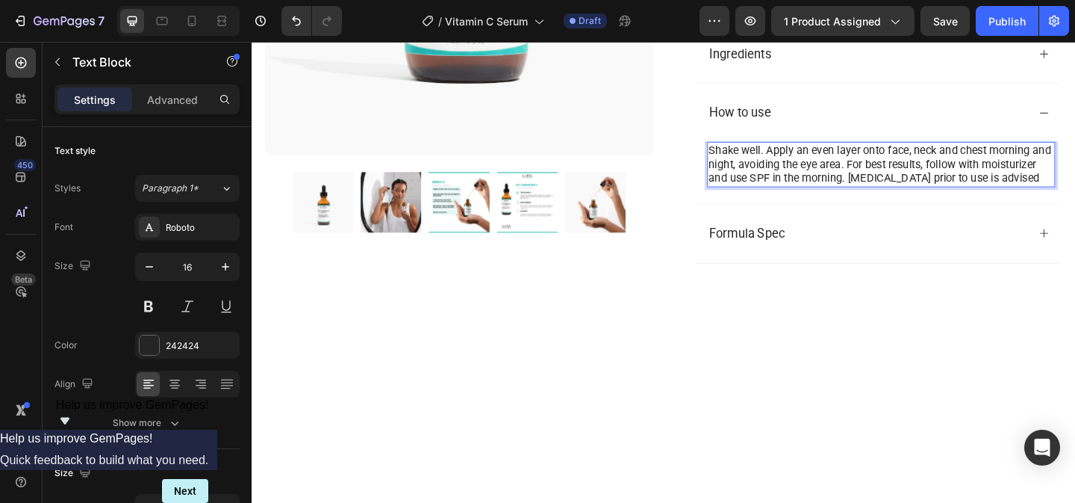
click at [847, 179] on p "Shake well. Apply an even layer onto face, neck and chest morning and night, av…" at bounding box center [937, 175] width 376 height 46
click at [779, 187] on p "Shake well. Apply an even layer onto face, neck and chest morning and night, av…" at bounding box center [937, 175] width 376 height 46
drag, startPoint x: 891, startPoint y: 187, endPoint x: 783, endPoint y: 187, distance: 108.3
click at [783, 187] on p "Shake well. Apply an even layer onto face, neck and chest morning and night, av…" at bounding box center [937, 175] width 376 height 46
click at [889, 199] on p "Shake well. Apply an even layer onto face, neck and chest in the morning. For b…" at bounding box center [937, 175] width 376 height 46
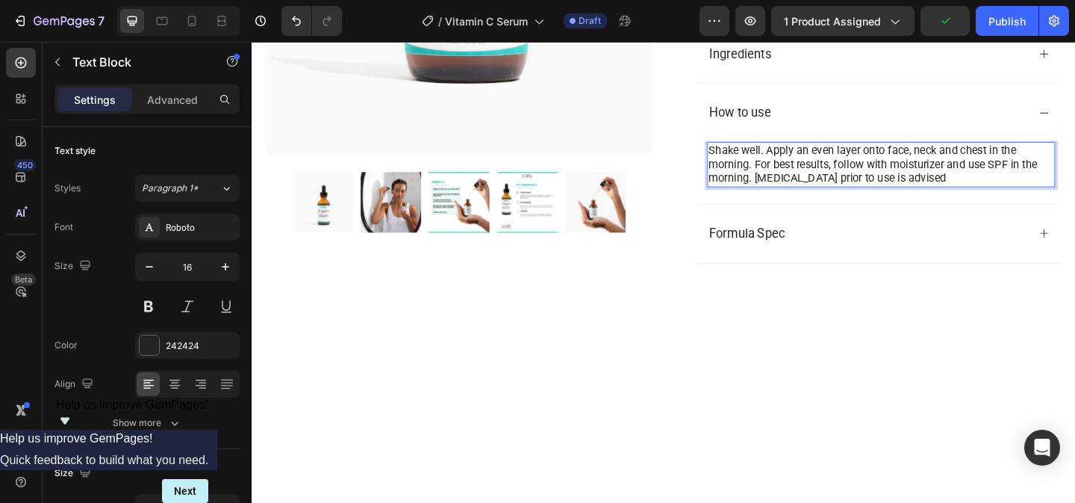
click at [980, 199] on p "Shake well. Apply an even layer onto face, neck and chest in the morning. For b…" at bounding box center [937, 175] width 376 height 46
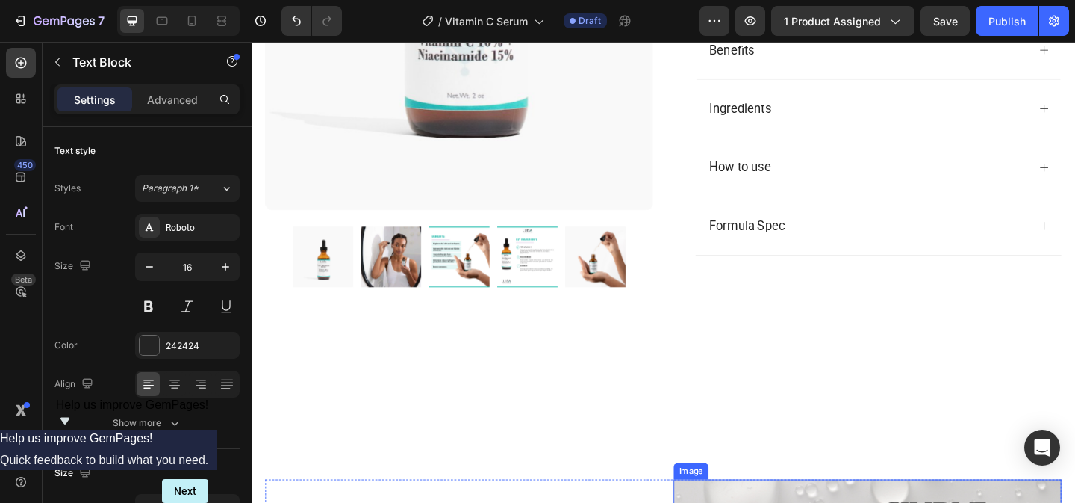
scroll to position [512, 0]
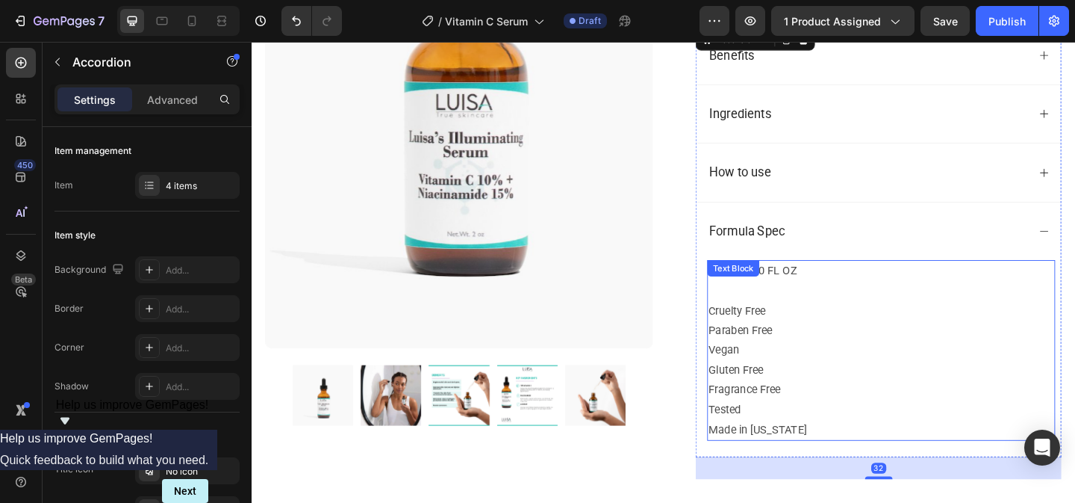
click at [876, 474] on p "Made in [US_STATE]" at bounding box center [937, 464] width 376 height 22
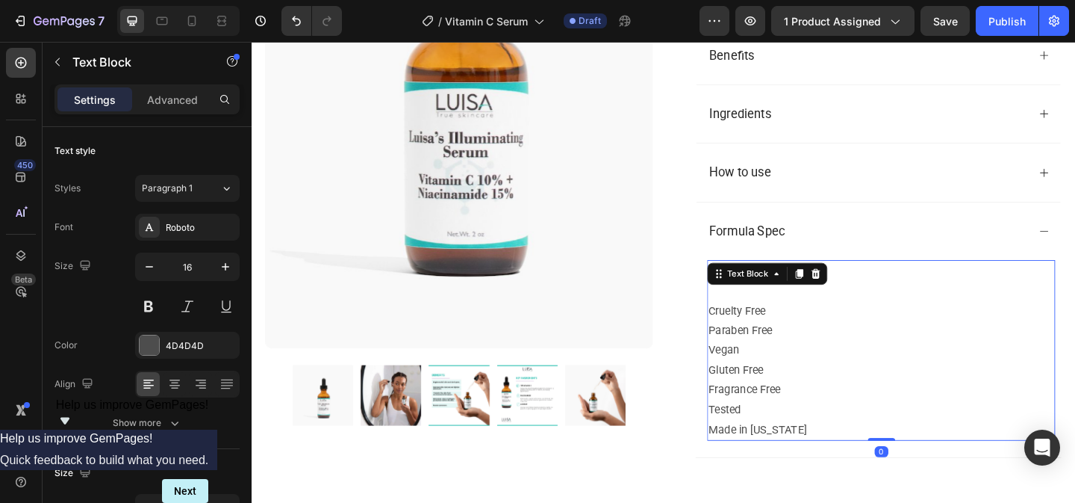
click at [864, 474] on p "Made in [US_STATE]" at bounding box center [937, 464] width 376 height 22
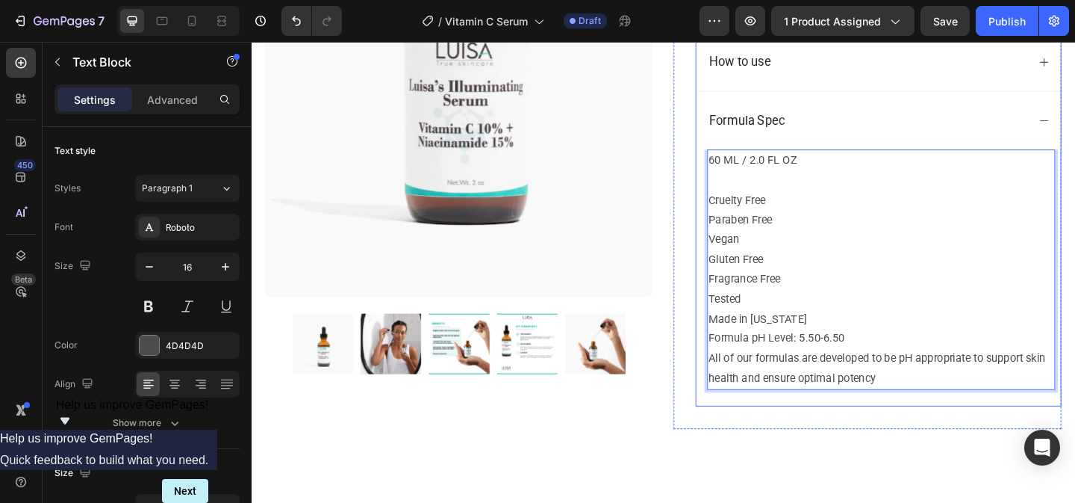
scroll to position [653, 0]
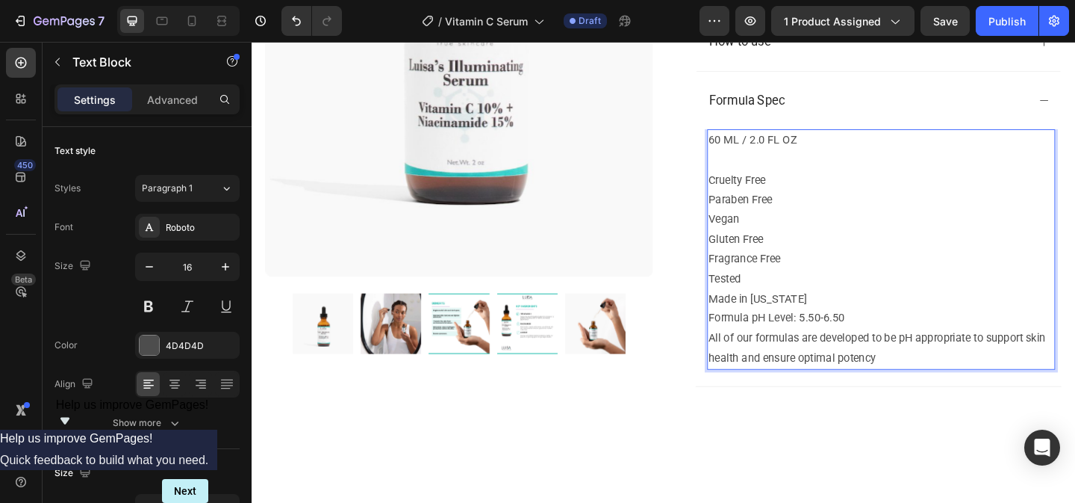
click at [895, 353] on p "Formula pH Level: 5.50-6.50" at bounding box center [937, 343] width 376 height 22
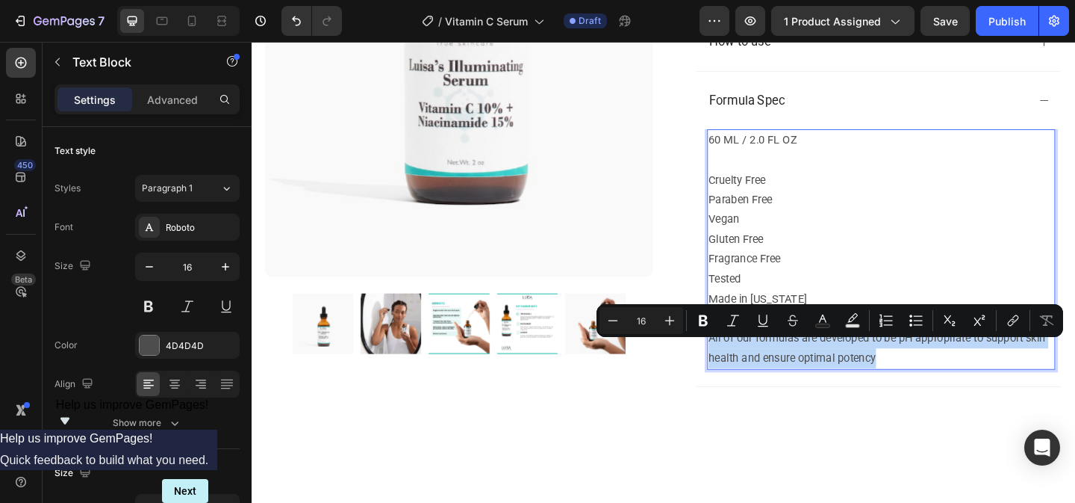
drag, startPoint x: 945, startPoint y: 396, endPoint x: 749, endPoint y: 373, distance: 197.7
click at [749, 373] on p "All of our formulas are developed to be pH appropriate to support skin health a…" at bounding box center [937, 374] width 376 height 43
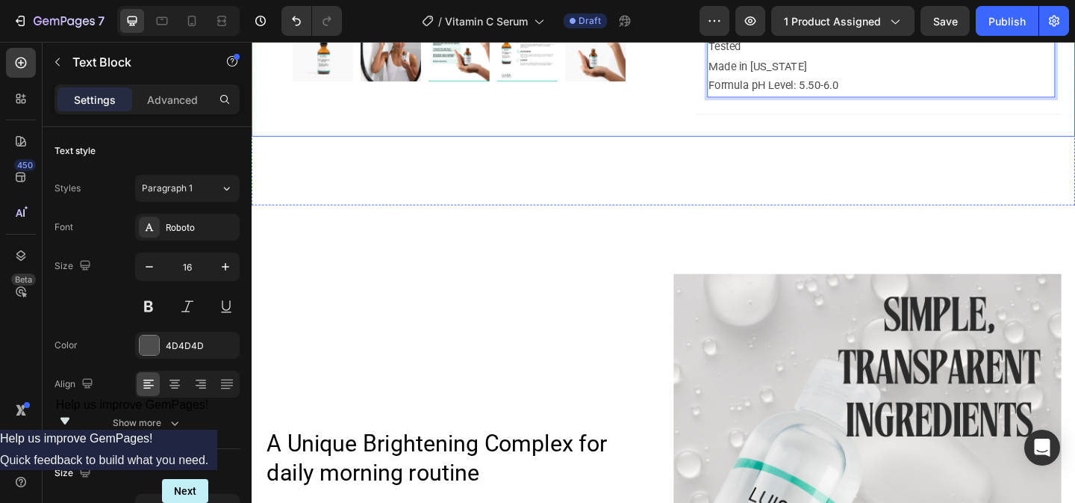
scroll to position [911, 0]
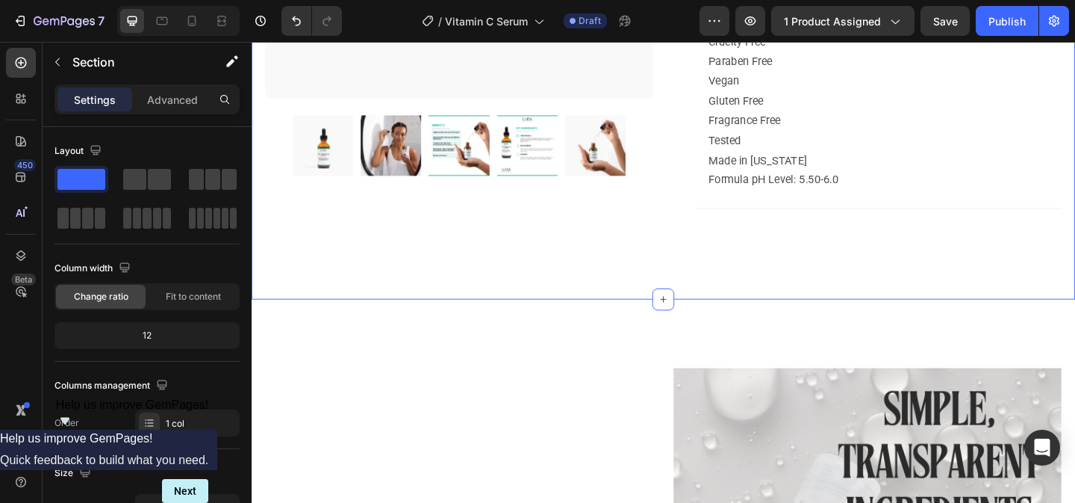
scroll to position [798, 0]
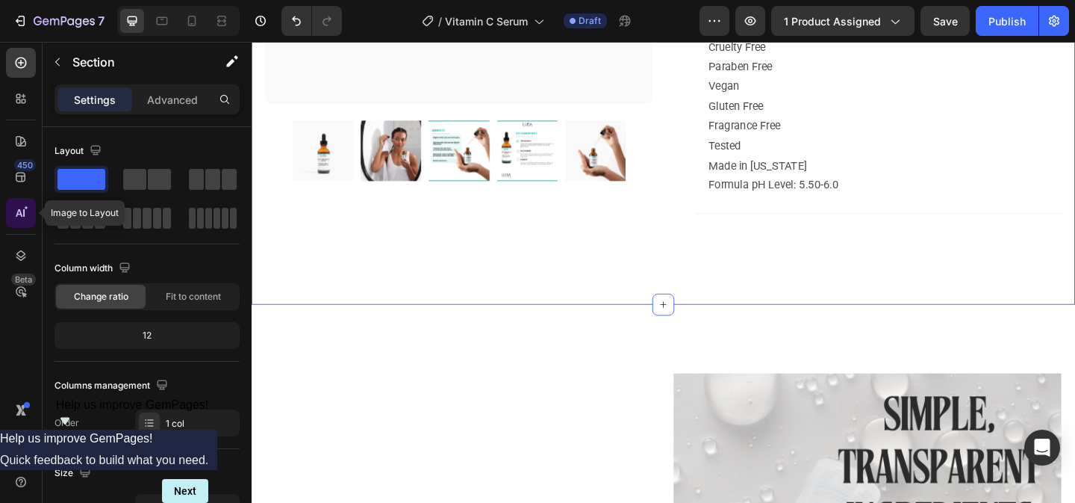
click at [16, 211] on icon at bounding box center [20, 212] width 15 height 15
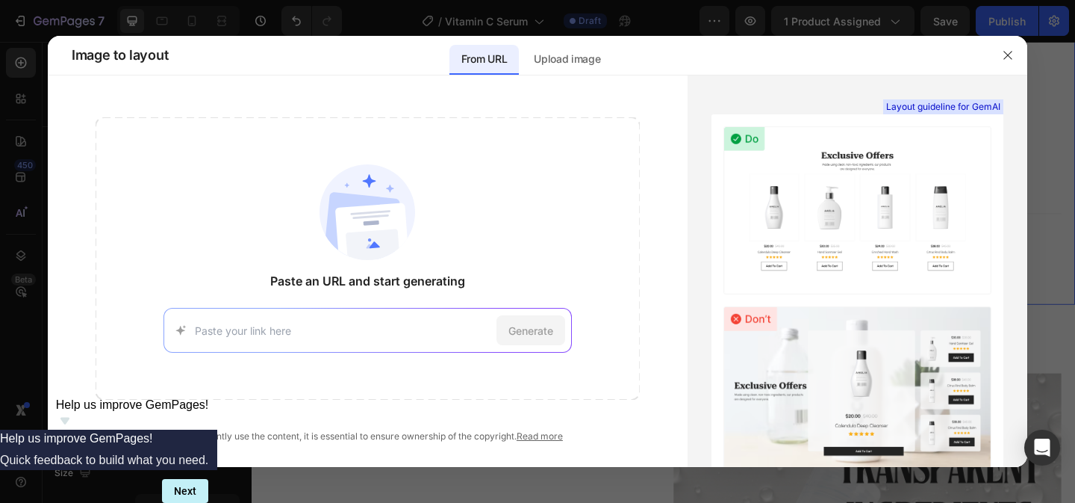
paste input "[URL][DOMAIN_NAME]"
type input "[URL][DOMAIN_NAME]"
click at [542, 333] on span "Generate" at bounding box center [531, 331] width 45 height 16
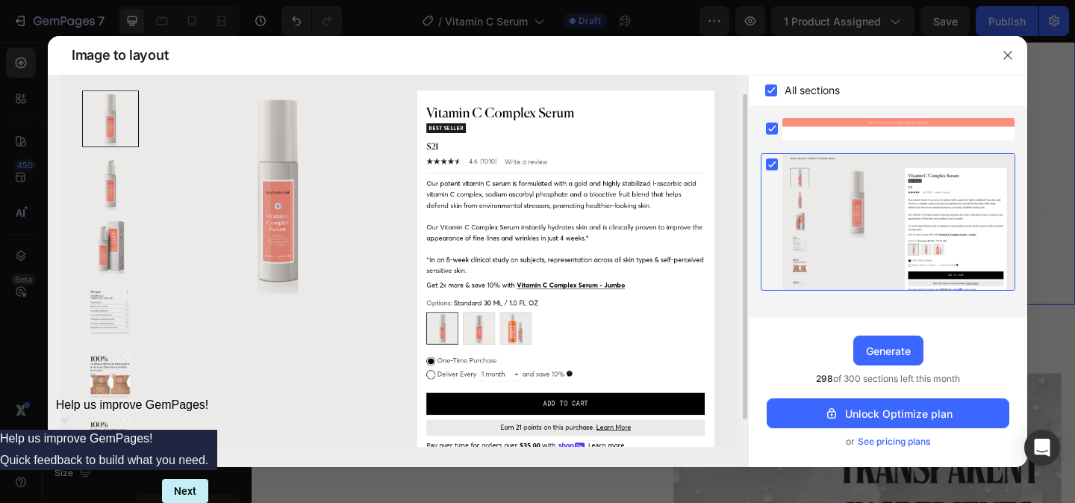
scroll to position [79, 0]
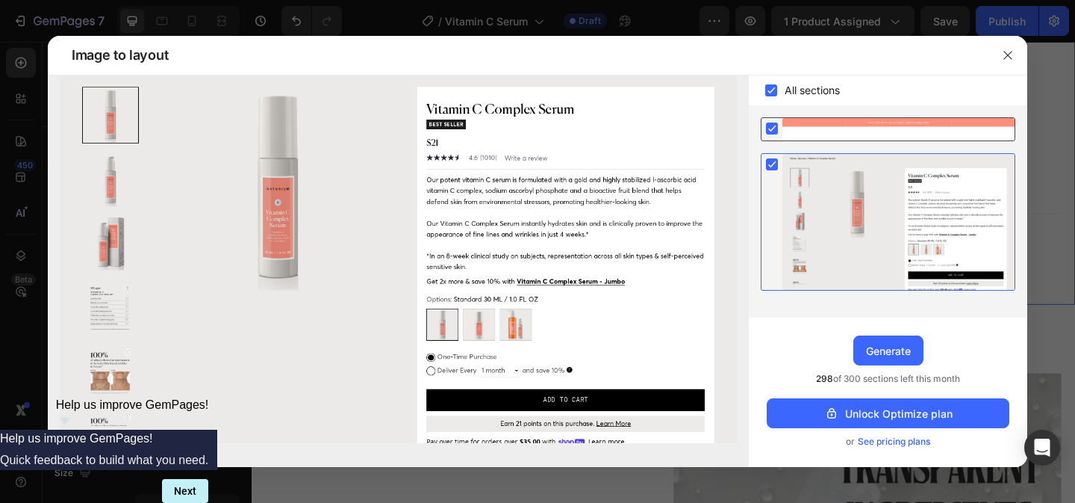
click at [769, 127] on rect at bounding box center [772, 128] width 12 height 12
click at [774, 164] on icon at bounding box center [772, 164] width 7 height 6
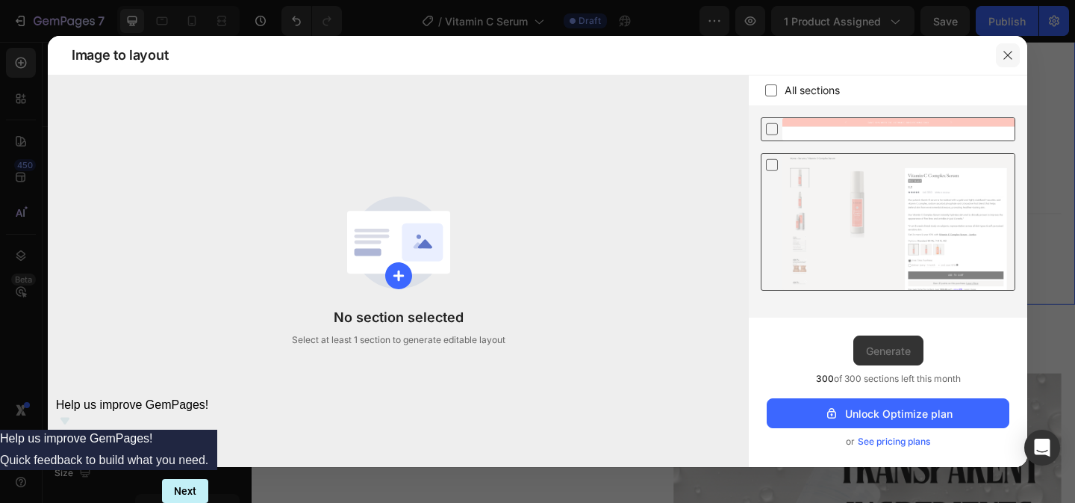
click at [1007, 59] on icon "button" at bounding box center [1008, 55] width 12 height 12
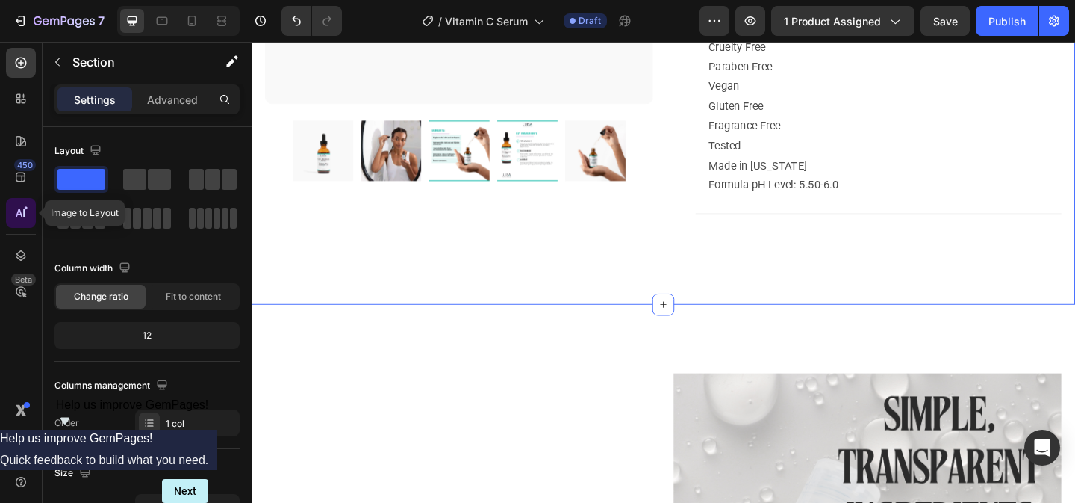
click at [17, 202] on div at bounding box center [21, 213] width 30 height 30
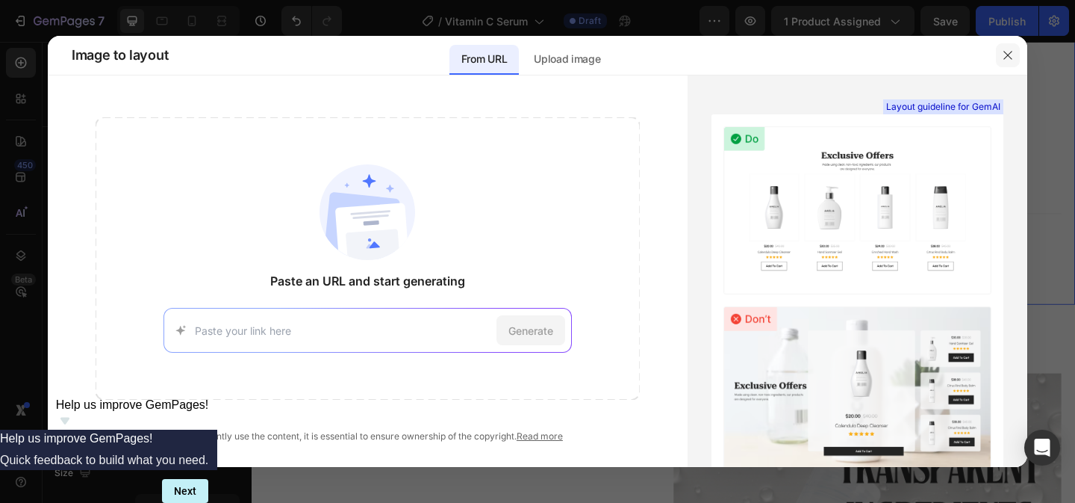
click at [1002, 56] on icon "button" at bounding box center [1008, 55] width 12 height 12
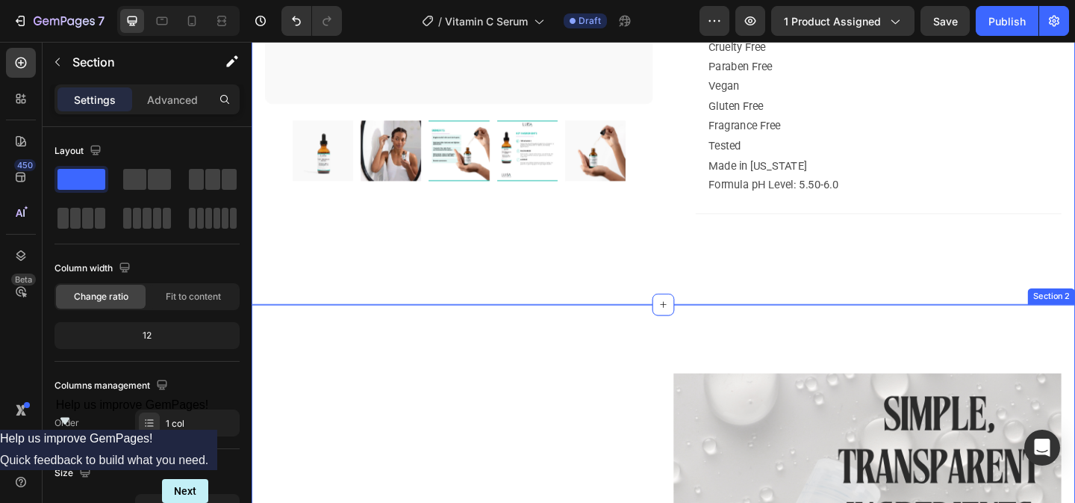
drag, startPoint x: 335, startPoint y: 223, endPoint x: 703, endPoint y: 362, distance: 393.0
click at [701, 334] on icon at bounding box center [700, 328] width 12 height 12
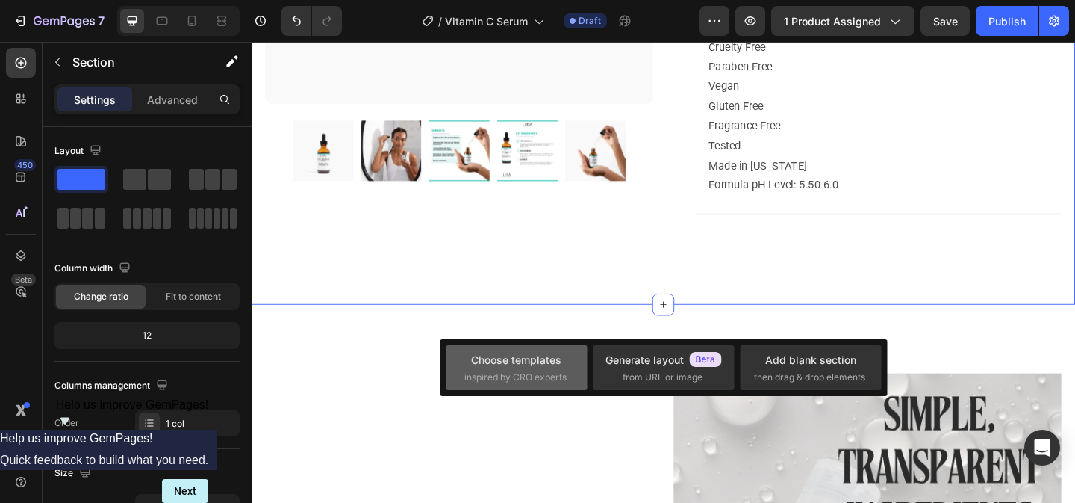
click at [527, 375] on span "inspired by CRO experts" at bounding box center [515, 376] width 102 height 13
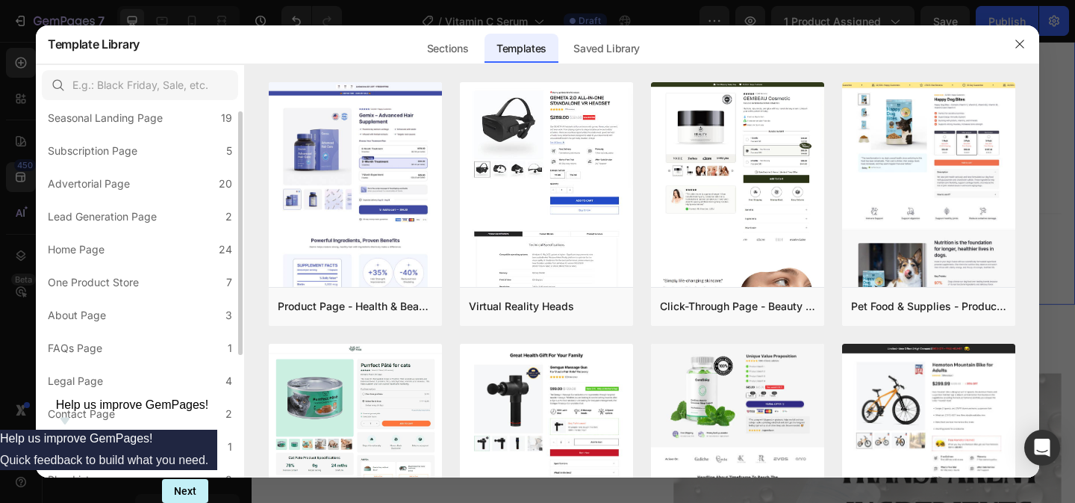
scroll to position [0, 0]
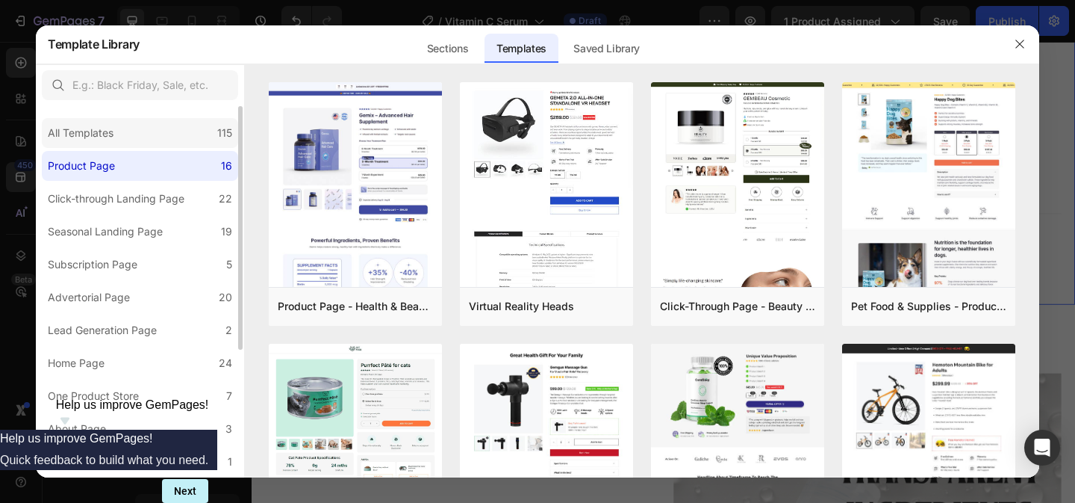
click at [151, 124] on div "All Templates 115" at bounding box center [140, 133] width 196 height 30
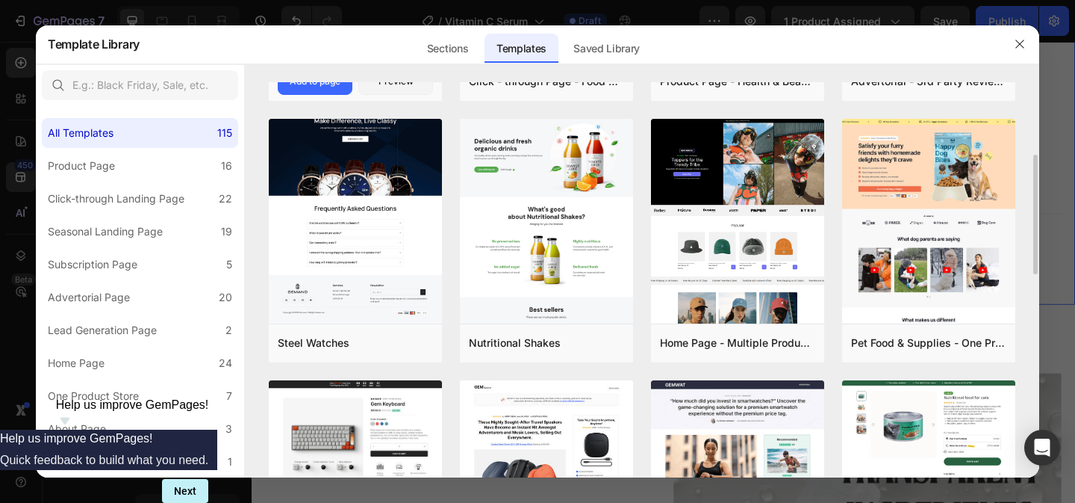
scroll to position [228, 0]
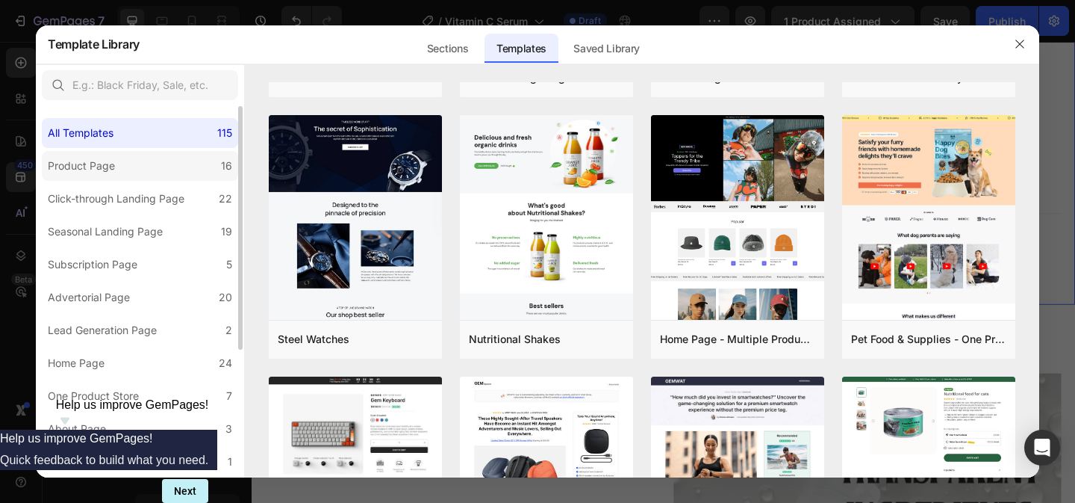
click at [178, 164] on label "Product Page 16" at bounding box center [140, 166] width 196 height 30
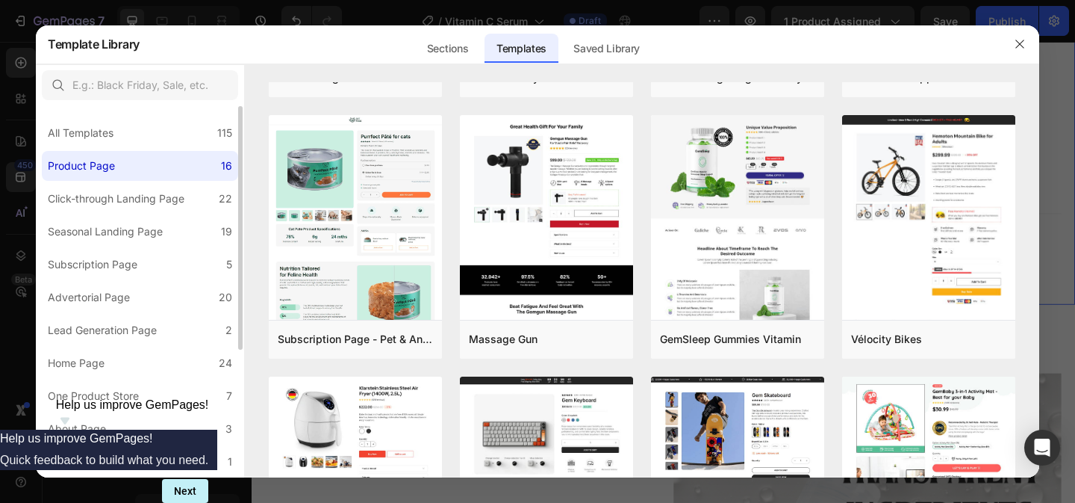
scroll to position [0, 0]
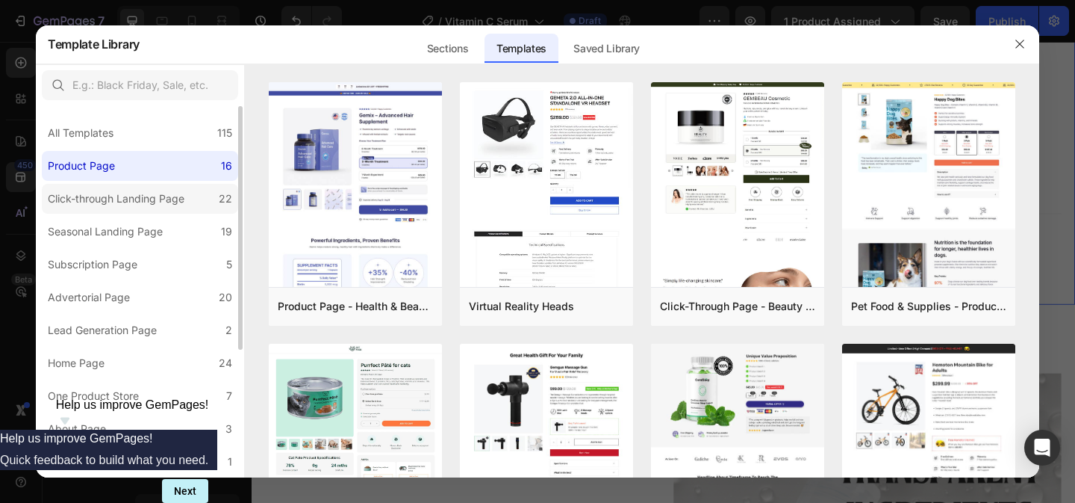
click at [178, 192] on div "Click-through Landing Page" at bounding box center [116, 199] width 137 height 18
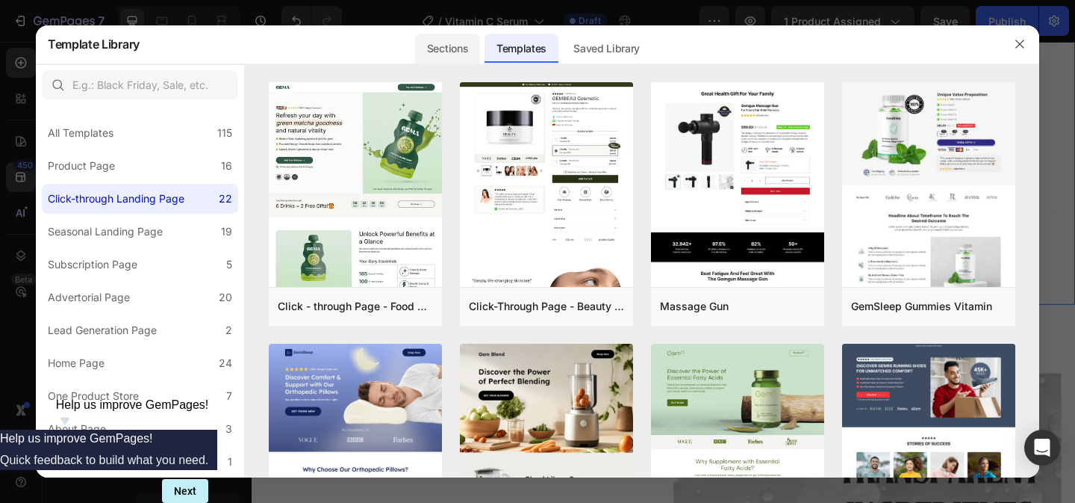
click at [464, 53] on div "Sections" at bounding box center [447, 49] width 65 height 30
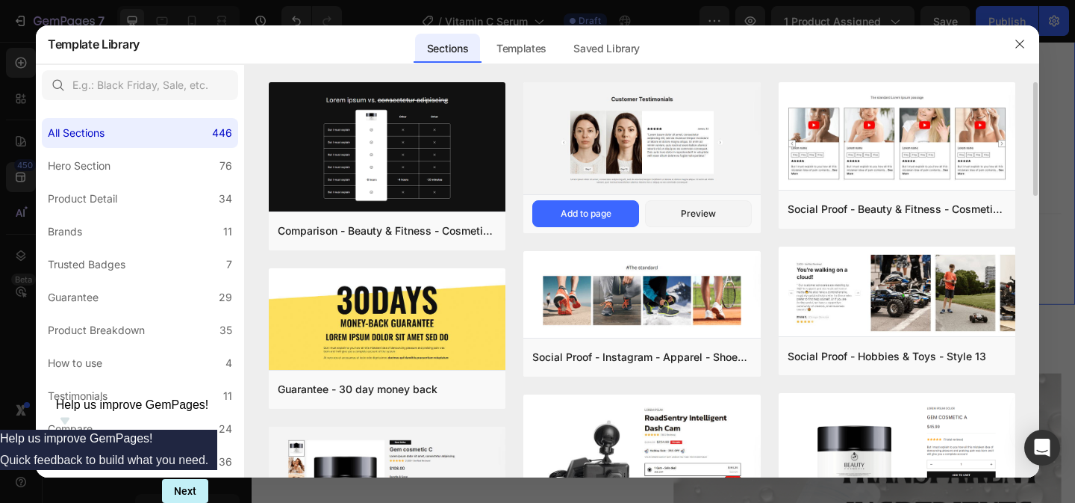
drag, startPoint x: 583, startPoint y: 216, endPoint x: 602, endPoint y: 164, distance: 55.5
click at [602, 164] on div "Social Proof - Beauty & Fitness - Cosmetic - Style 16 Add to page Preview" at bounding box center [641, 157] width 237 height 151
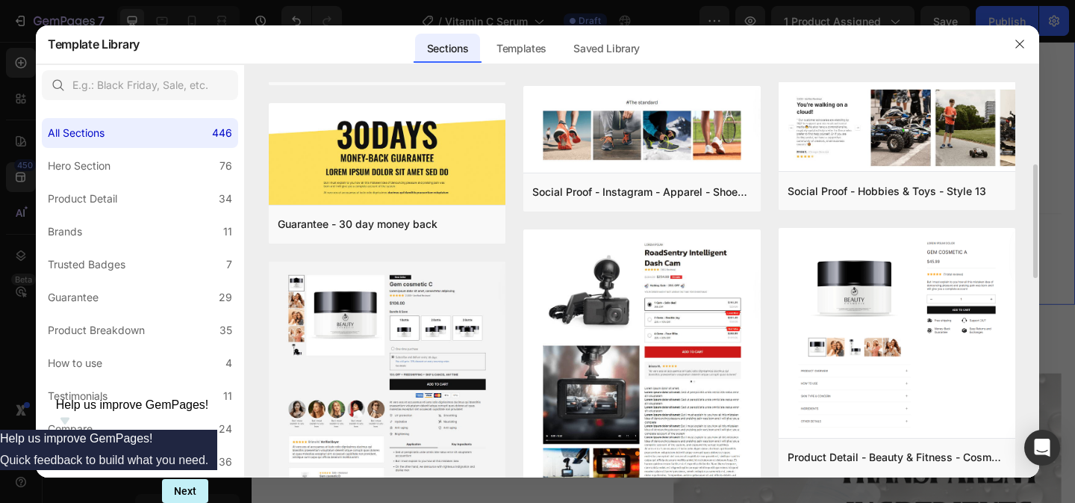
scroll to position [196, 0]
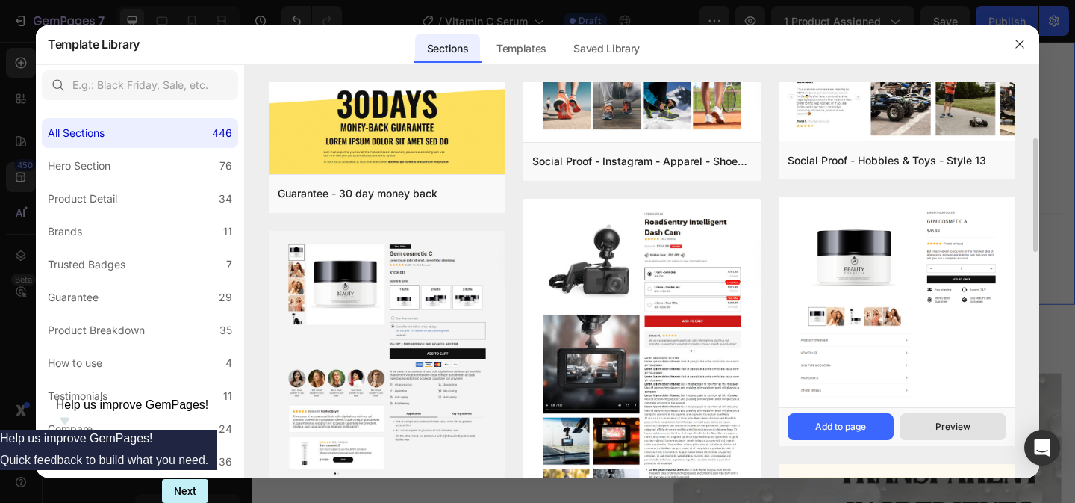
click at [948, 423] on div "Preview" at bounding box center [953, 426] width 35 height 13
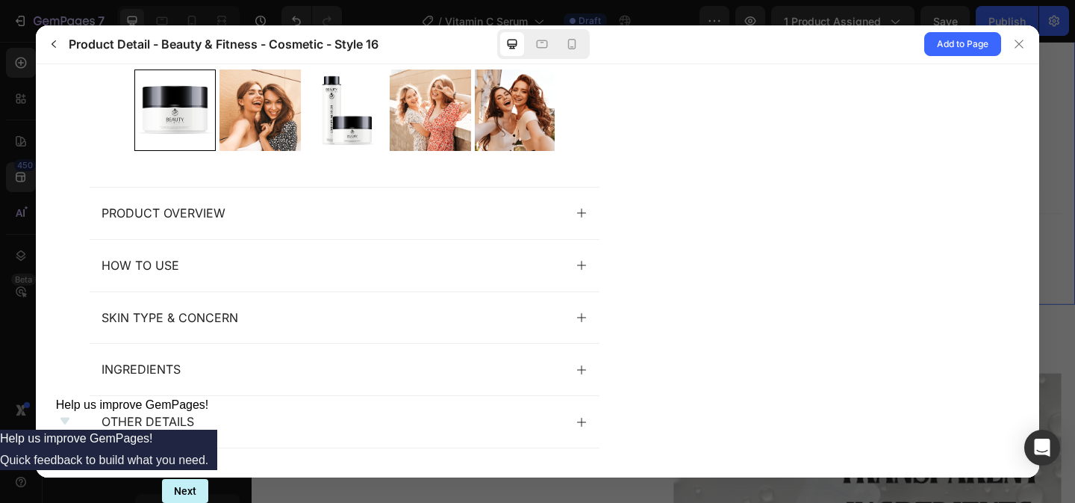
scroll to position [529, 0]
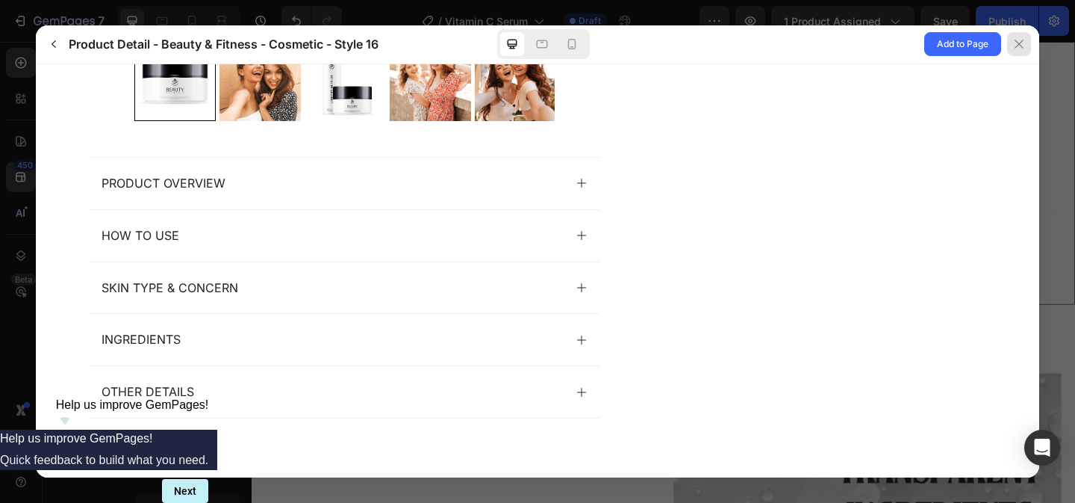
click at [1013, 40] on icon at bounding box center [1019, 44] width 12 height 12
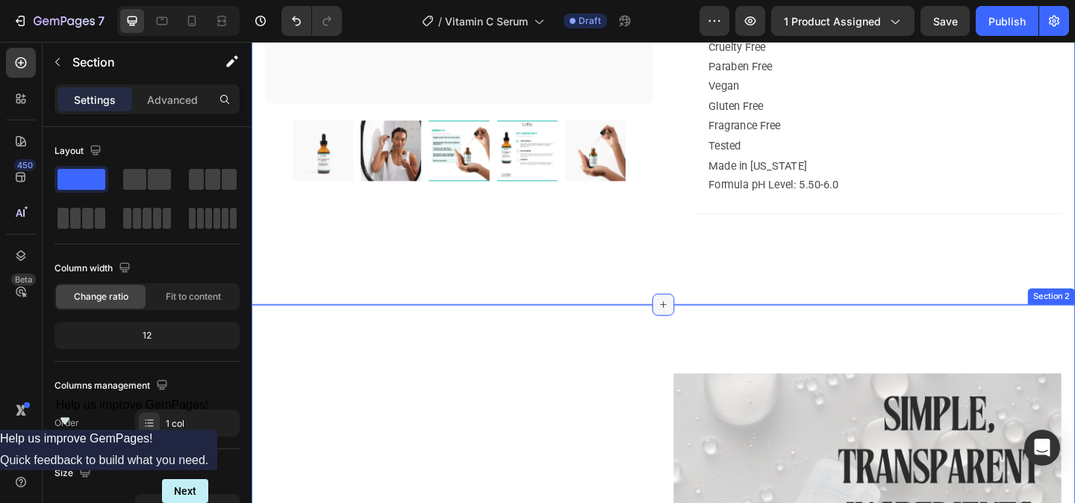
click at [702, 334] on icon at bounding box center [700, 328] width 12 height 12
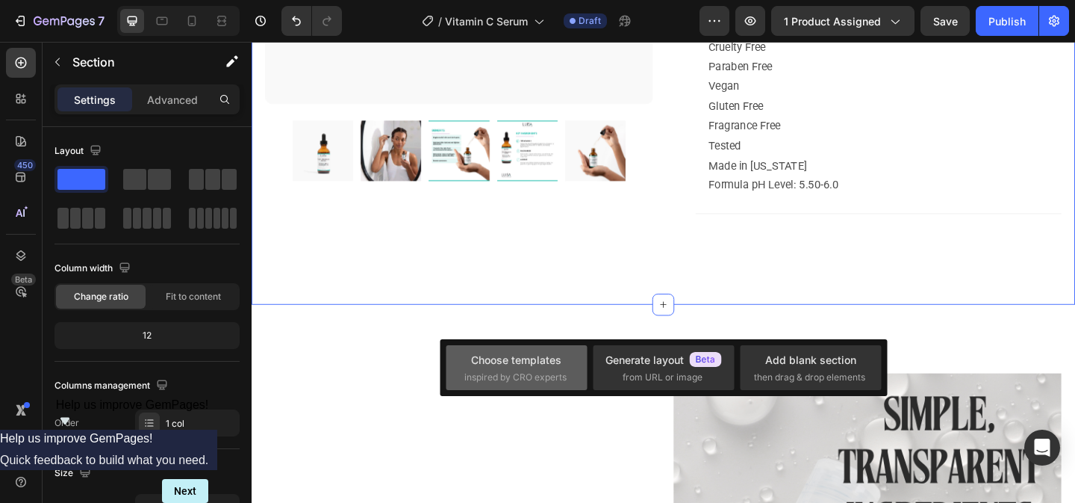
click at [491, 372] on span "inspired by CRO experts" at bounding box center [515, 376] width 102 height 13
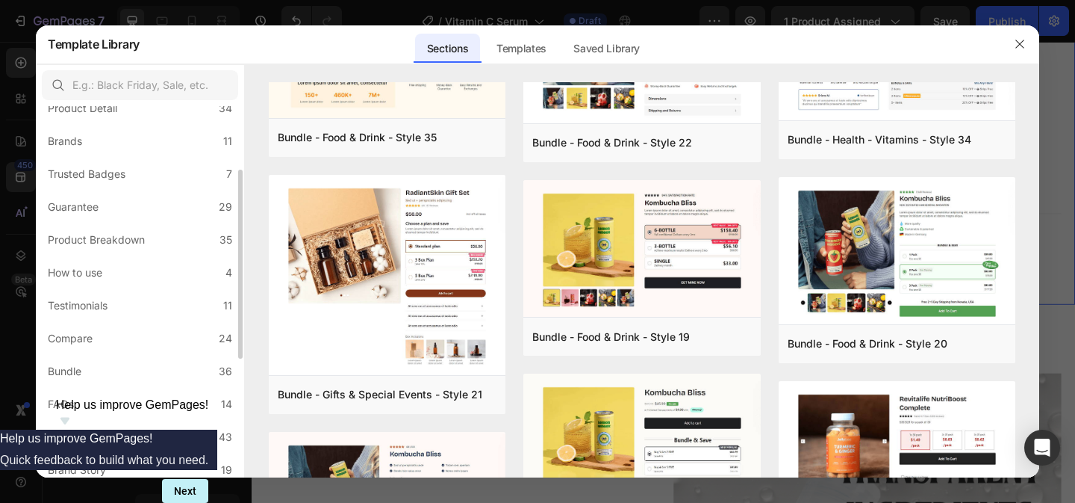
scroll to position [102, 0]
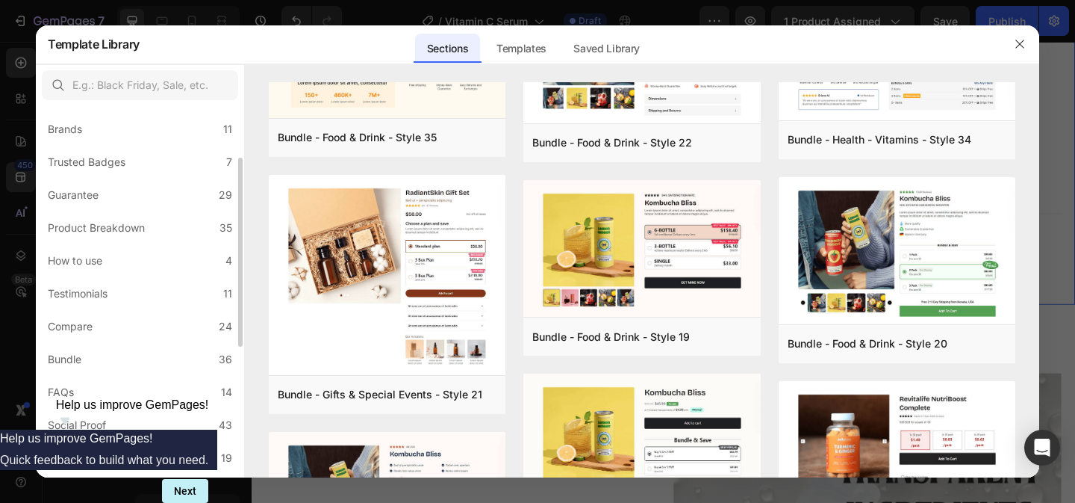
click at [153, 279] on label "Testimonials 11" at bounding box center [140, 294] width 196 height 30
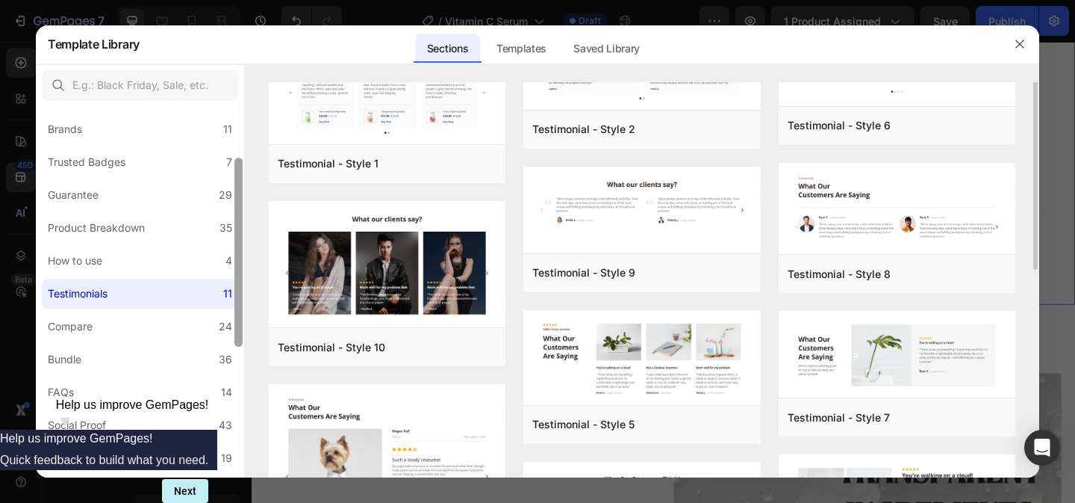
scroll to position [30, 0]
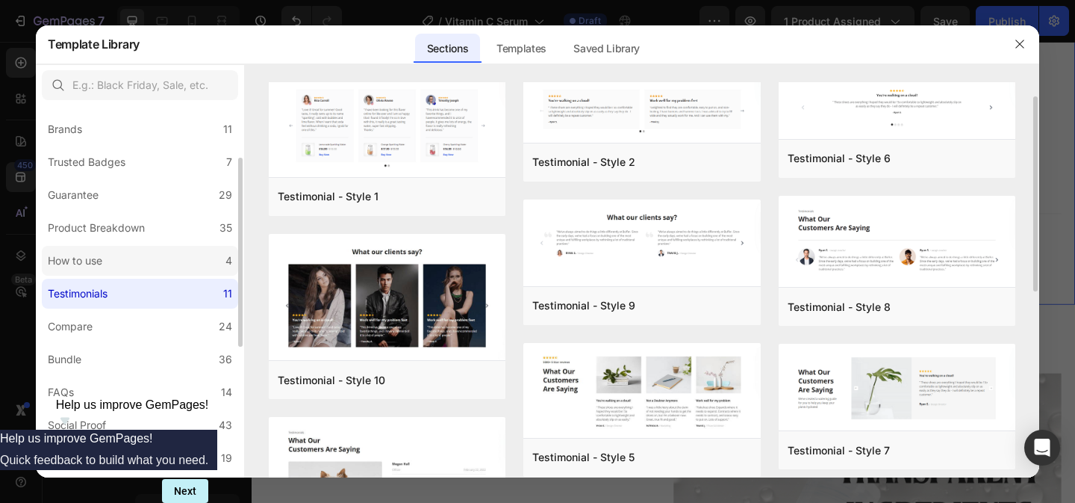
click at [108, 264] on div "How to use" at bounding box center [78, 261] width 60 height 18
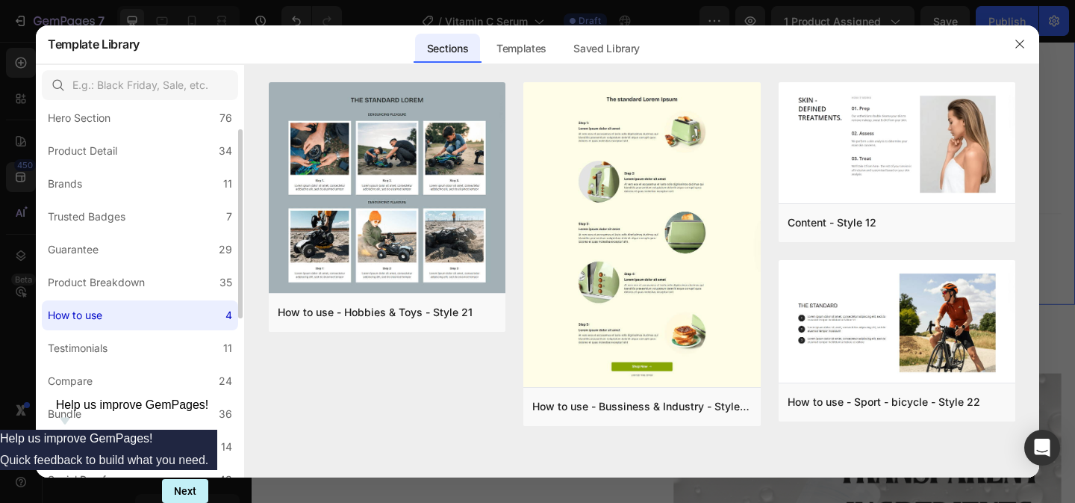
scroll to position [47, 0]
click at [96, 252] on div "Guarantee" at bounding box center [73, 250] width 51 height 18
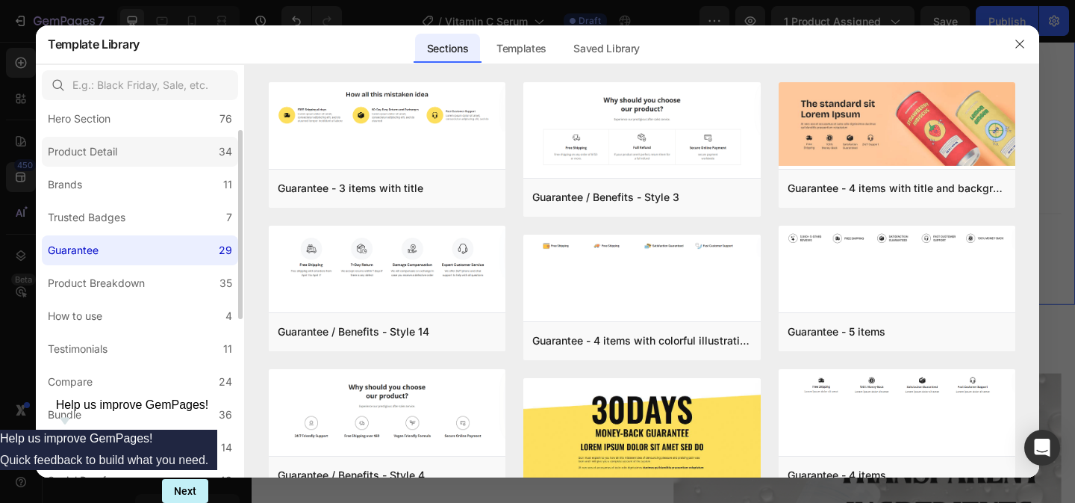
click at [108, 147] on div "Product Detail" at bounding box center [82, 152] width 69 height 18
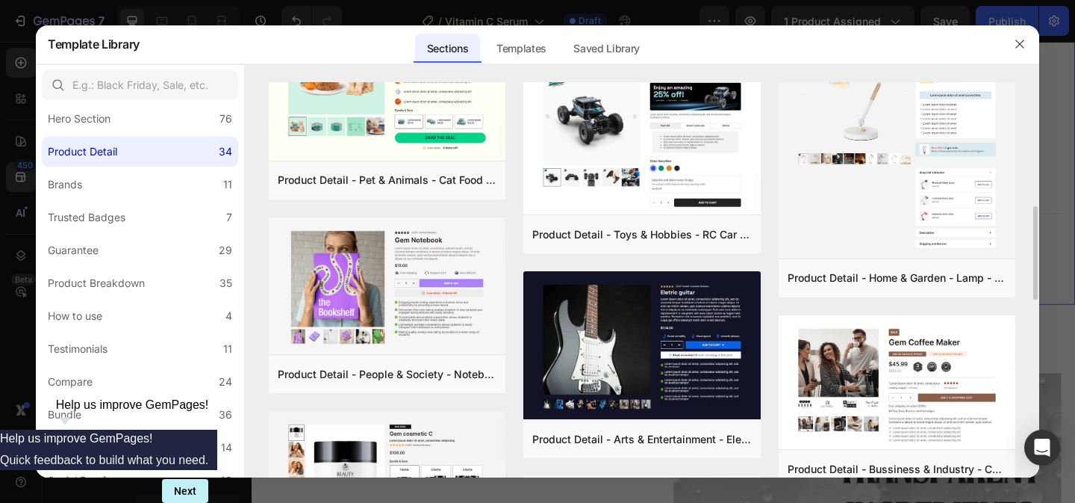
scroll to position [675, 0]
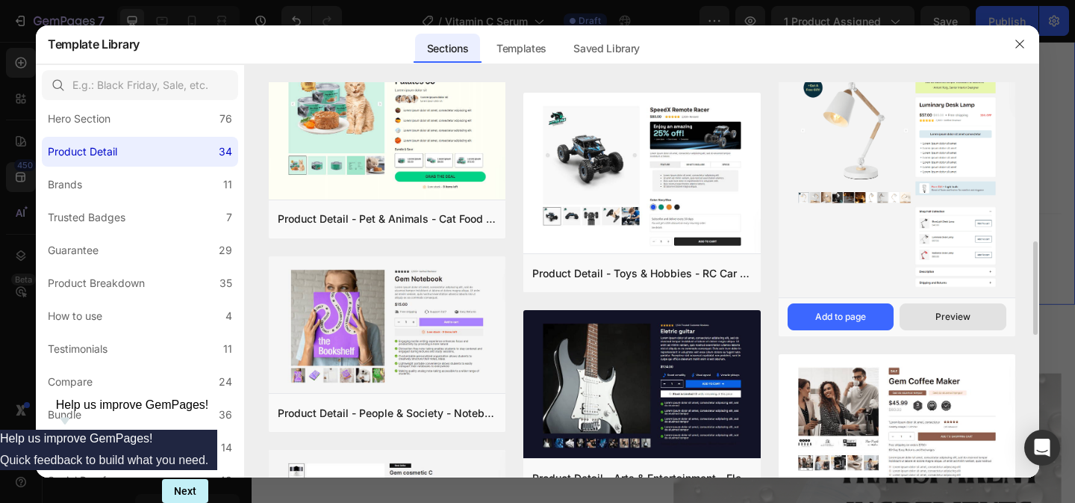
click at [954, 319] on div "Preview" at bounding box center [953, 316] width 35 height 13
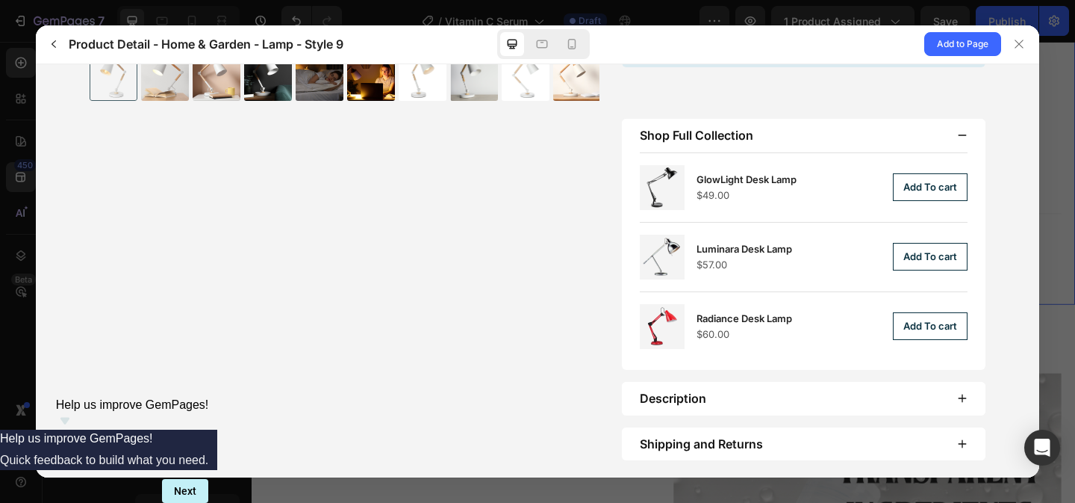
scroll to position [620, 0]
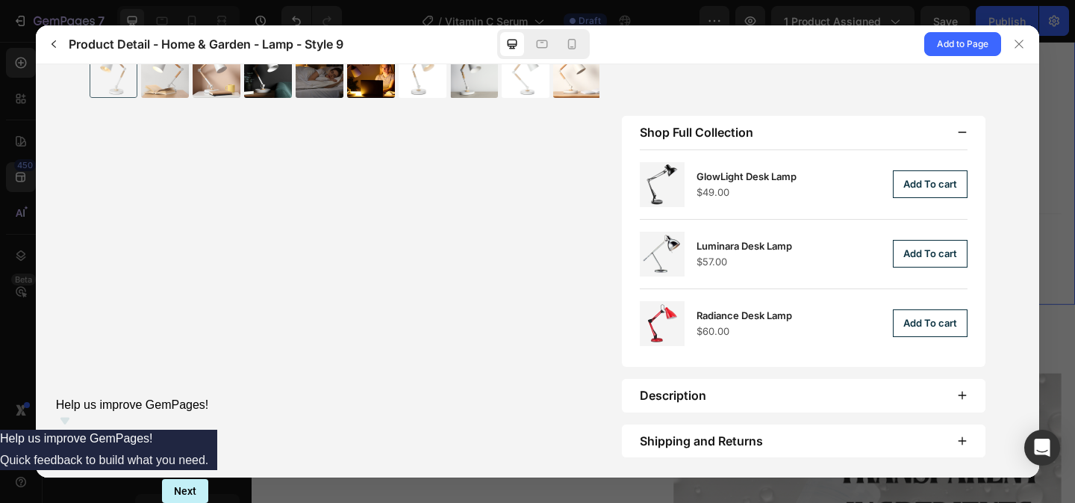
click at [735, 139] on div "Shop Full Collection" at bounding box center [804, 132] width 364 height 34
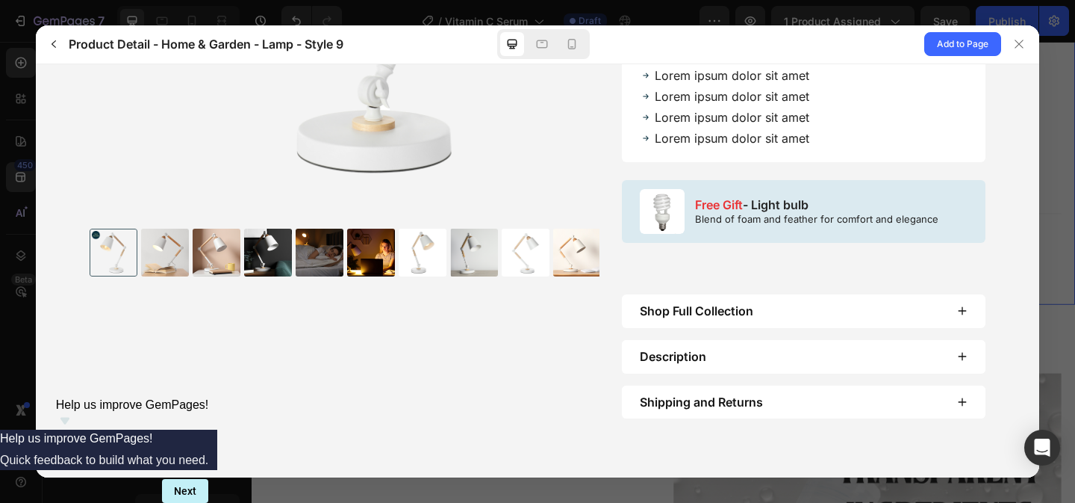
scroll to position [442, 0]
click at [750, 311] on p "Shop Full Collection" at bounding box center [697, 309] width 114 height 15
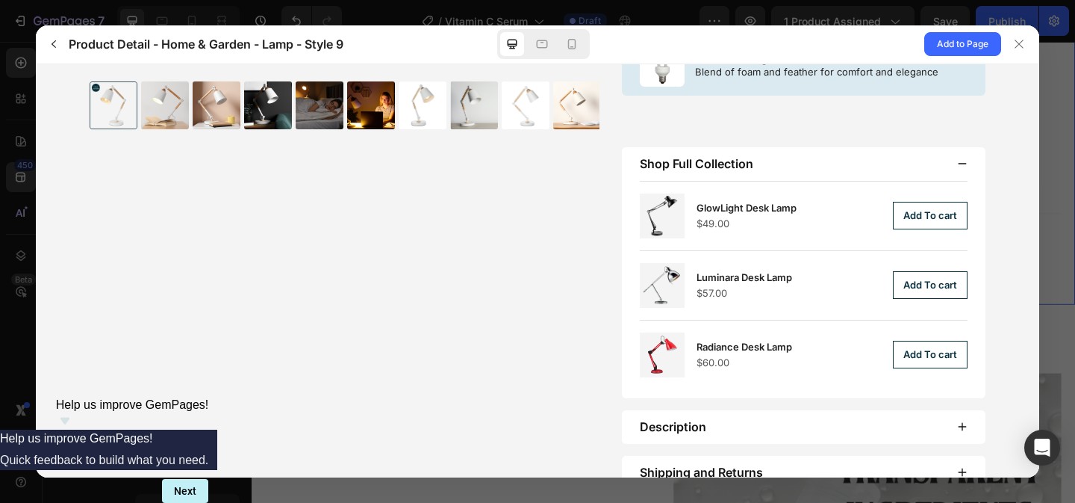
scroll to position [620, 0]
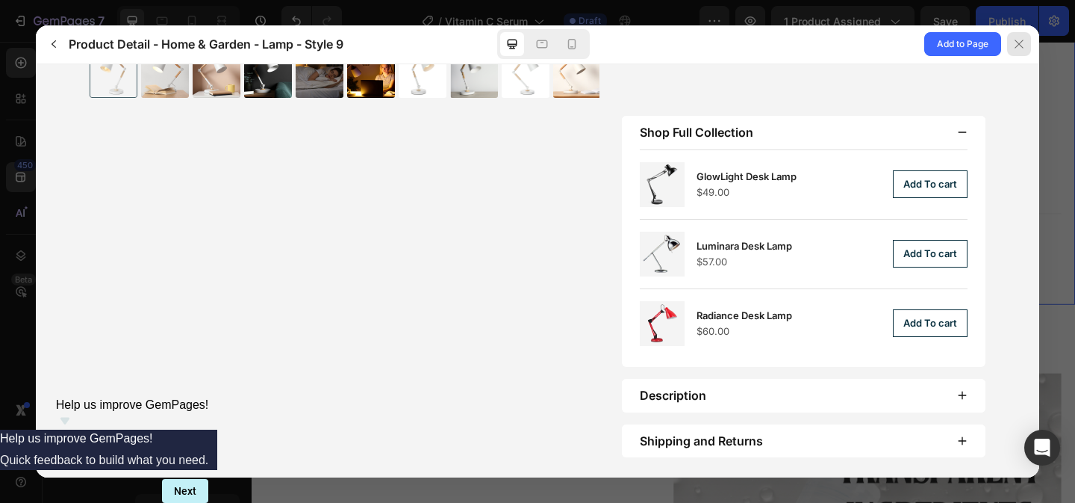
click at [1021, 37] on div at bounding box center [1019, 44] width 24 height 24
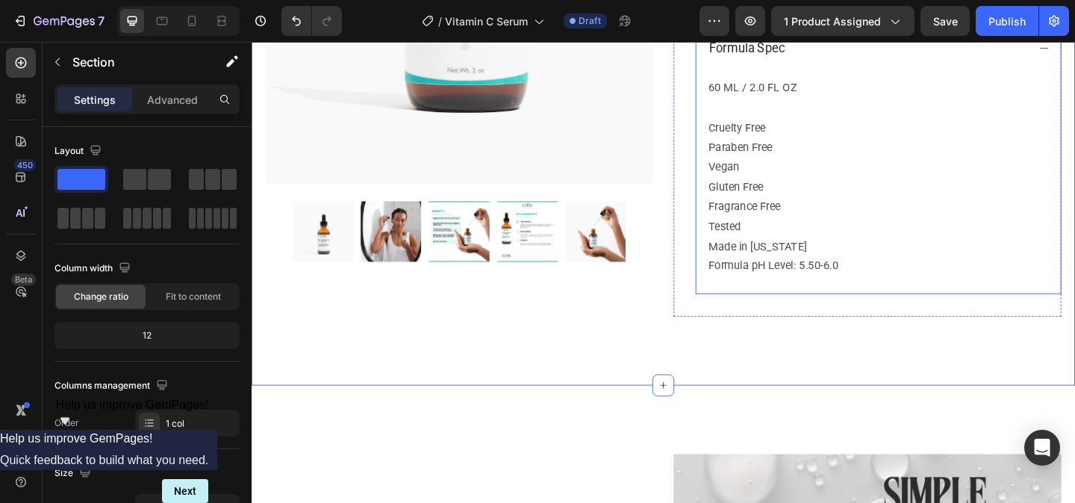
scroll to position [727, 0]
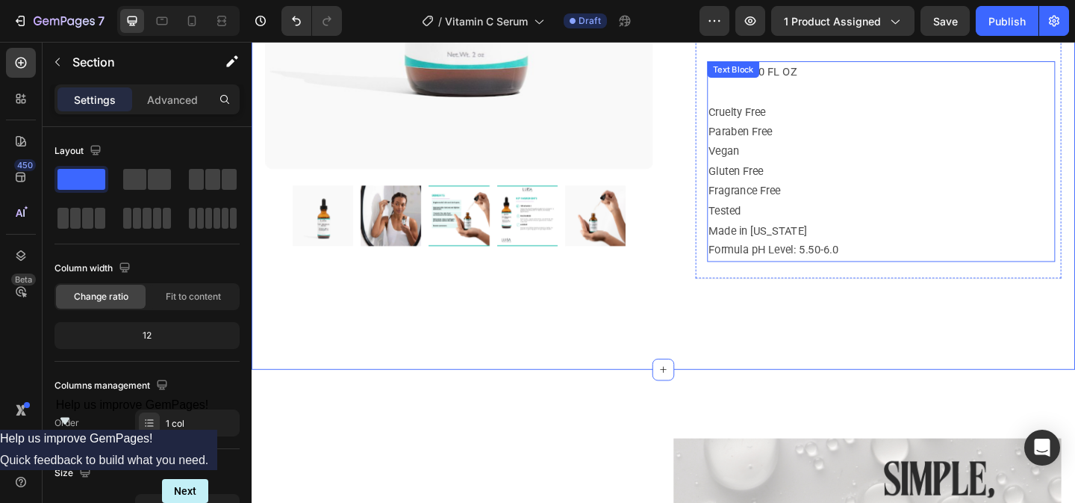
click at [933, 182] on p "Cruelty Free Paraben Free Vegan Gluten Free Fragrance Free Tested" at bounding box center [937, 172] width 376 height 129
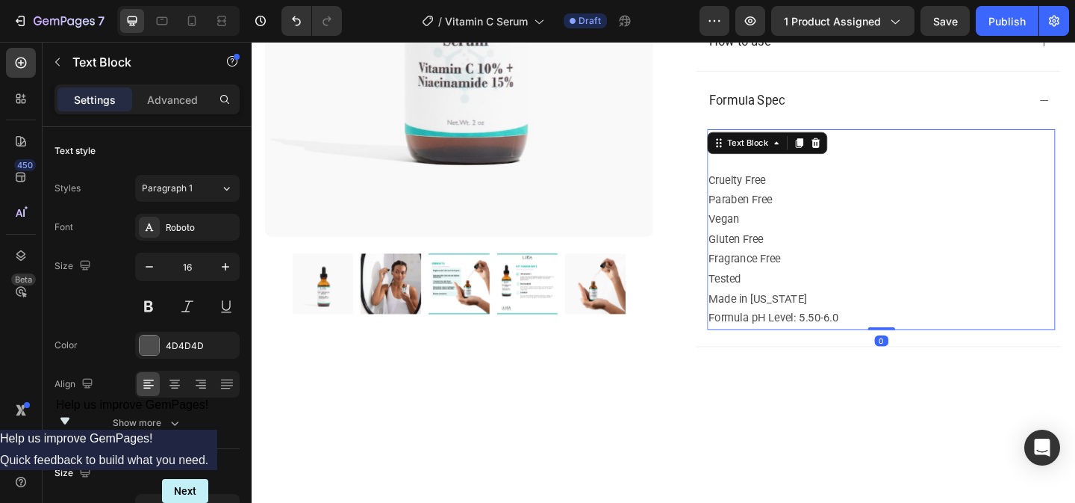
scroll to position [604, 0]
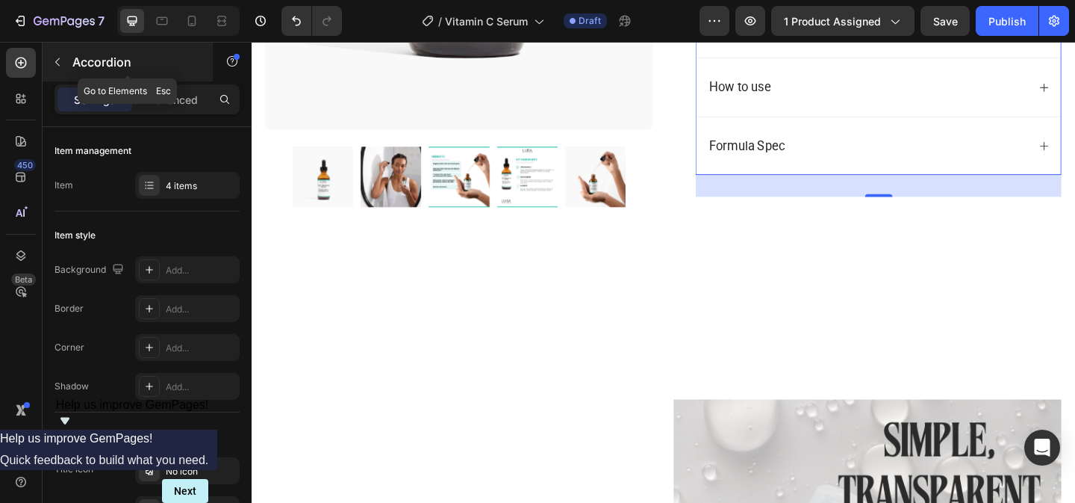
drag, startPoint x: 61, startPoint y: 60, endPoint x: 93, endPoint y: 64, distance: 31.7
click at [93, 64] on div "Accordion" at bounding box center [128, 62] width 170 height 39
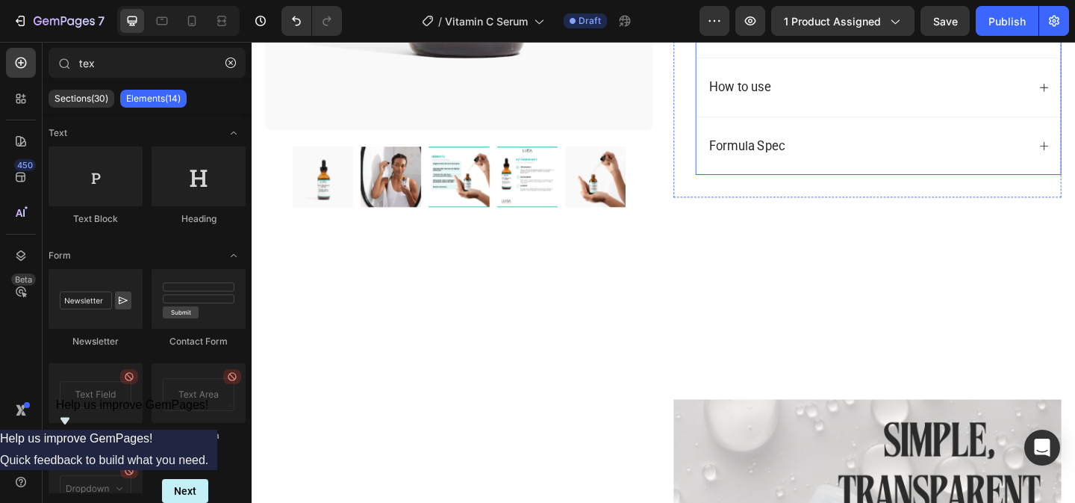
click at [883, 167] on div "Formula Spec" at bounding box center [921, 154] width 349 height 28
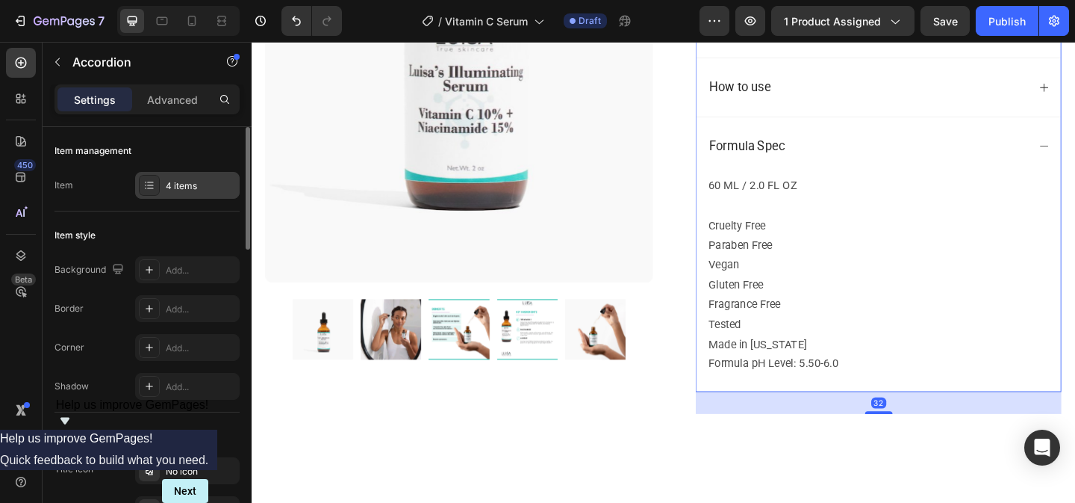
click at [188, 187] on div "4 items" at bounding box center [201, 185] width 70 height 13
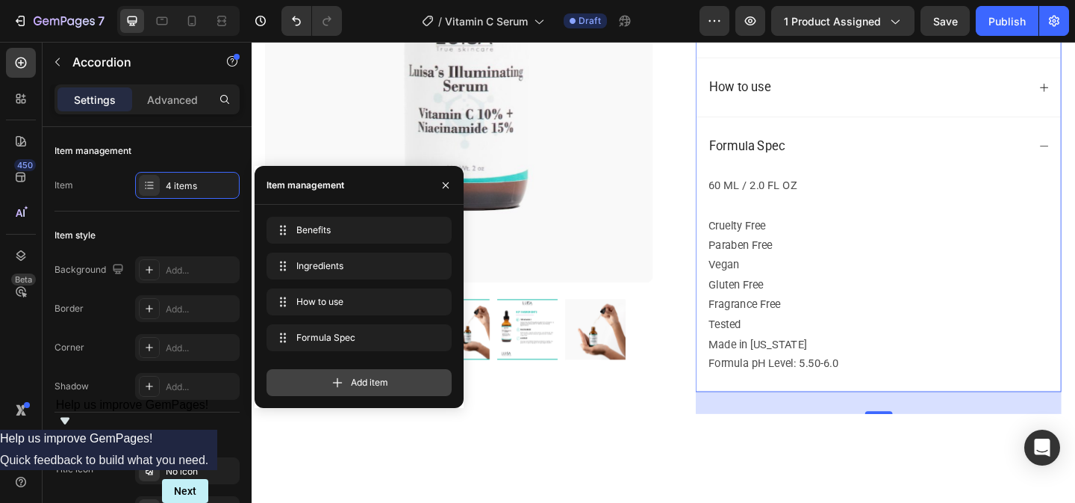
click at [358, 385] on span "Add item" at bounding box center [369, 382] width 37 height 13
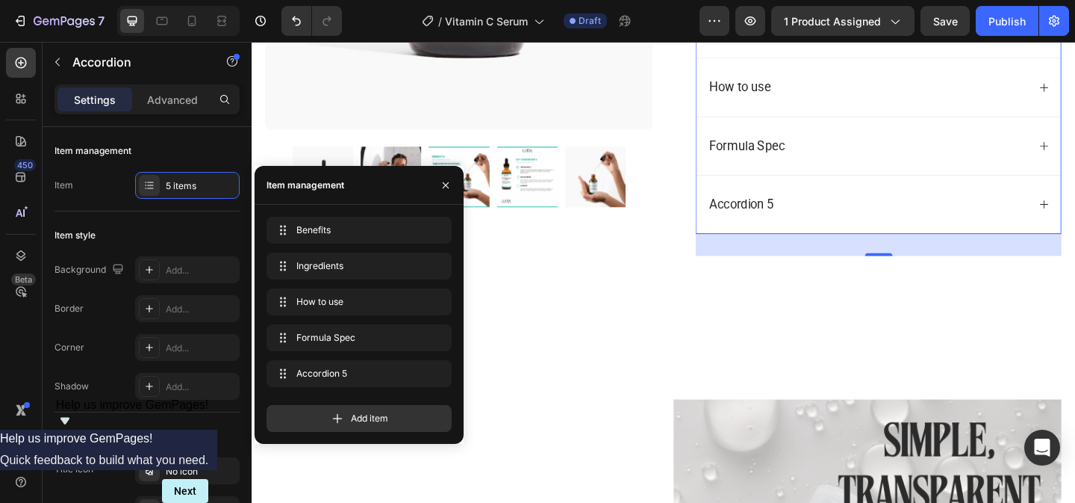
click at [794, 232] on div "Accordion 5" at bounding box center [784, 218] width 75 height 28
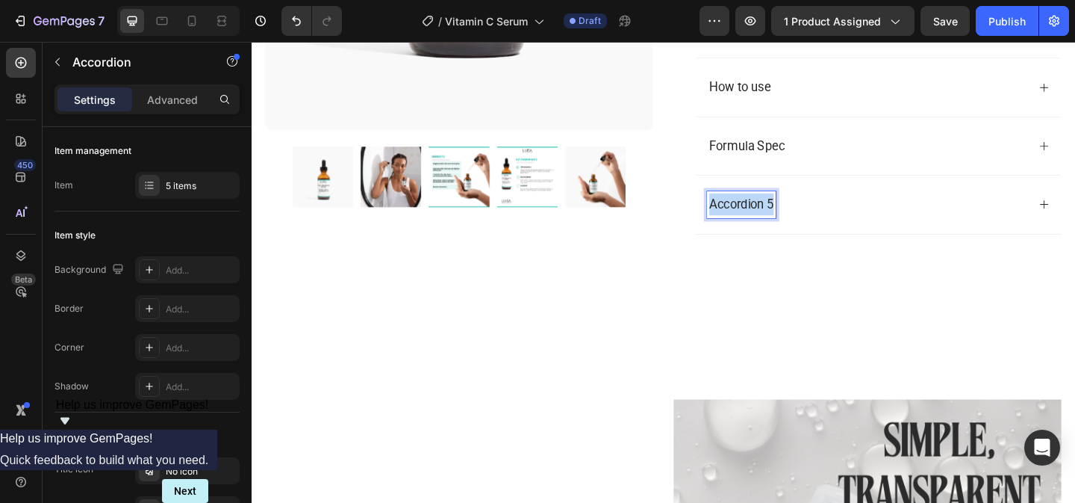
drag, startPoint x: 818, startPoint y: 231, endPoint x: 748, endPoint y: 231, distance: 69.4
click at [748, 231] on div "Accordion 5" at bounding box center [784, 218] width 75 height 28
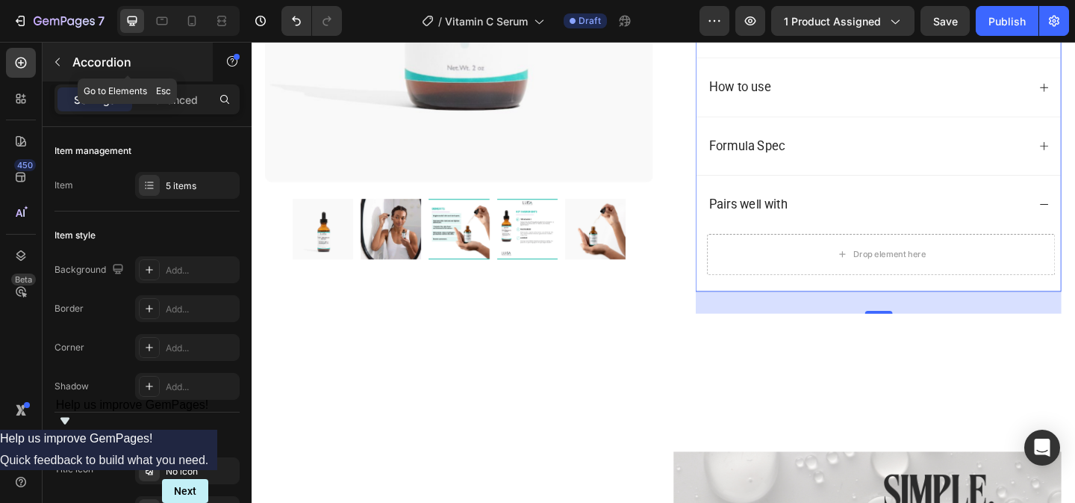
click at [60, 63] on icon "button" at bounding box center [58, 62] width 12 height 12
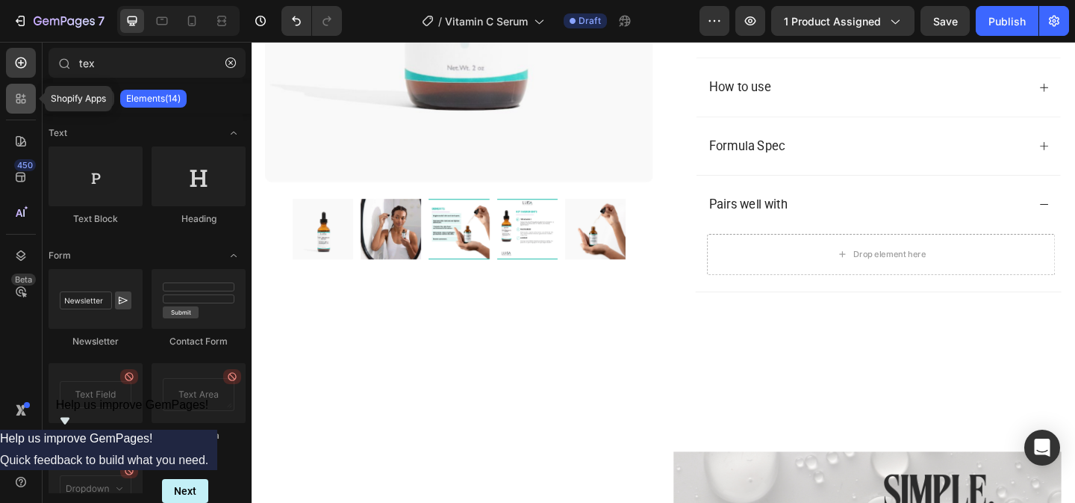
click at [20, 99] on icon at bounding box center [20, 98] width 15 height 15
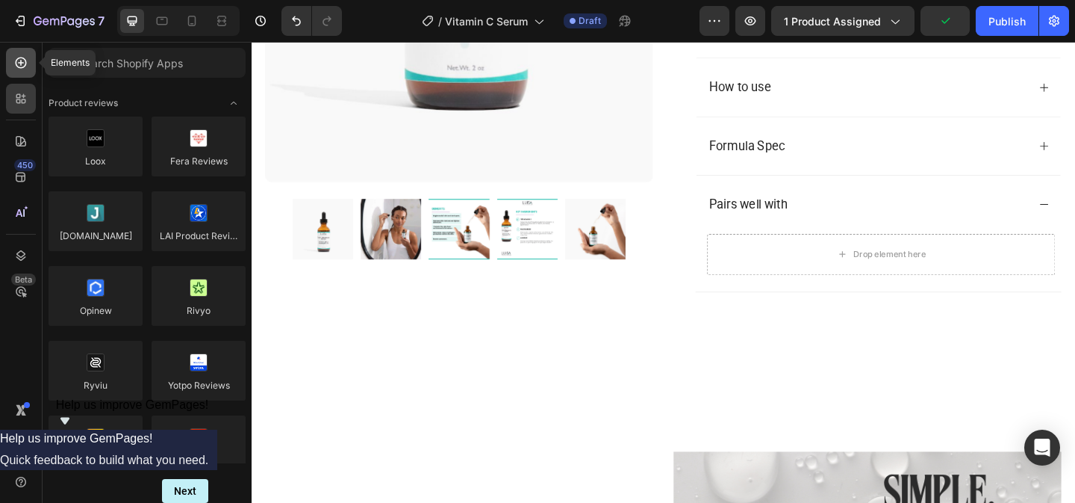
click at [24, 57] on icon at bounding box center [20, 62] width 15 height 15
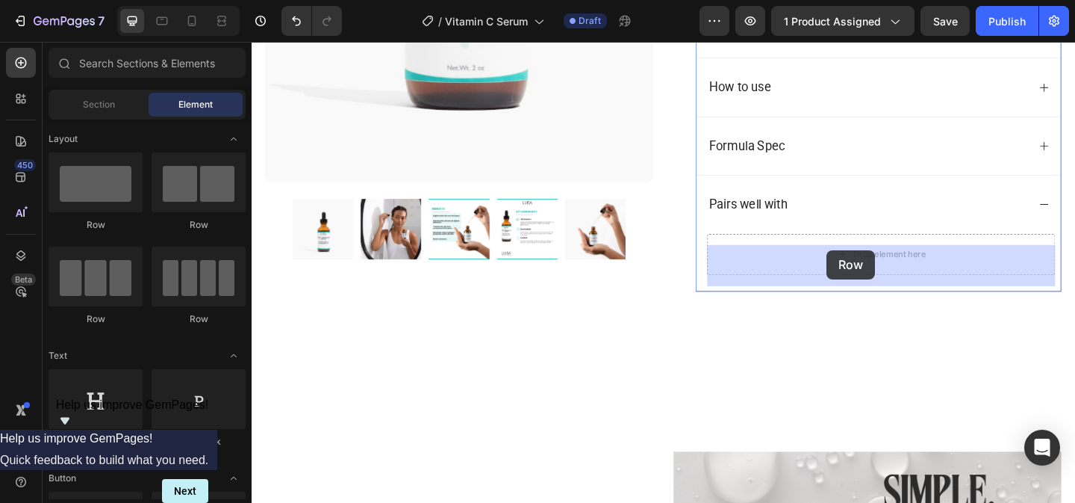
drag, startPoint x: 379, startPoint y: 225, endPoint x: 877, endPoint y: 264, distance: 499.6
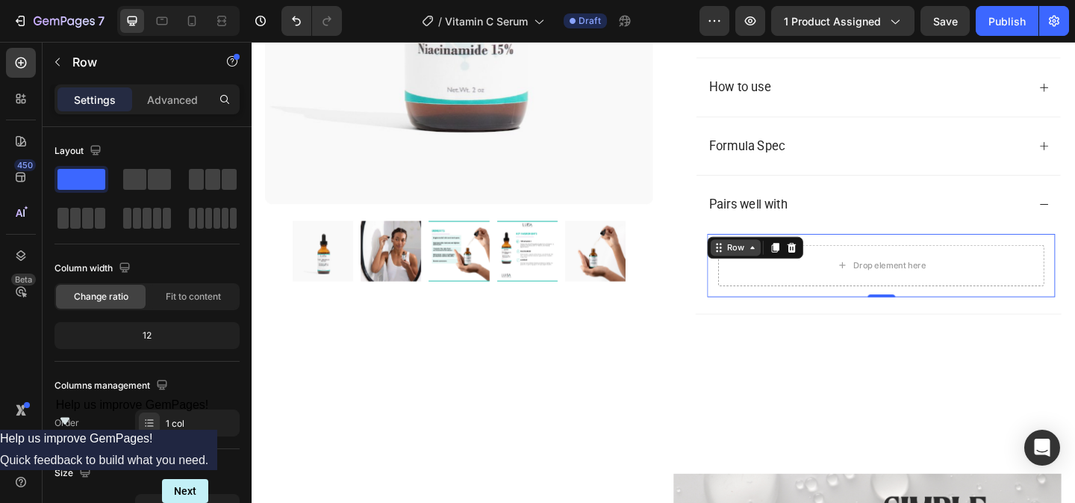
click at [787, 272] on div "Row" at bounding box center [778, 264] width 25 height 13
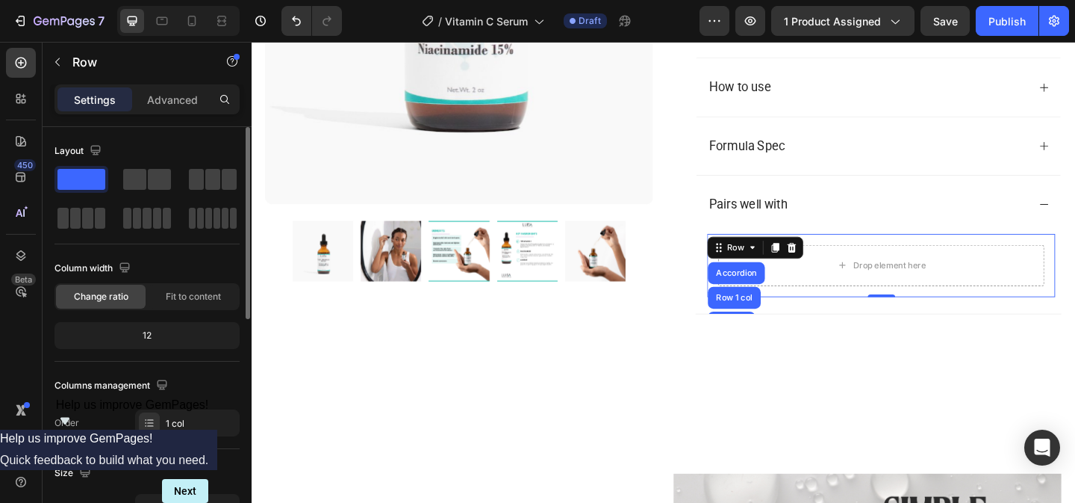
click at [81, 183] on span at bounding box center [81, 179] width 48 height 21
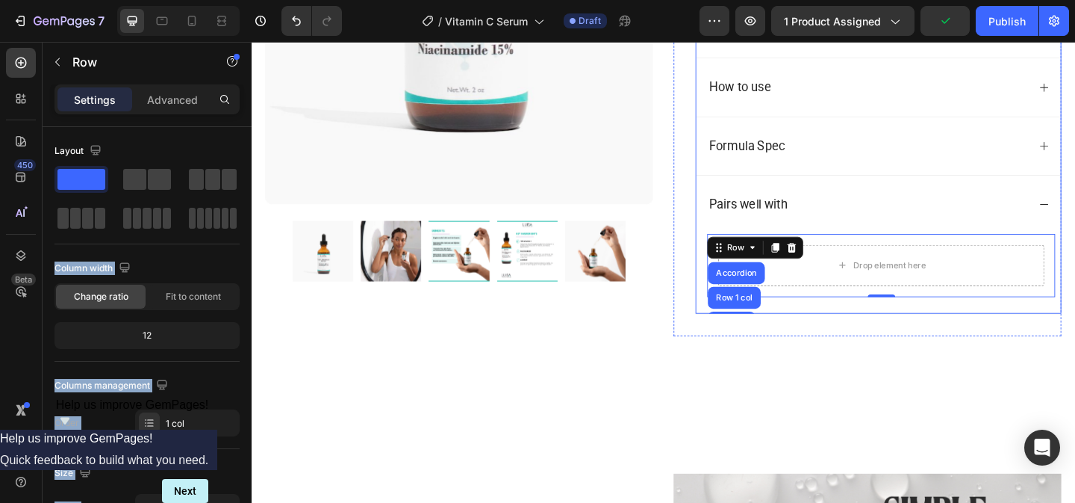
drag, startPoint x: 332, startPoint y: 225, endPoint x: 939, endPoint y: 332, distance: 615.7
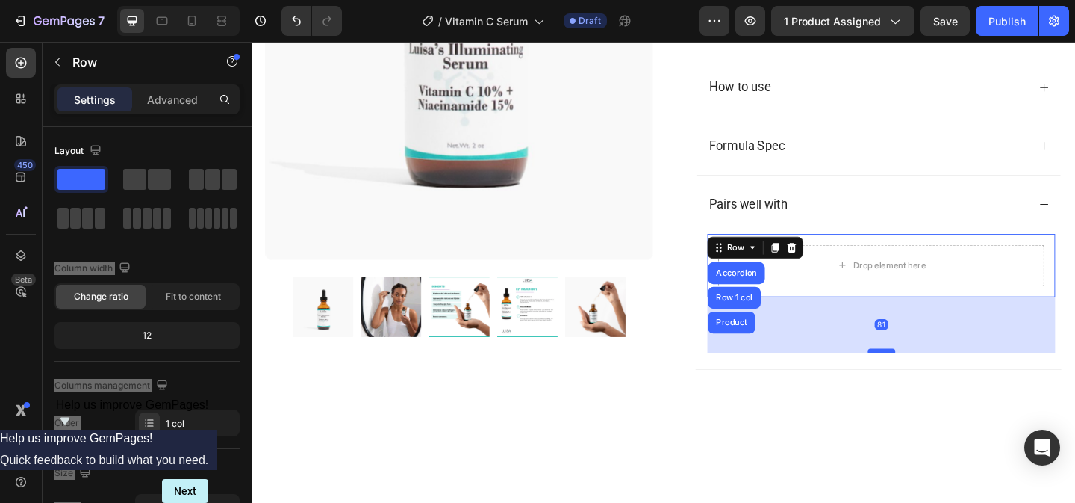
drag, startPoint x: 940, startPoint y: 329, endPoint x: 946, endPoint y: 390, distance: 61.5
click at [946, 379] on div at bounding box center [937, 377] width 30 height 4
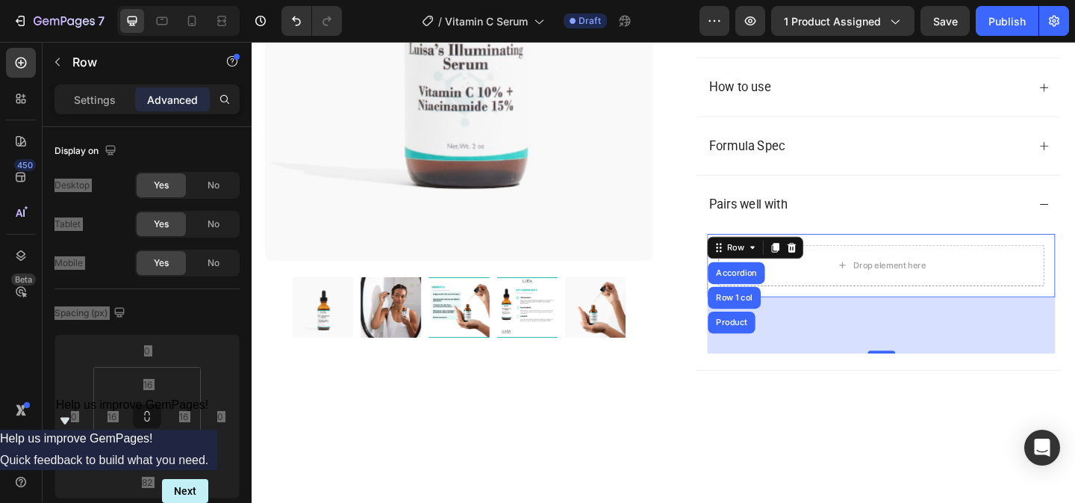
click at [936, 341] on div "82" at bounding box center [936, 349] width 379 height 61
click at [930, 355] on div "82" at bounding box center [937, 349] width 16 height 12
click at [930, 214] on div "Pairs well with" at bounding box center [934, 217] width 397 height 63
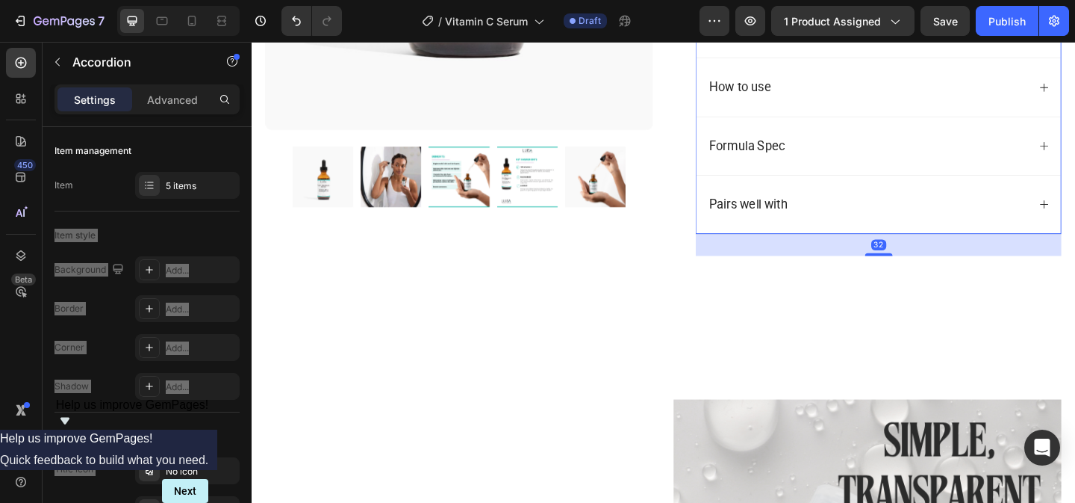
click at [1027, 226] on div "Pairs well with" at bounding box center [921, 218] width 349 height 28
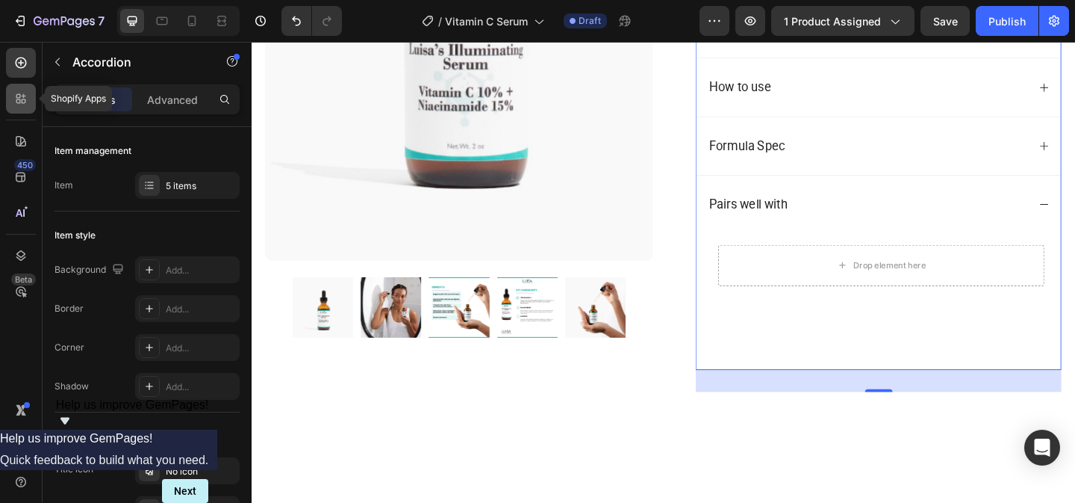
click at [13, 104] on icon at bounding box center [20, 98] width 15 height 15
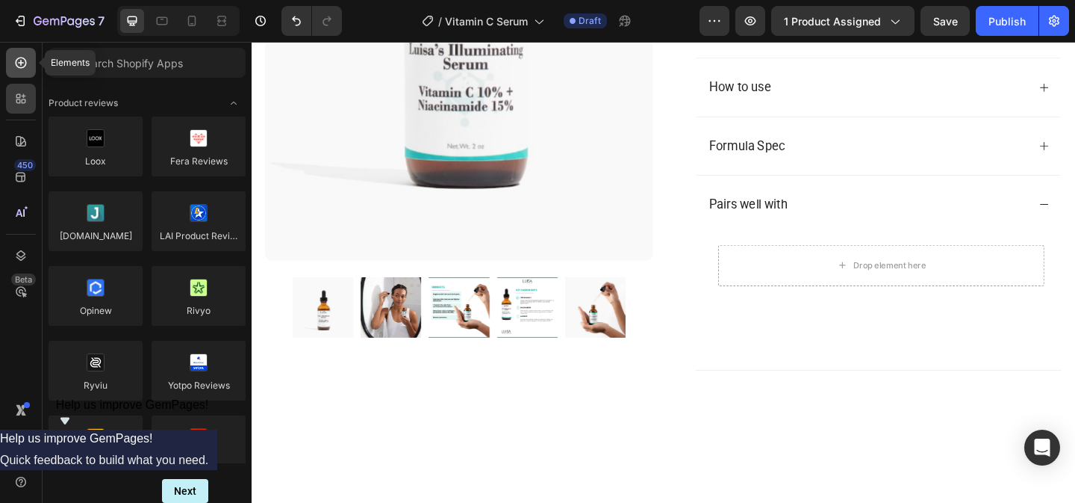
click at [25, 63] on icon at bounding box center [21, 62] width 11 height 11
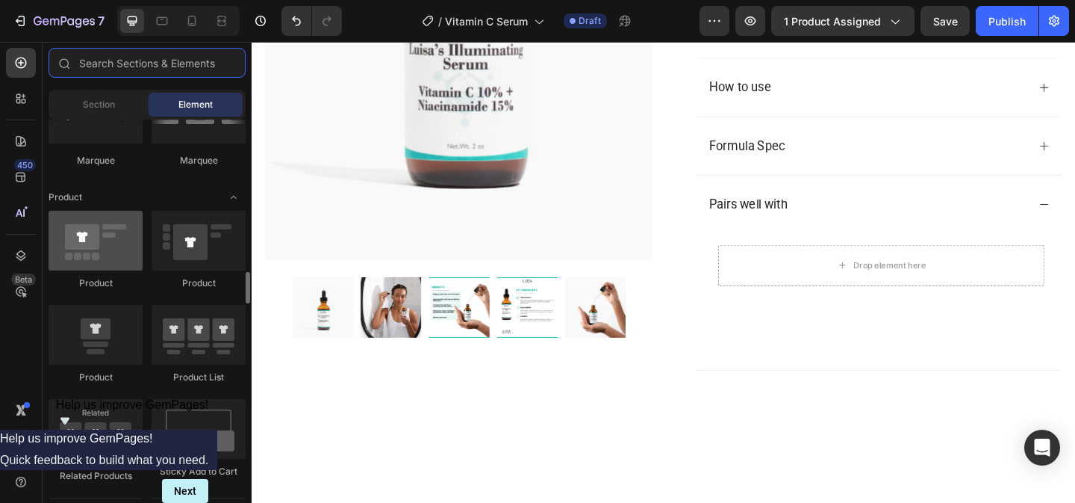
scroll to position [1838, 0]
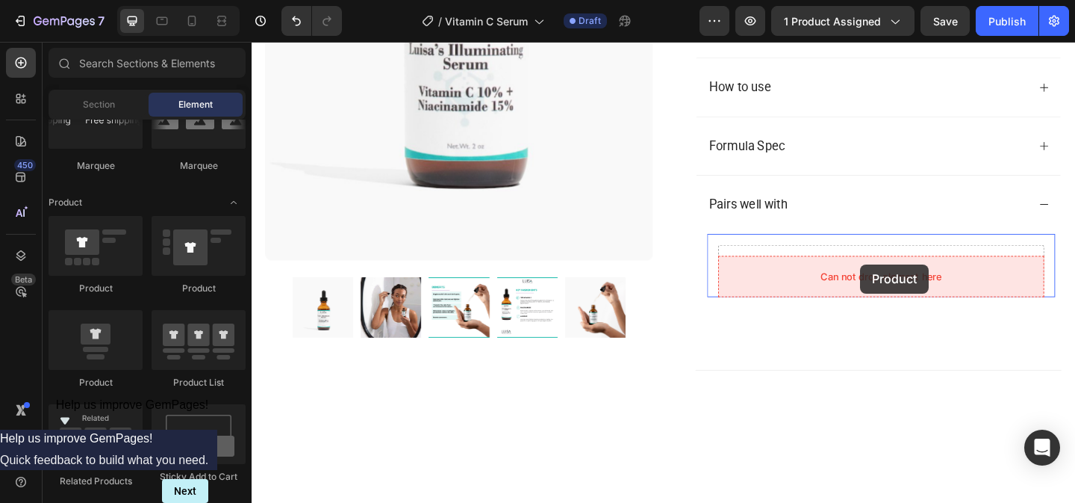
drag, startPoint x: 447, startPoint y: 304, endPoint x: 914, endPoint y: 284, distance: 467.1
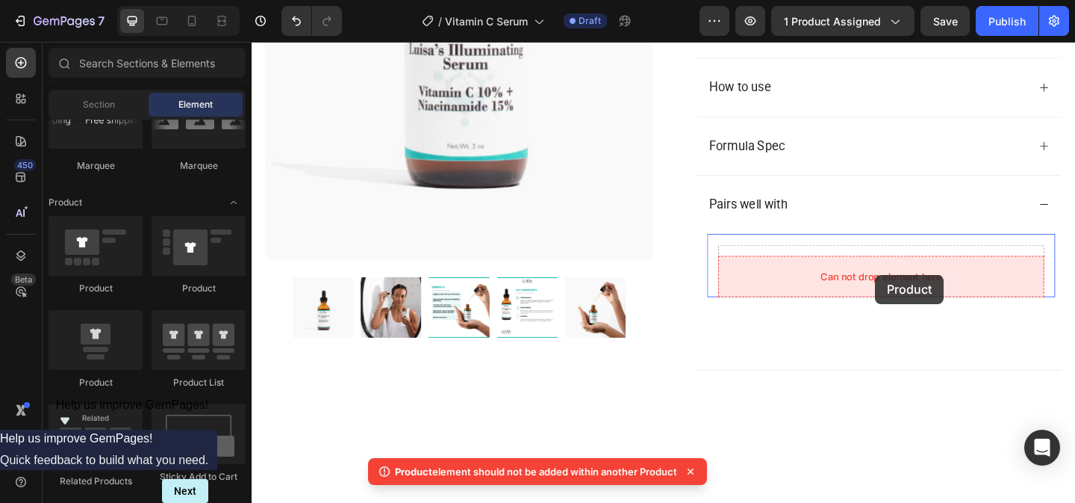
drag, startPoint x: 337, startPoint y: 391, endPoint x: 930, endPoint y: 295, distance: 600.7
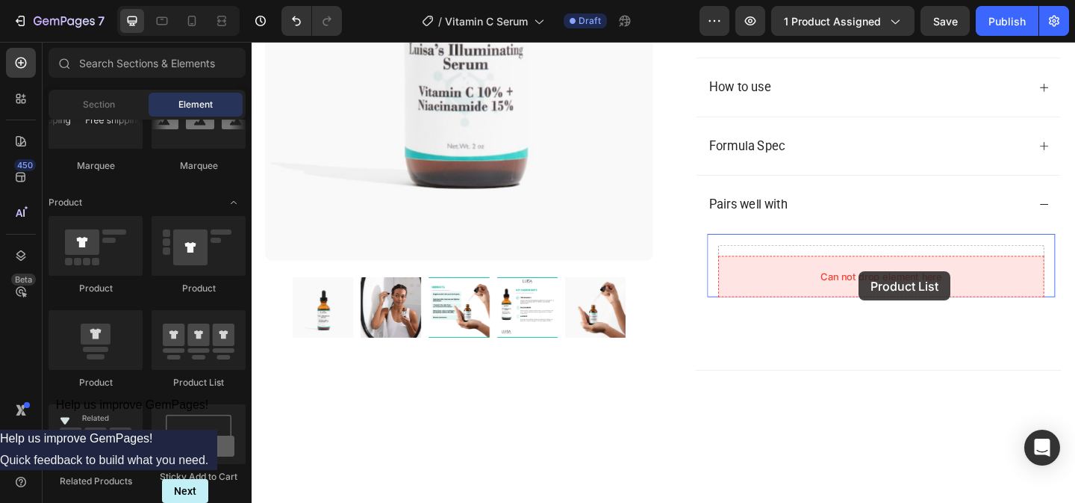
drag, startPoint x: 435, startPoint y: 393, endPoint x: 913, endPoint y: 291, distance: 488.6
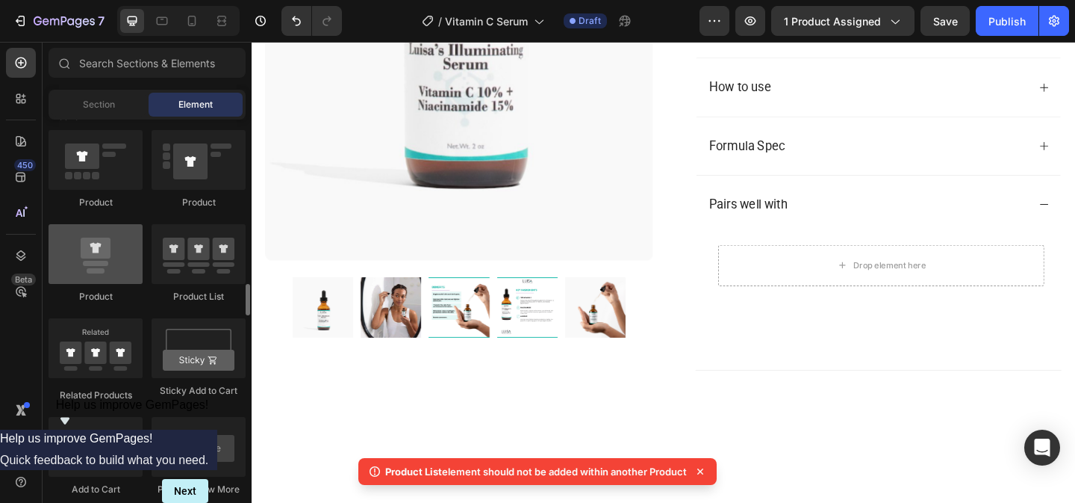
scroll to position [1932, 0]
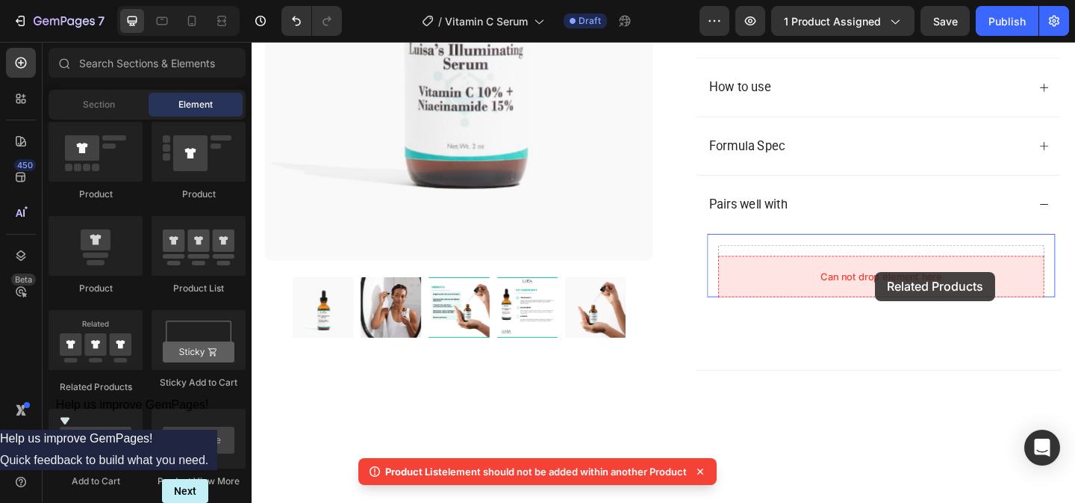
drag, startPoint x: 367, startPoint y: 398, endPoint x: 929, endPoint y: 285, distance: 573.5
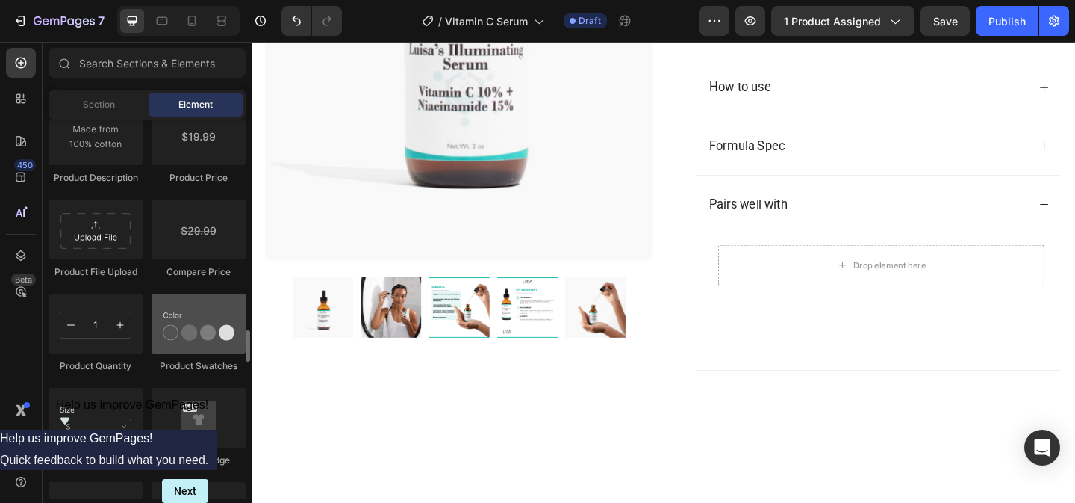
scroll to position [2519, 0]
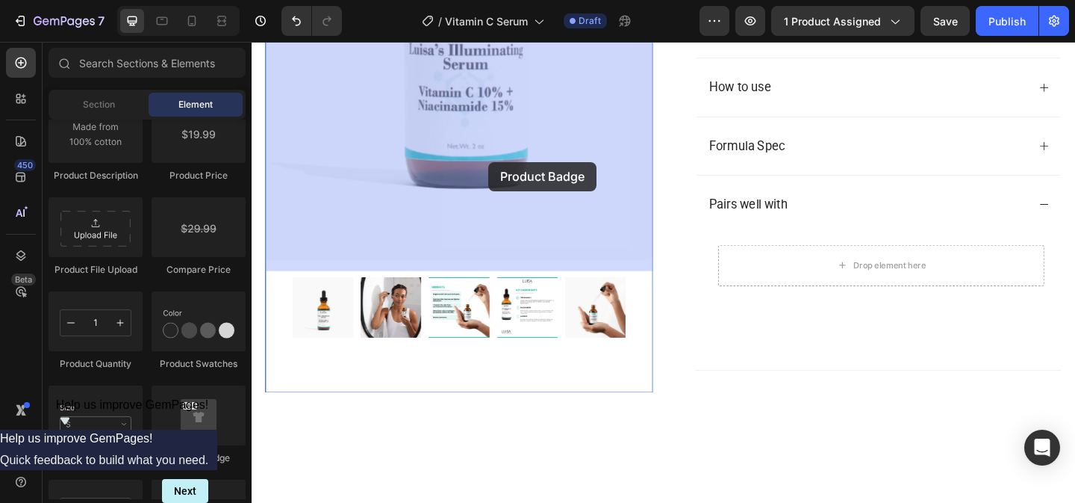
drag, startPoint x: 450, startPoint y: 464, endPoint x: 509, endPoint y: 172, distance: 298.0
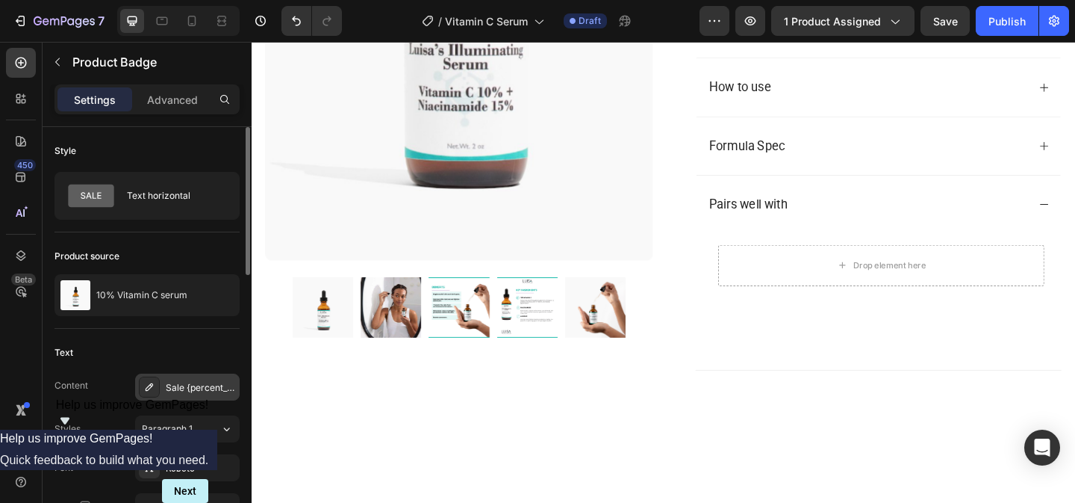
click at [189, 383] on div "Sale {percent_discount} off" at bounding box center [201, 387] width 70 height 13
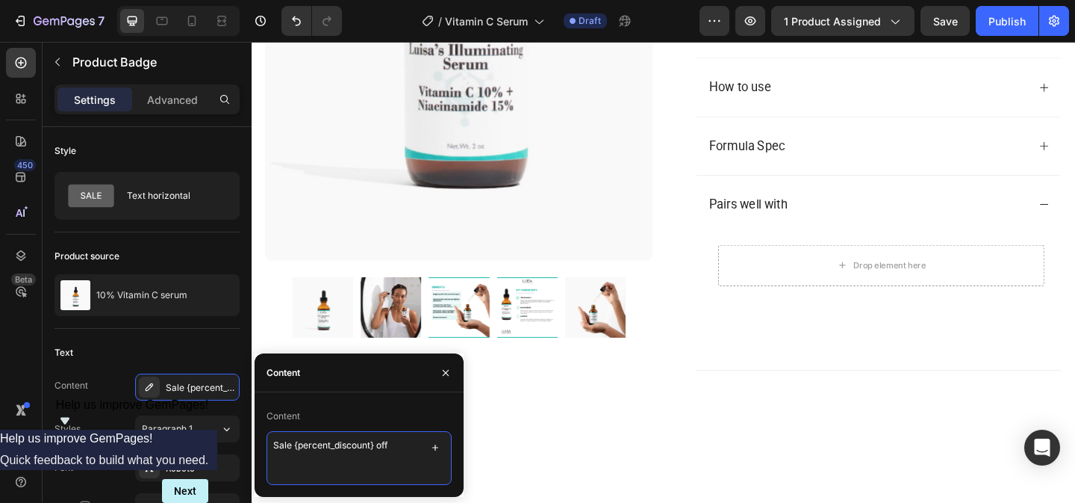
drag, startPoint x: 408, startPoint y: 441, endPoint x: 270, endPoint y: 441, distance: 138.9
click at [270, 441] on textarea "Sale {percent_discount} off" at bounding box center [359, 458] width 185 height 54
type textarea "Best Seller"
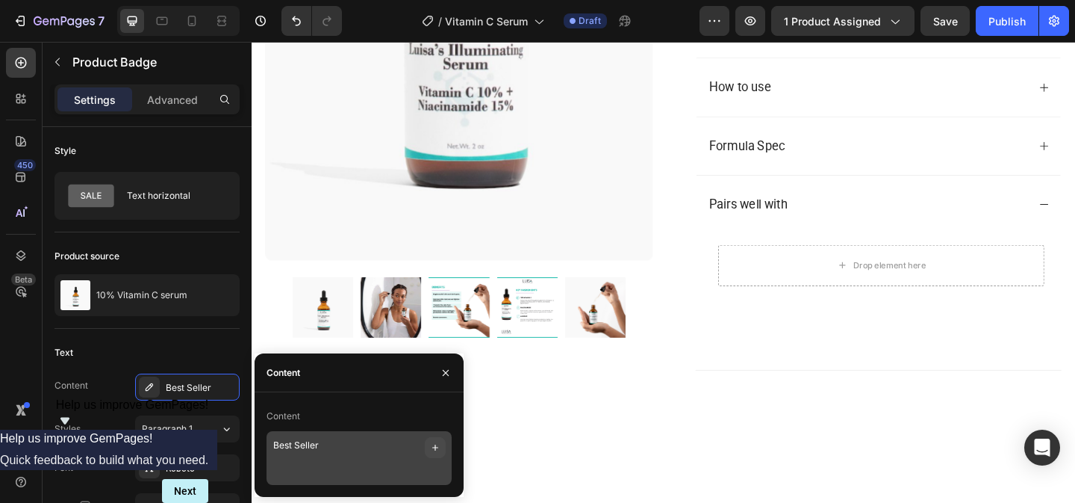
click at [437, 447] on icon "button" at bounding box center [435, 447] width 12 height 12
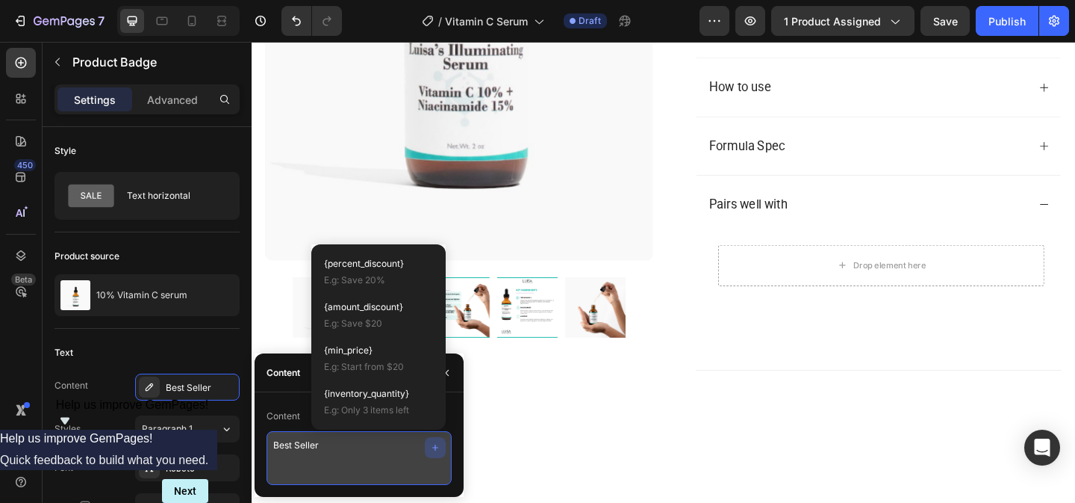
click at [374, 450] on textarea "Best Seller" at bounding box center [359, 458] width 185 height 54
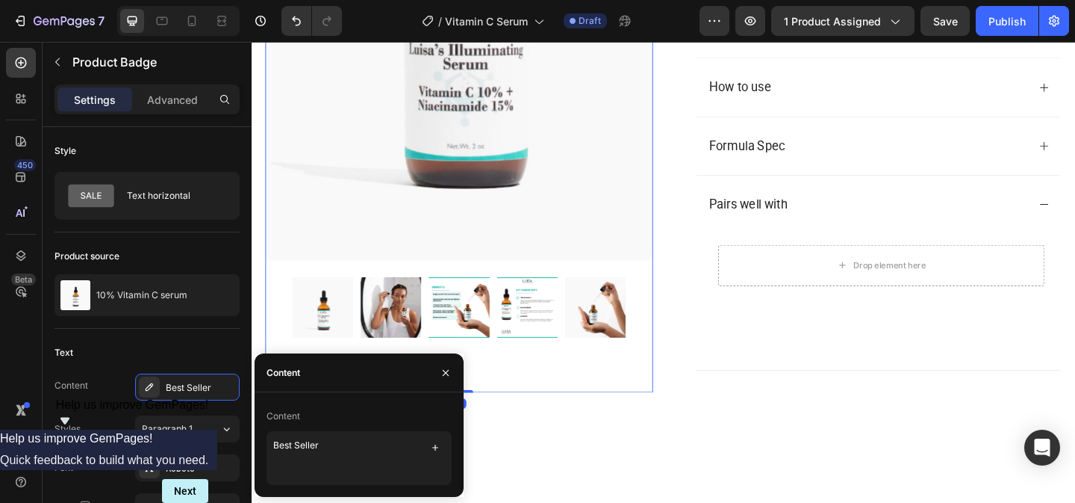
click at [614, 423] on div "Best Seller Product Badge Product Images" at bounding box center [478, 34] width 422 height 777
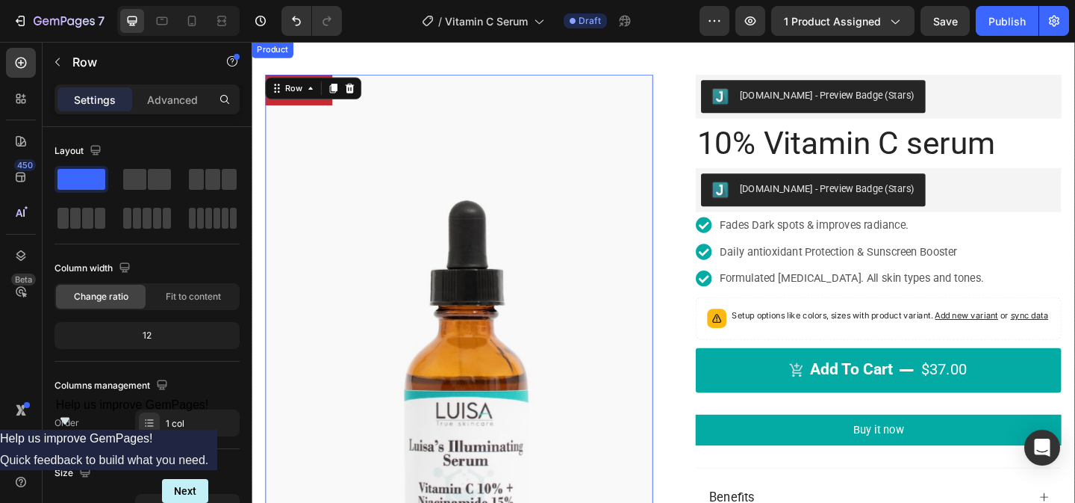
scroll to position [0, 0]
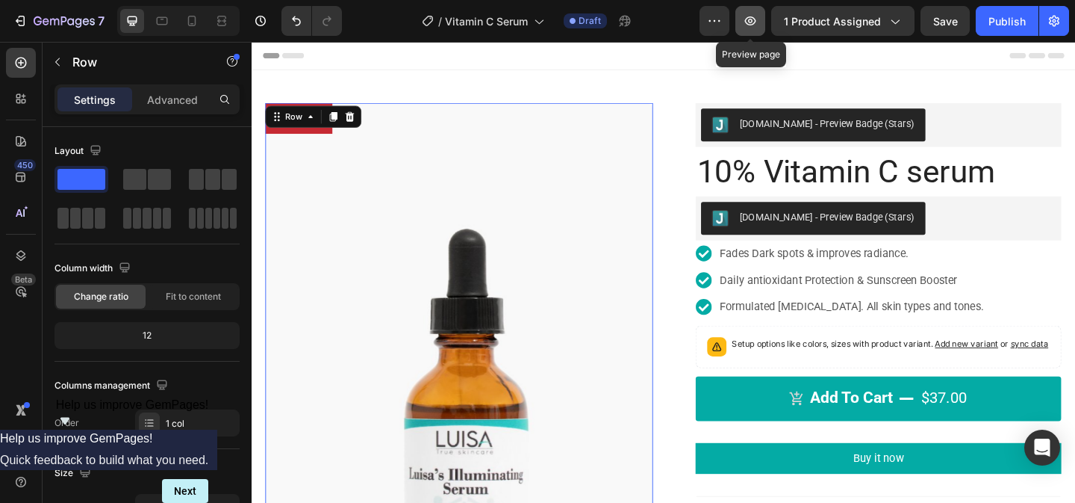
click at [761, 21] on button "button" at bounding box center [751, 21] width 30 height 30
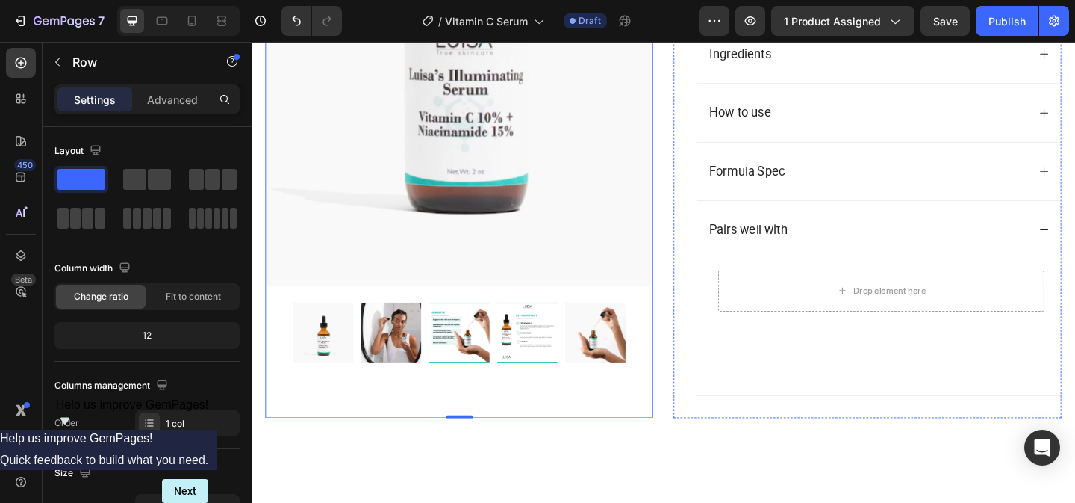
scroll to position [614, 0]
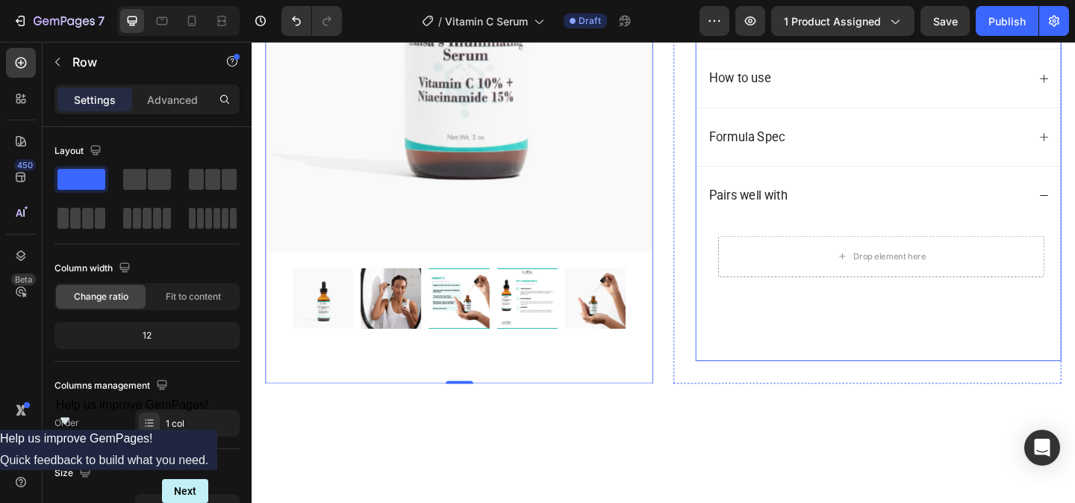
click at [907, 223] on div "Pairs well with" at bounding box center [921, 208] width 349 height 28
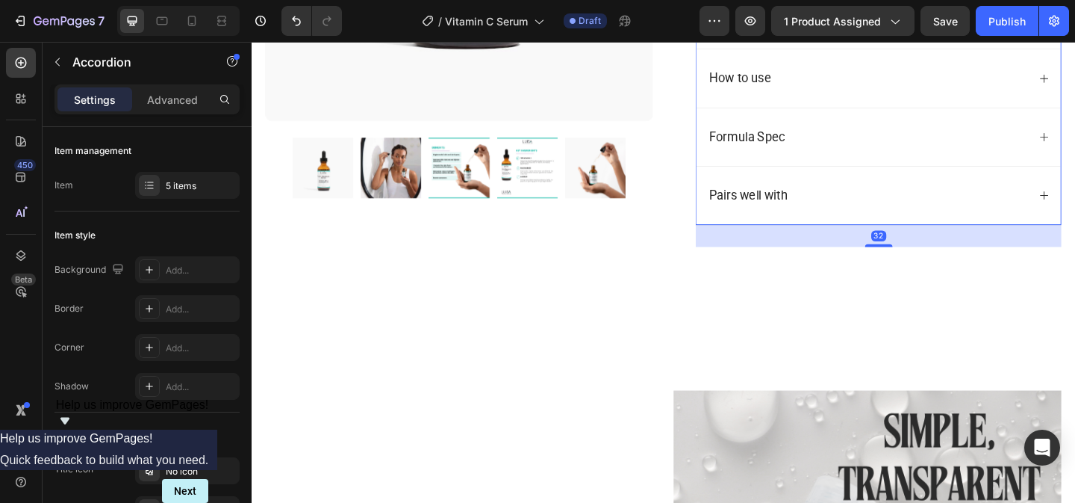
click at [907, 223] on div "Pairs well with" at bounding box center [921, 208] width 349 height 28
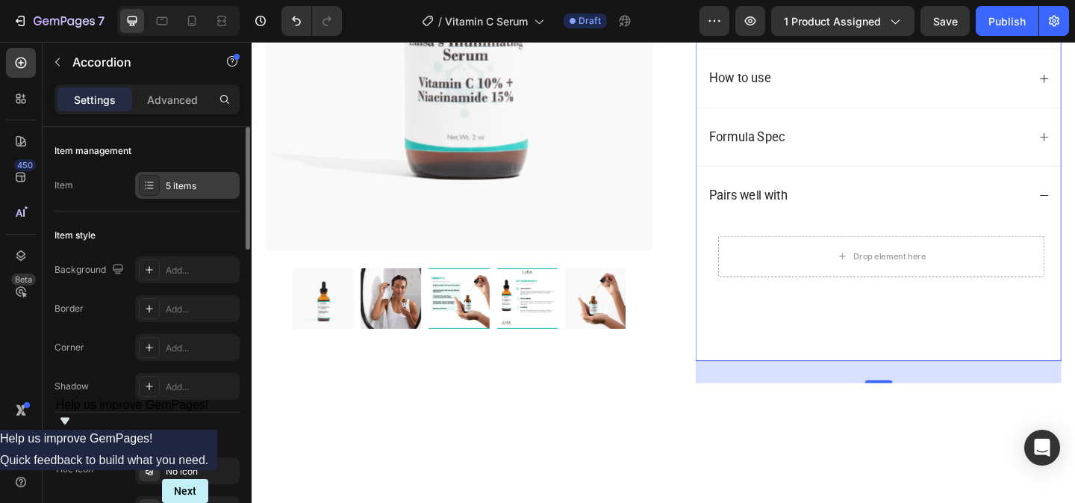
click at [164, 184] on div "5 items" at bounding box center [187, 185] width 105 height 27
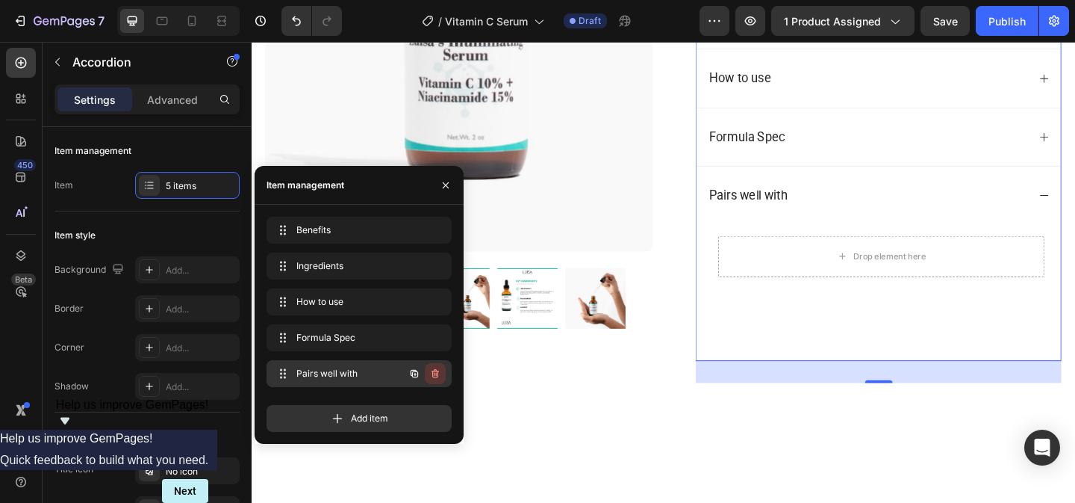
click at [436, 375] on icon "button" at bounding box center [436, 375] width 1 height 4
click at [418, 375] on div "Delete" at bounding box center [425, 373] width 28 height 13
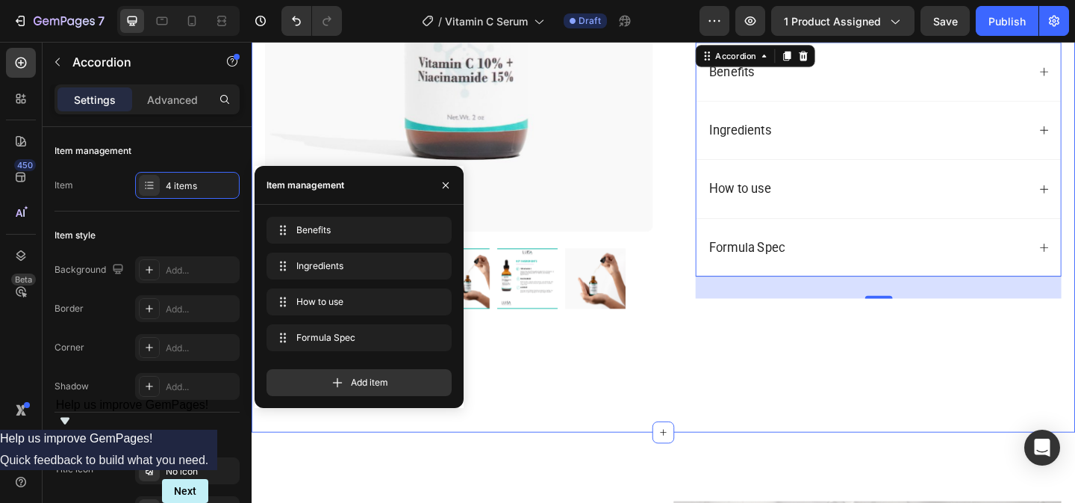
scroll to position [424, 0]
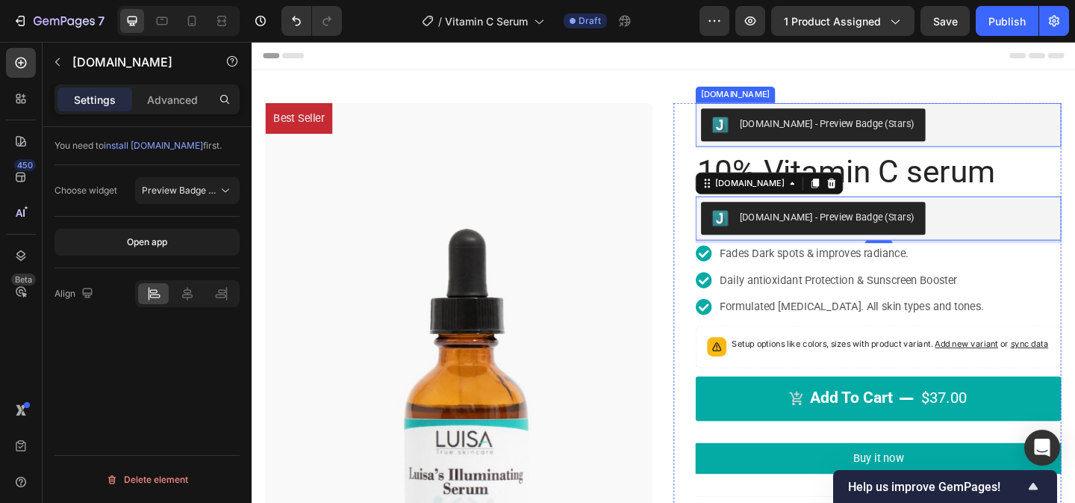
click at [838, 126] on div "[DOMAIN_NAME] - Preview Badge (Stars)" at bounding box center [878, 131] width 190 height 16
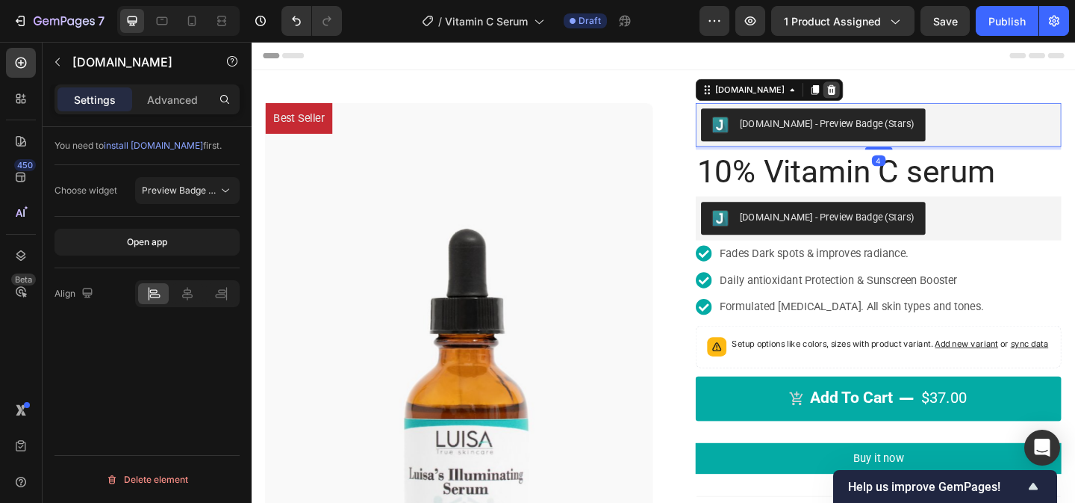
click at [878, 93] on icon at bounding box center [883, 94] width 10 height 10
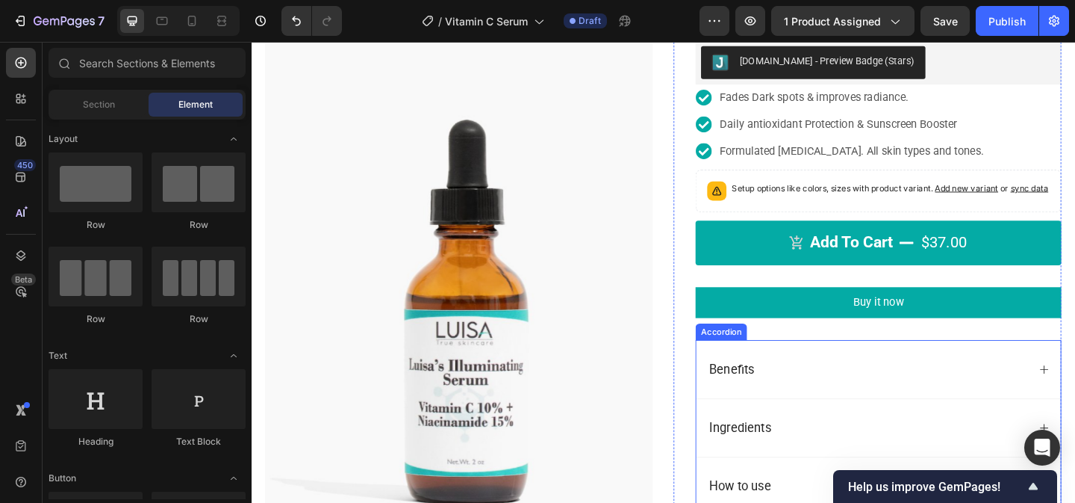
scroll to position [85, 0]
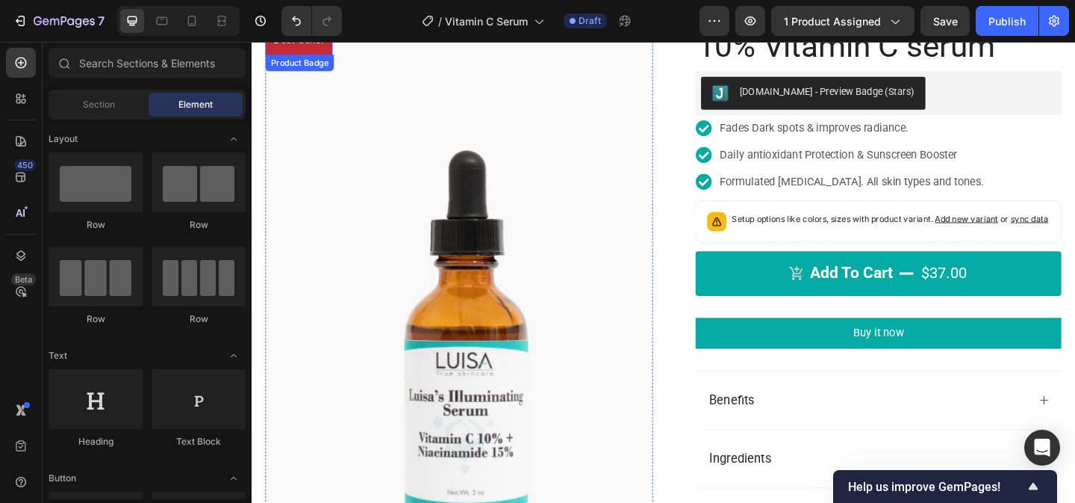
click at [317, 54] on pre "Best Seller" at bounding box center [303, 40] width 73 height 34
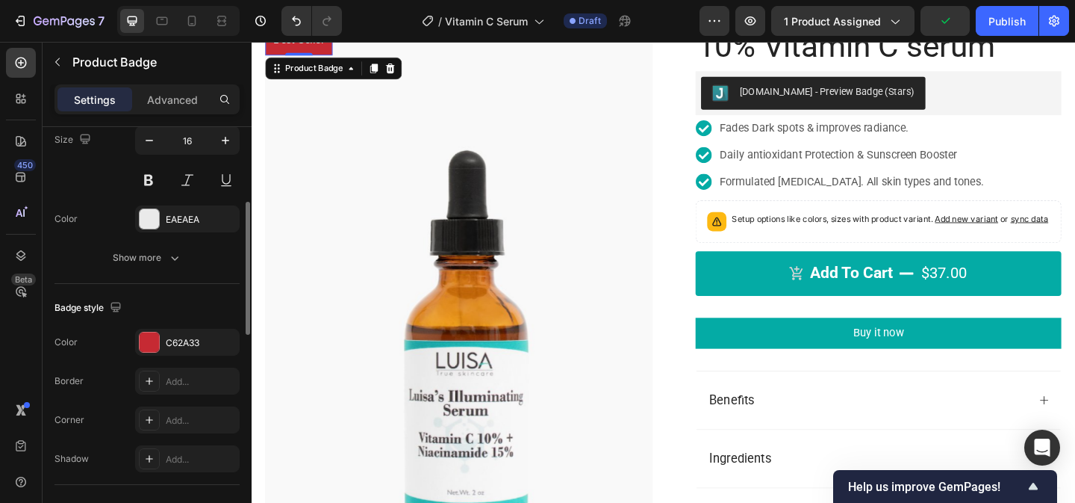
scroll to position [373, 0]
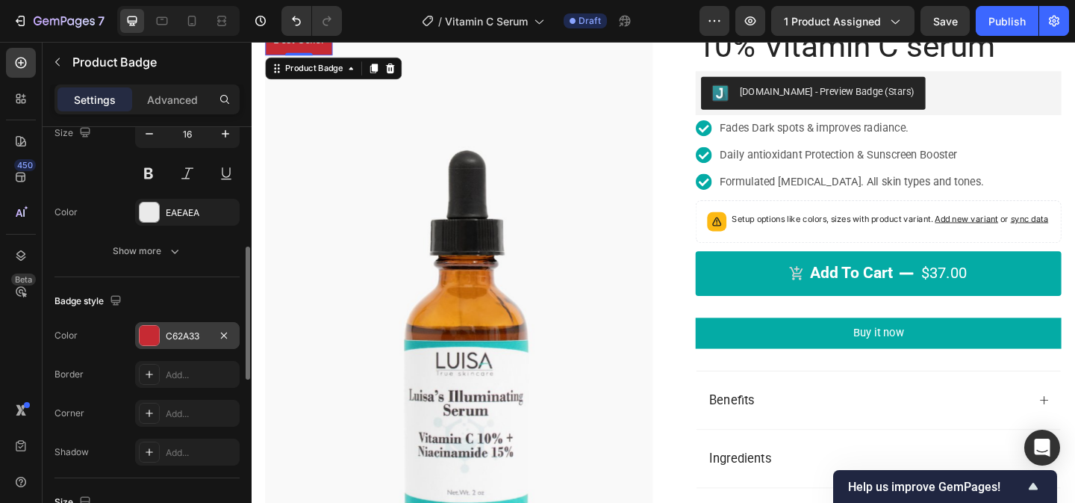
click at [147, 335] on div at bounding box center [149, 335] width 19 height 19
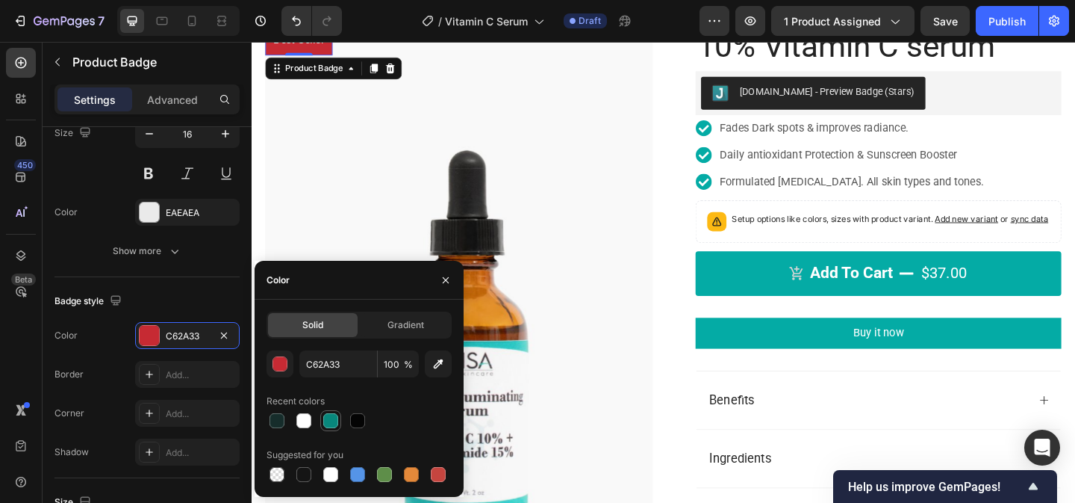
click at [329, 422] on div at bounding box center [330, 420] width 15 height 15
type input "08877C"
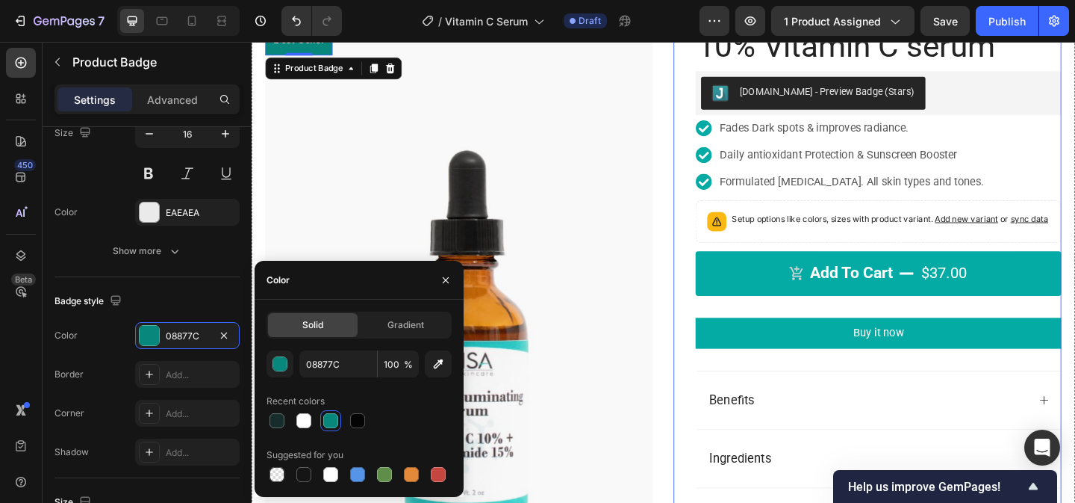
click at [723, 186] on div "10% Vitamin C serum Product Title Judge.me - Preview Badge (Stars) Judge.me Fad…" at bounding box center [922, 351] width 422 height 656
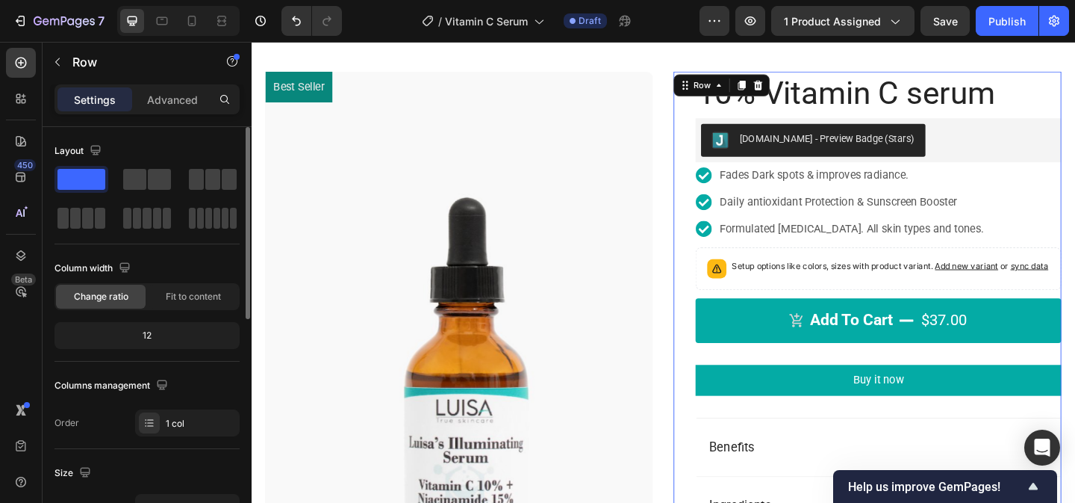
scroll to position [0, 0]
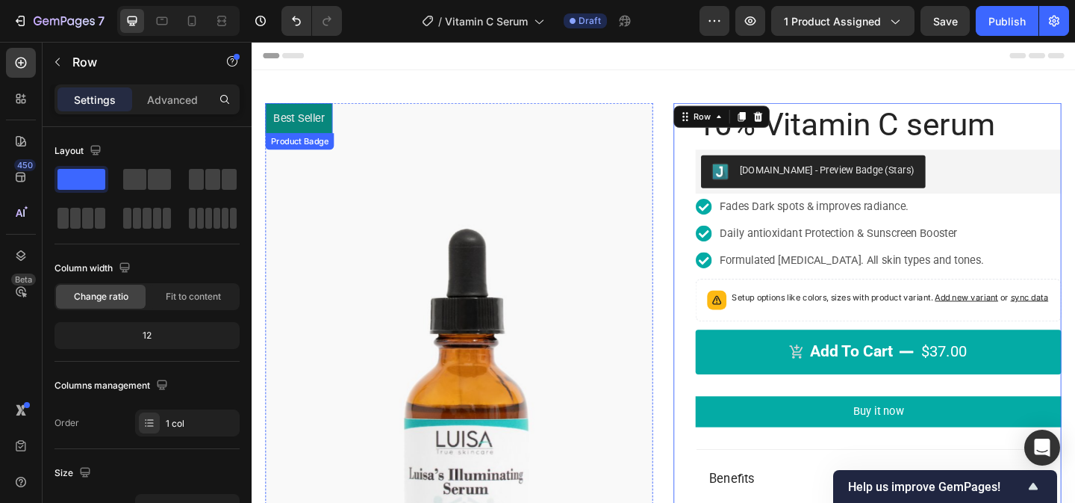
click at [306, 118] on pre "Best Seller" at bounding box center [303, 125] width 73 height 34
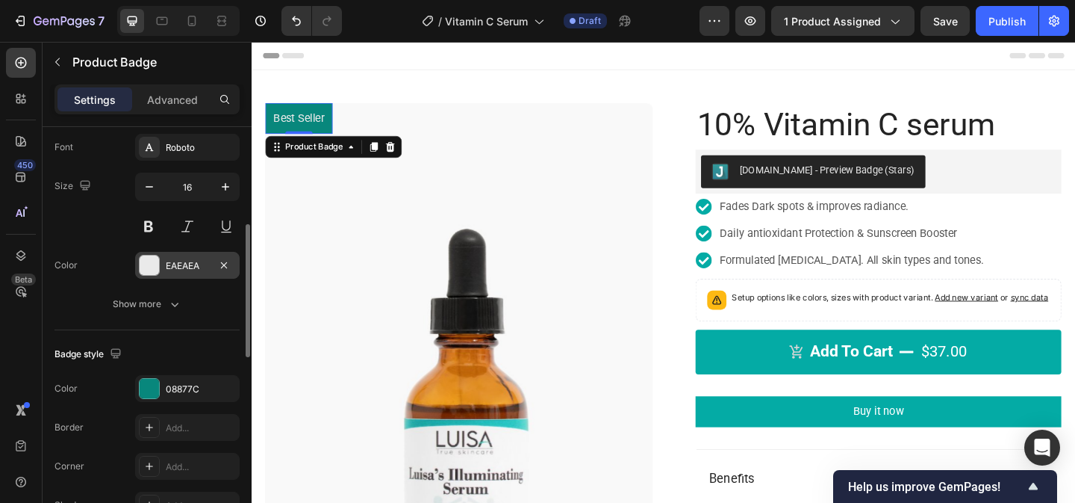
scroll to position [329, 0]
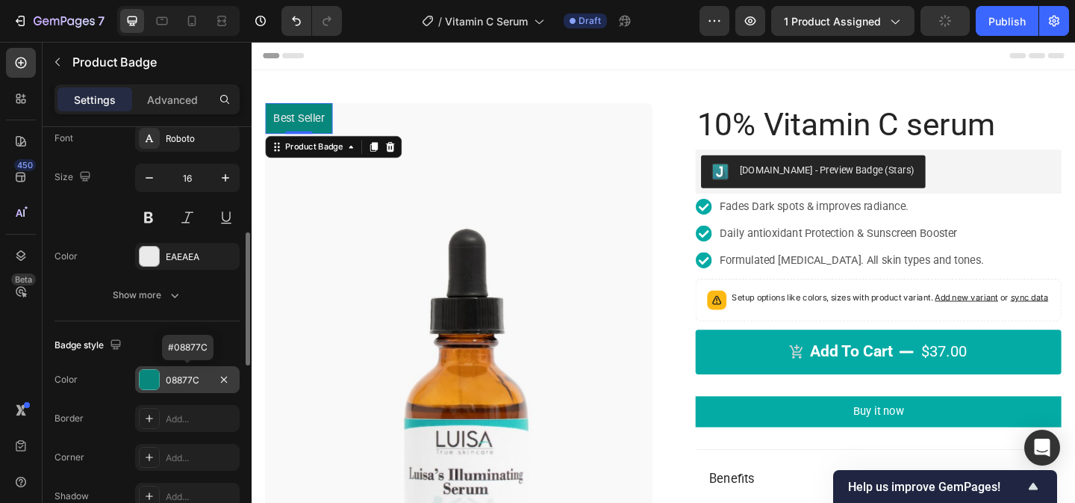
click at [151, 380] on div at bounding box center [149, 379] width 19 height 19
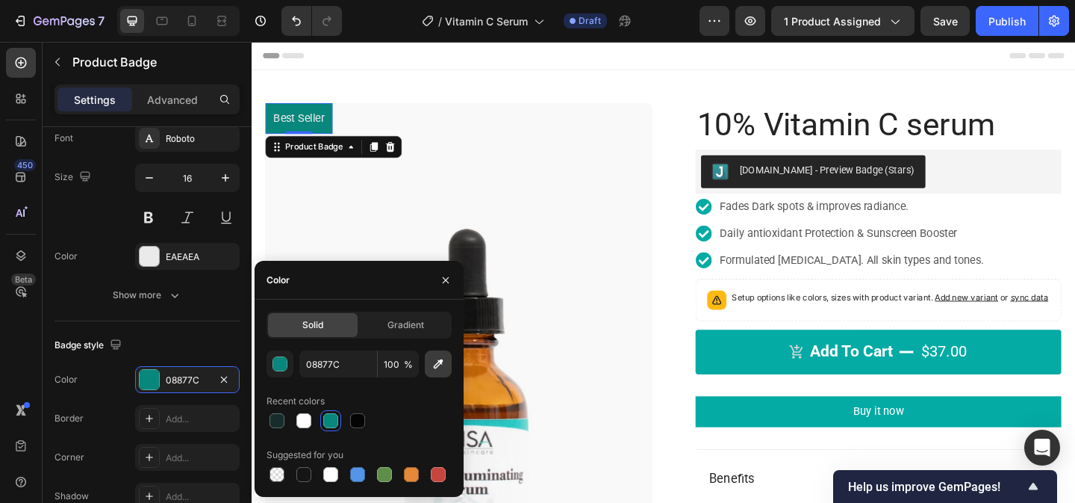
click at [435, 358] on icon "button" at bounding box center [438, 363] width 15 height 15
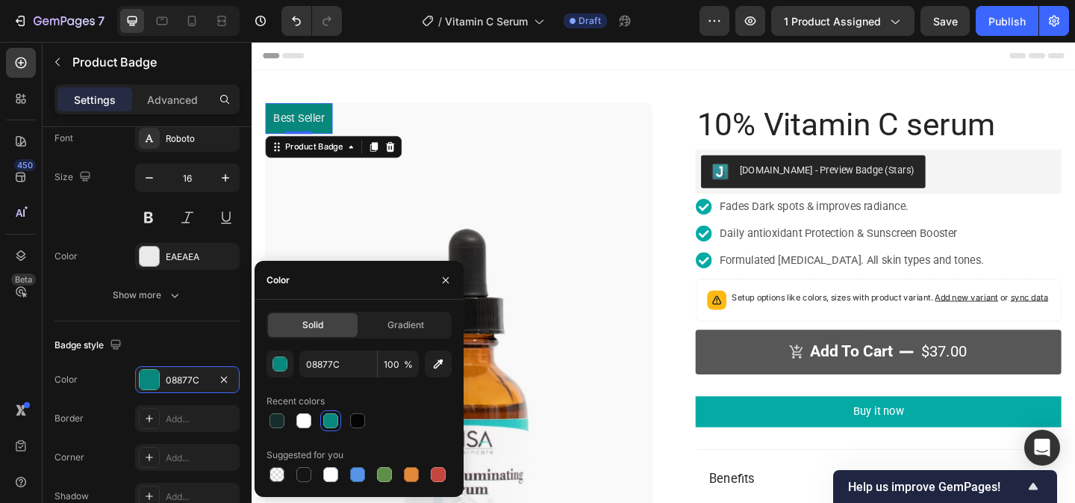
type input "01ACA5"
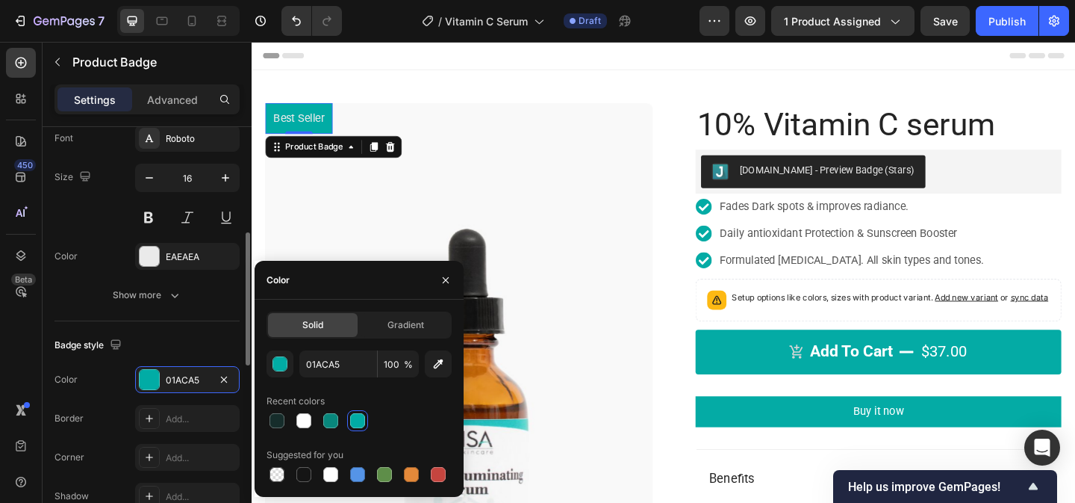
click at [65, 337] on div "Badge style" at bounding box center [90, 345] width 70 height 20
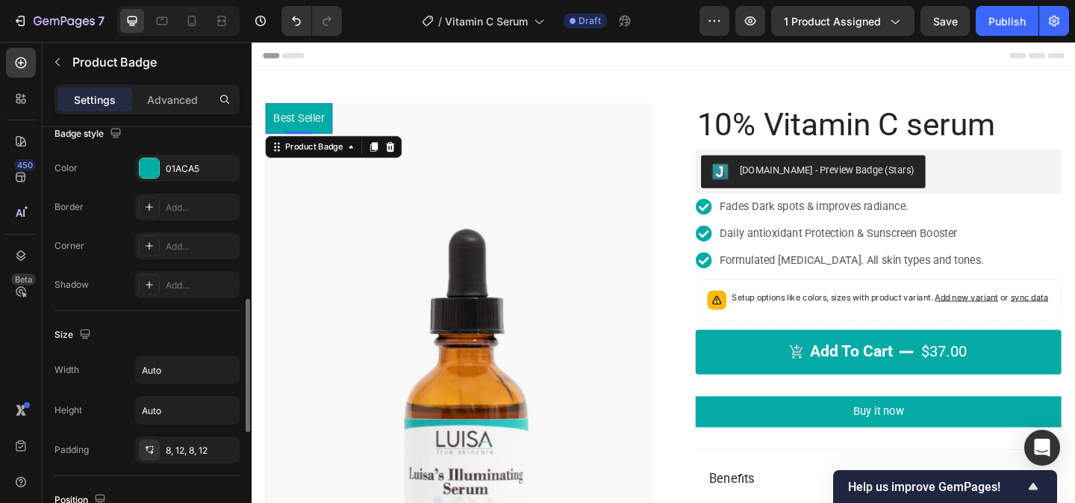
scroll to position [540, 0]
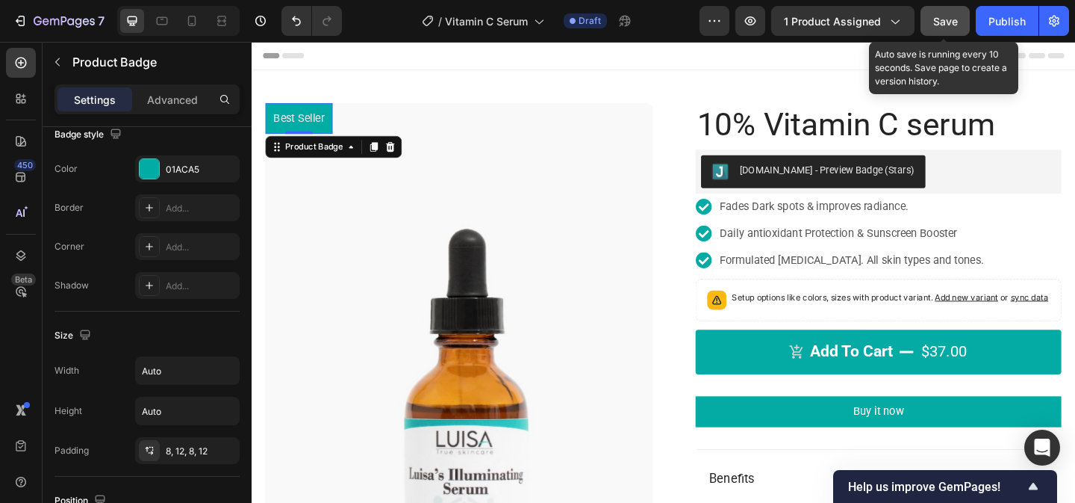
click at [936, 25] on span "Save" at bounding box center [945, 21] width 25 height 13
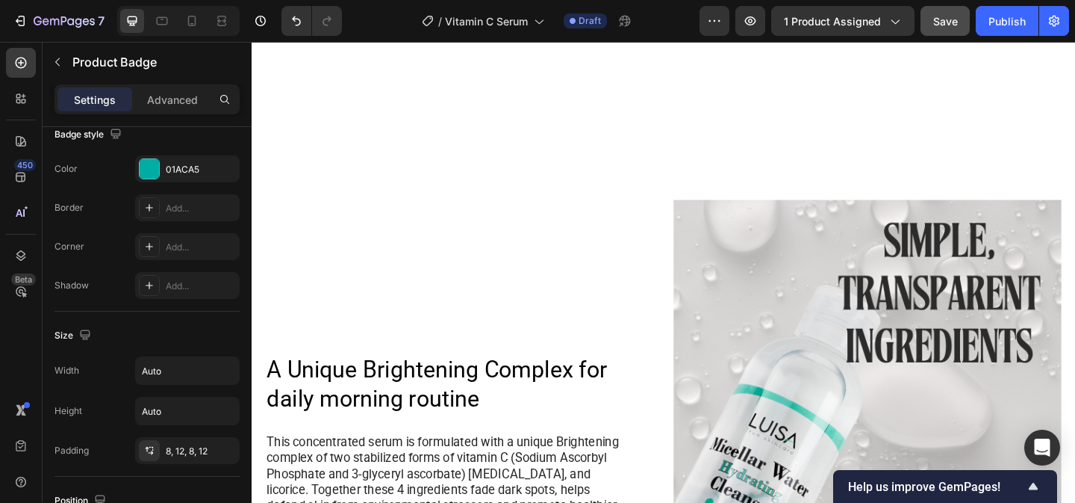
scroll to position [809, 0]
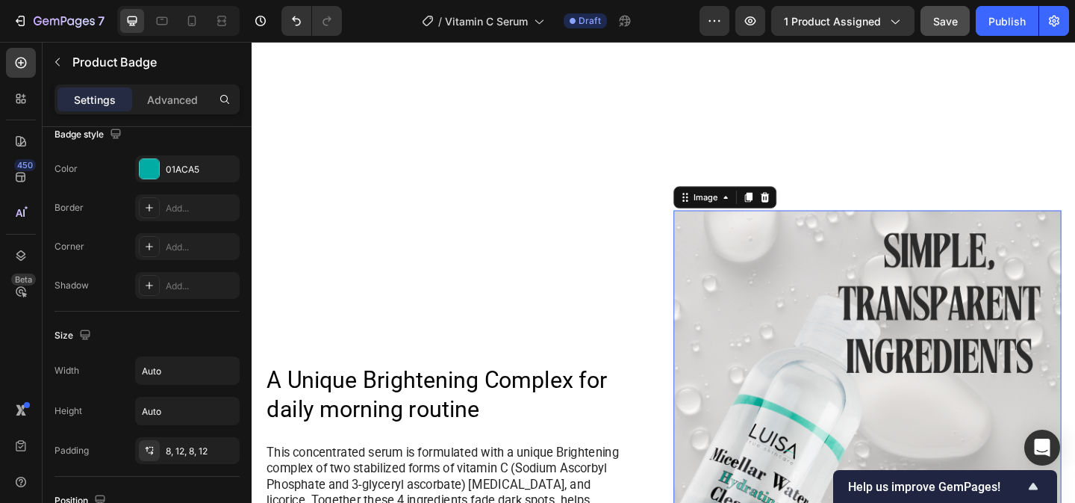
click at [870, 306] on img at bounding box center [922, 488] width 422 height 527
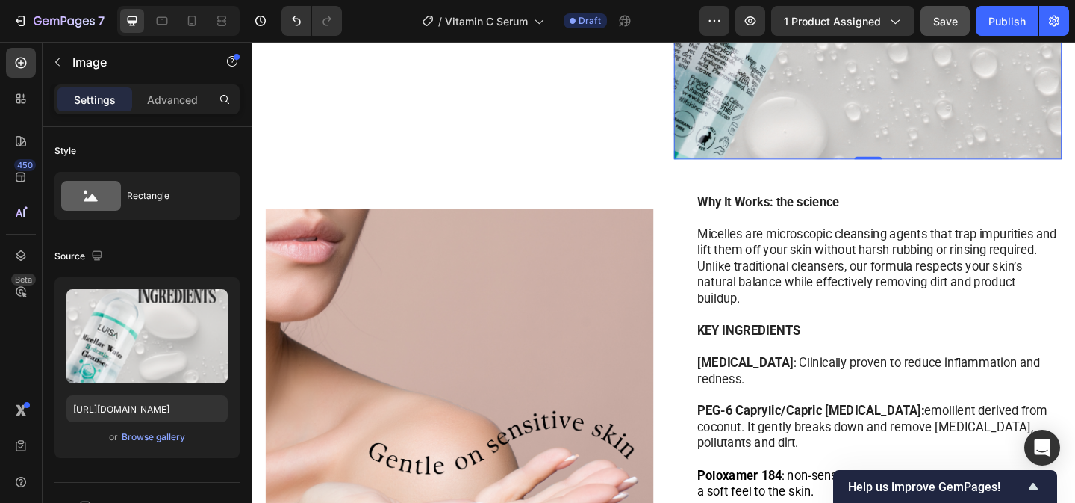
scroll to position [1411, 0]
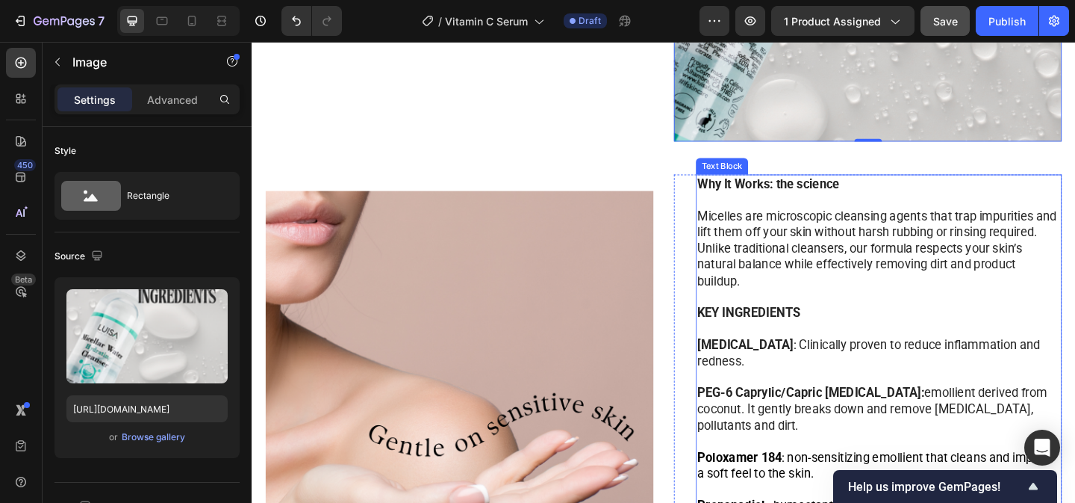
click at [838, 196] on strong "Why It Works: the science" at bounding box center [813, 196] width 155 height 16
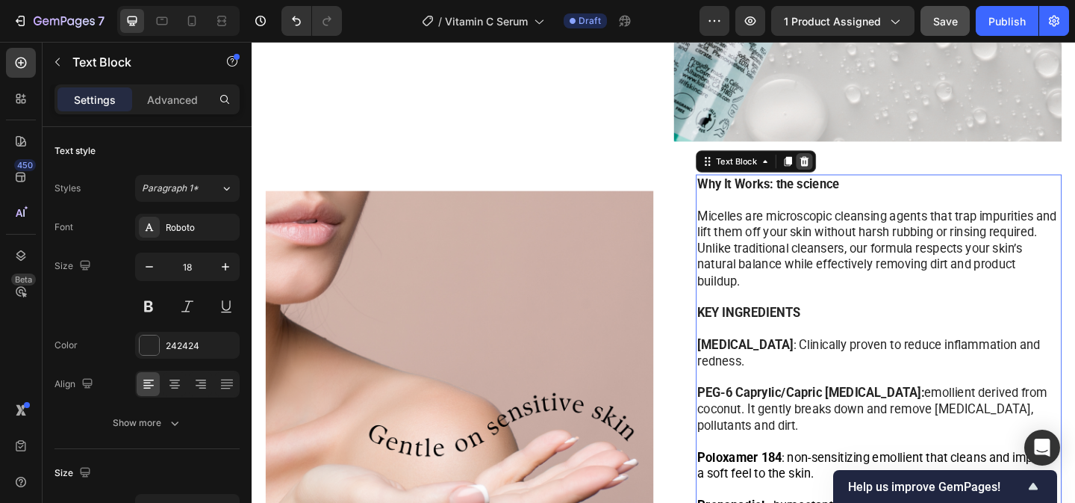
click at [853, 176] on icon at bounding box center [853, 172] width 10 height 10
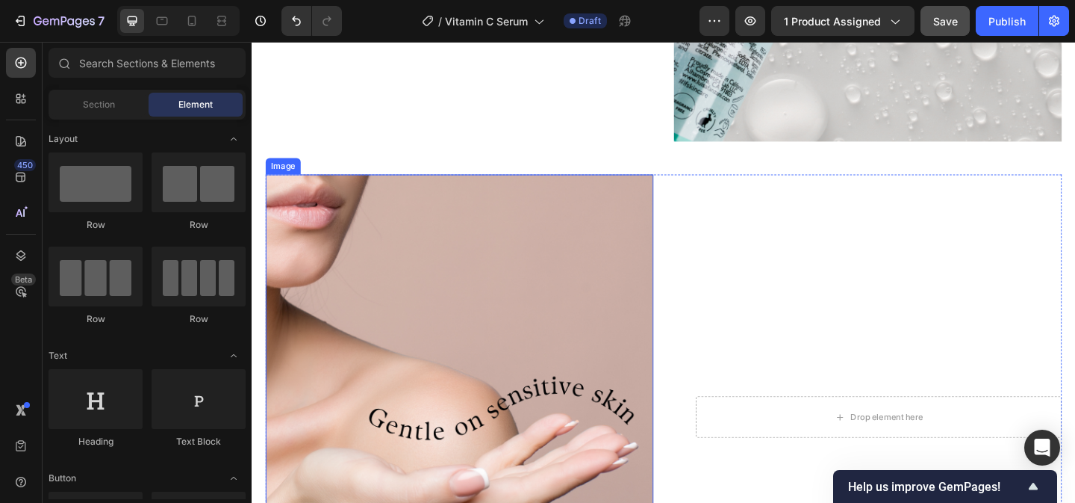
click at [627, 287] on img at bounding box center [478, 449] width 422 height 527
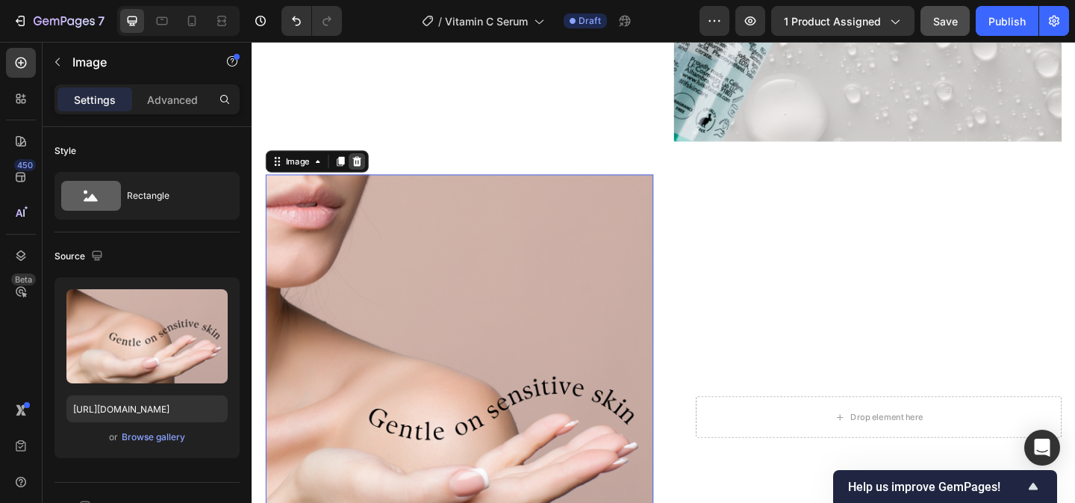
click at [368, 172] on icon at bounding box center [366, 172] width 10 height 10
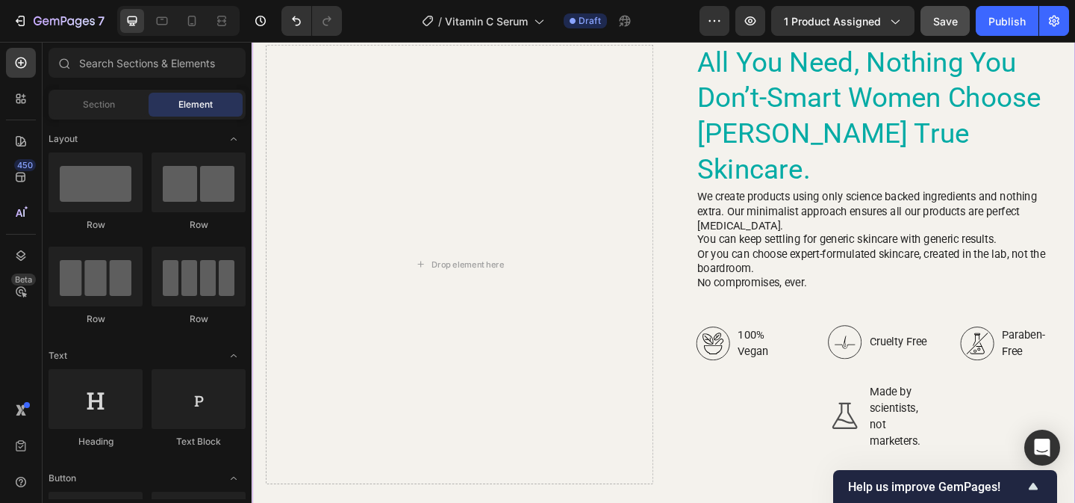
scroll to position [2416, 0]
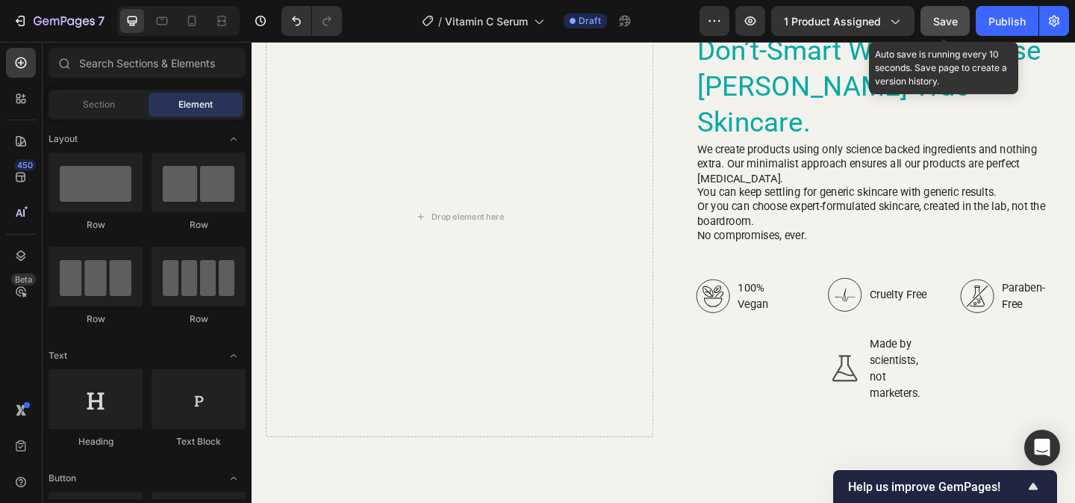
click at [939, 24] on span "Save" at bounding box center [945, 21] width 25 height 13
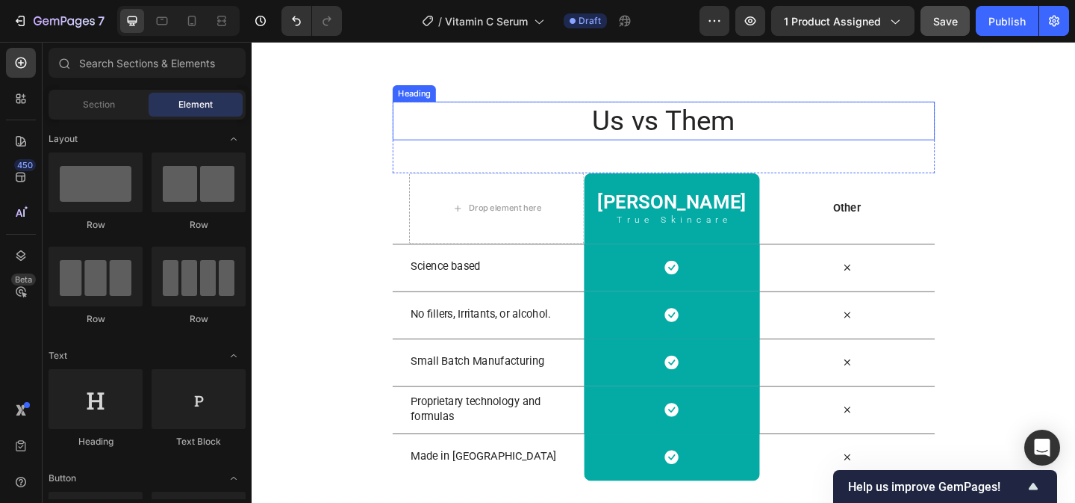
scroll to position [2799, 0]
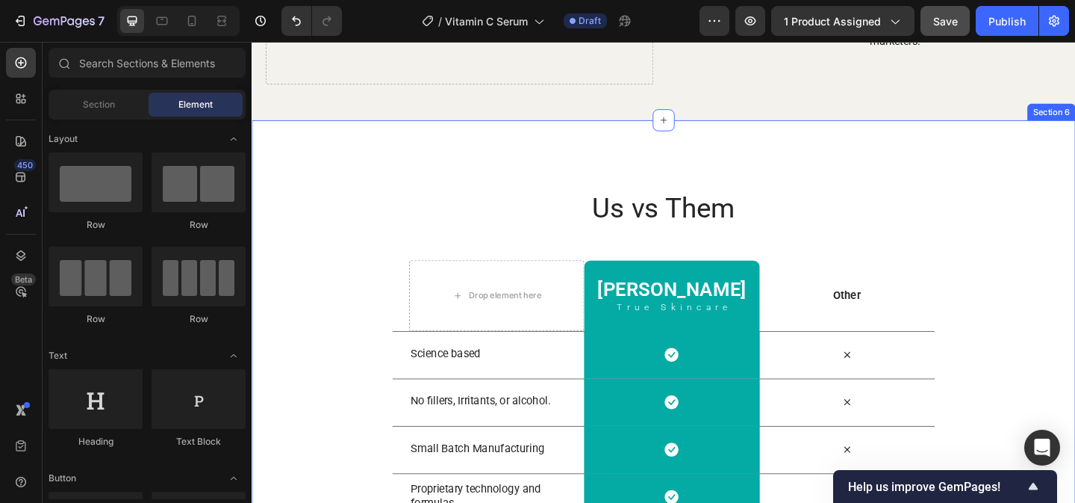
click at [811, 175] on div "Us vs Them Heading Row Drop element here Luisa Heading True Skincare Text Block…" at bounding box center [700, 408] width 896 height 562
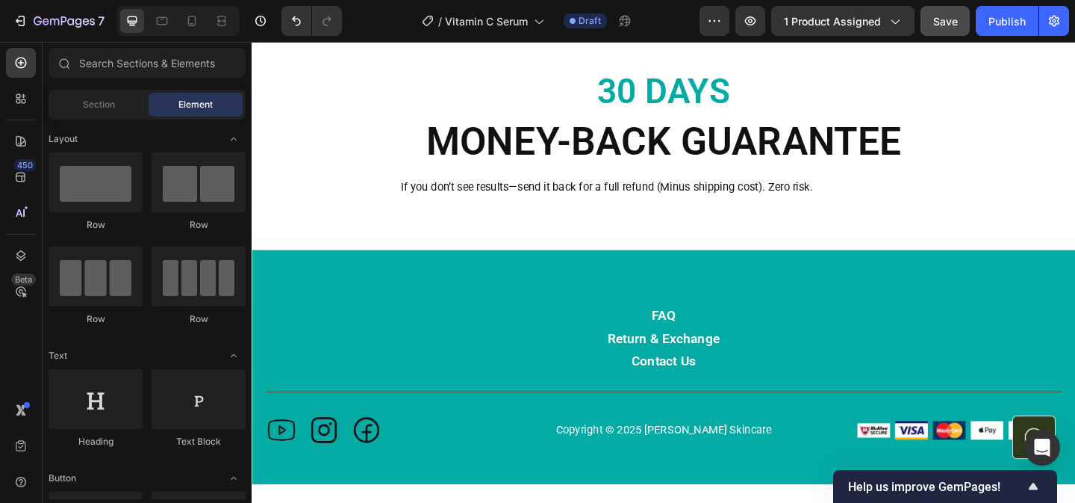
scroll to position [2779, 0]
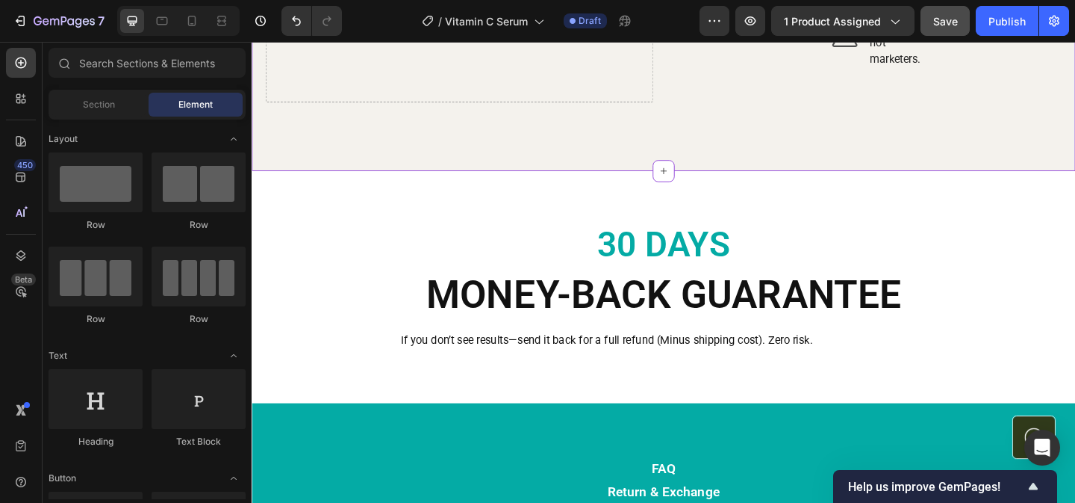
click at [1066, 182] on div "30 DAYS Heading Money-Back Guarantee Text Block If you don’t see results—send i…" at bounding box center [700, 308] width 872 height 253
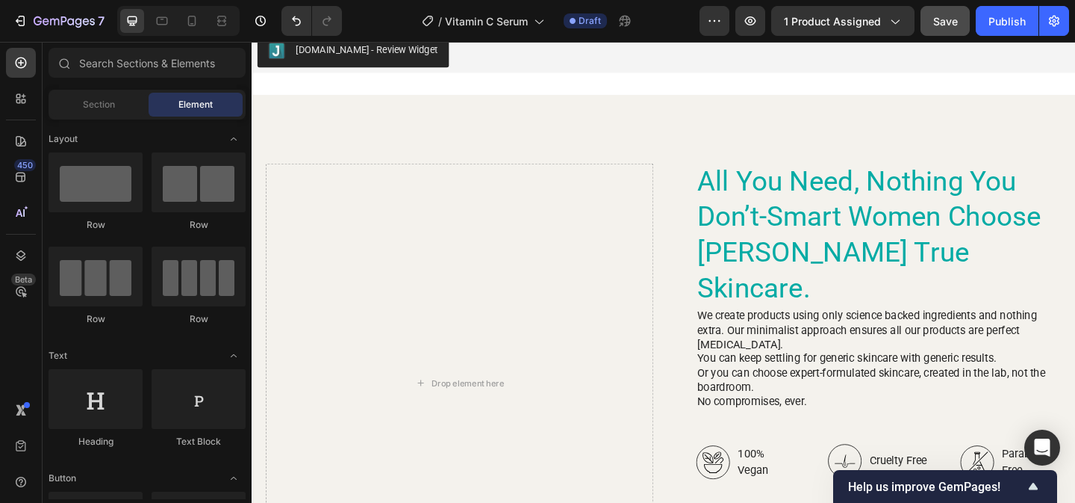
scroll to position [2210, 0]
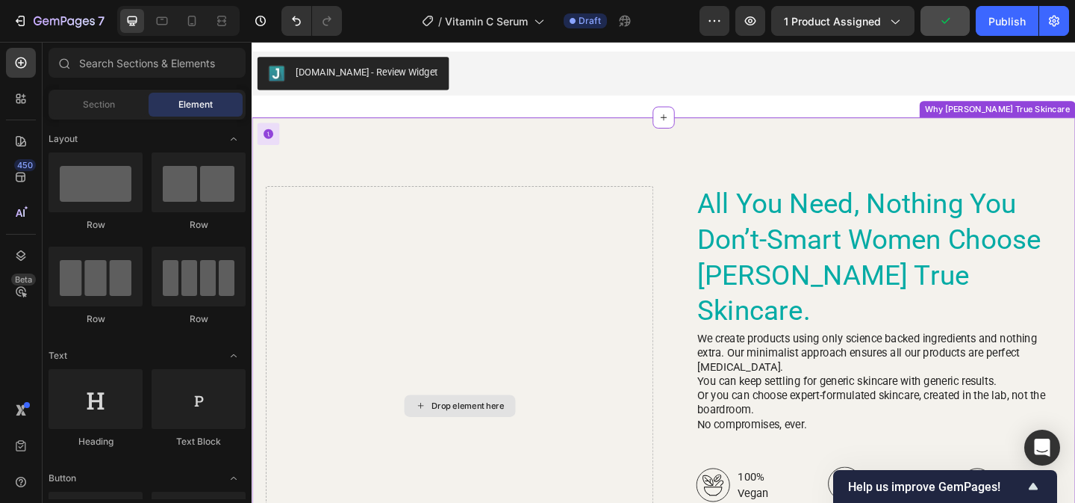
click at [469, 432] on div "Drop element here" at bounding box center [486, 438] width 79 height 12
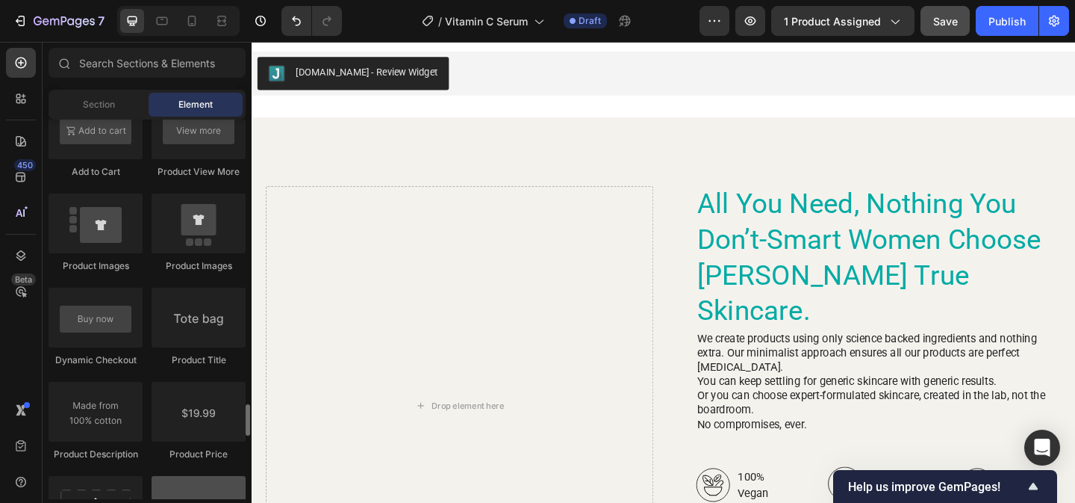
scroll to position [2083, 0]
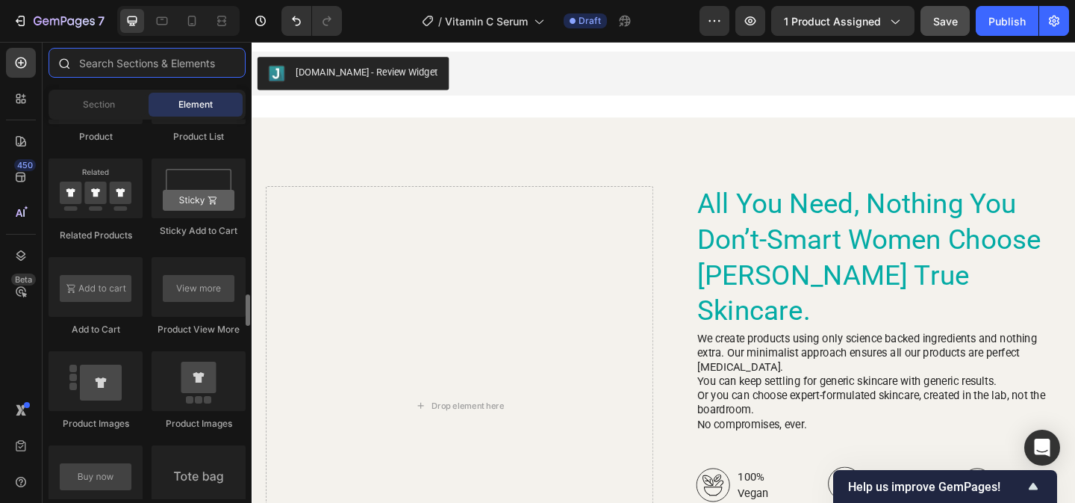
click at [167, 64] on input "text" at bounding box center [147, 63] width 197 height 30
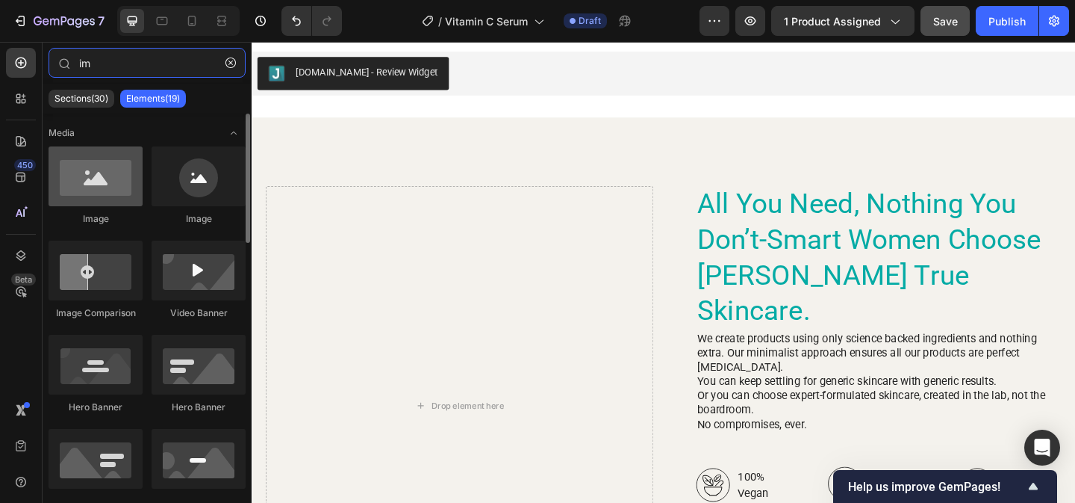
type input "im"
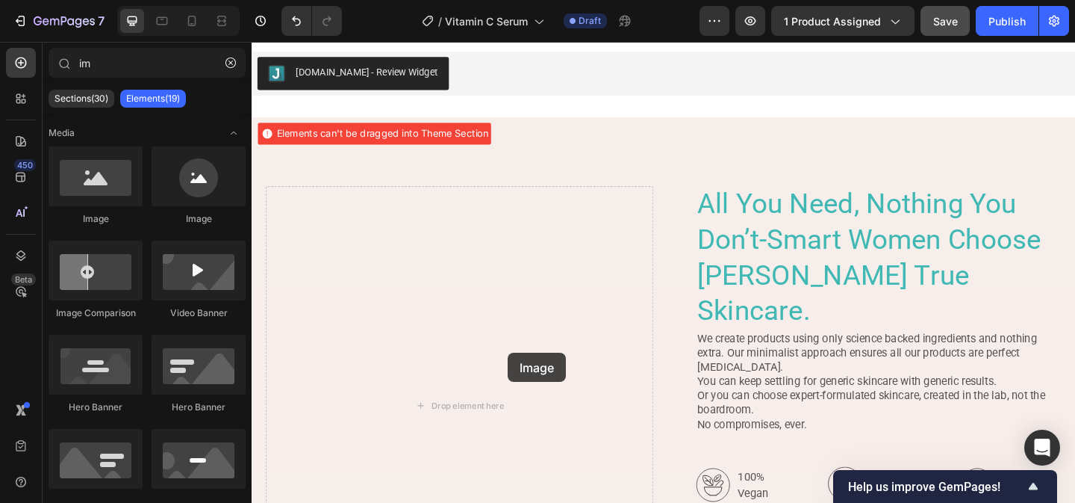
drag, startPoint x: 353, startPoint y: 225, endPoint x: 526, endPoint y: 378, distance: 231.2
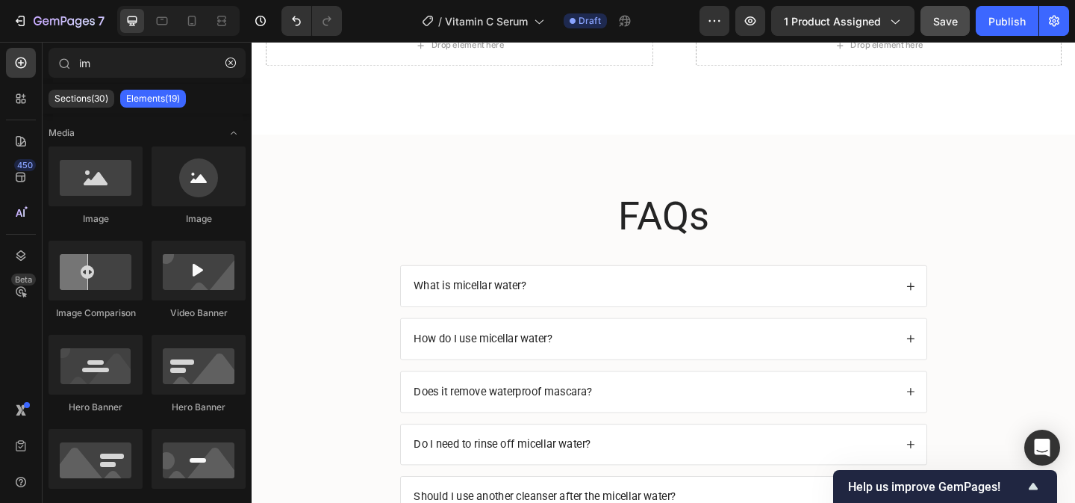
scroll to position [1568, 0]
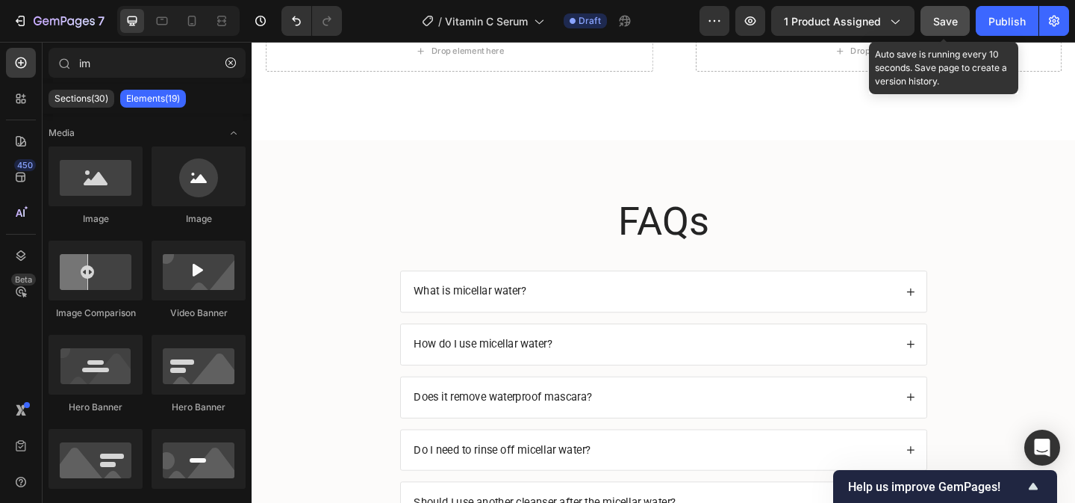
click at [945, 17] on span "Save" at bounding box center [945, 21] width 25 height 13
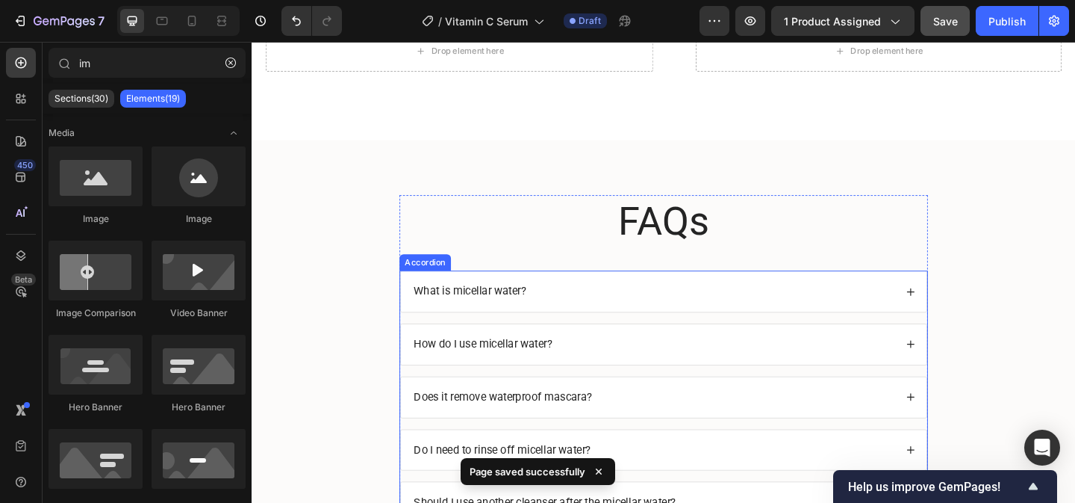
click at [635, 313] on div "What is micellar water?" at bounding box center [689, 313] width 526 height 20
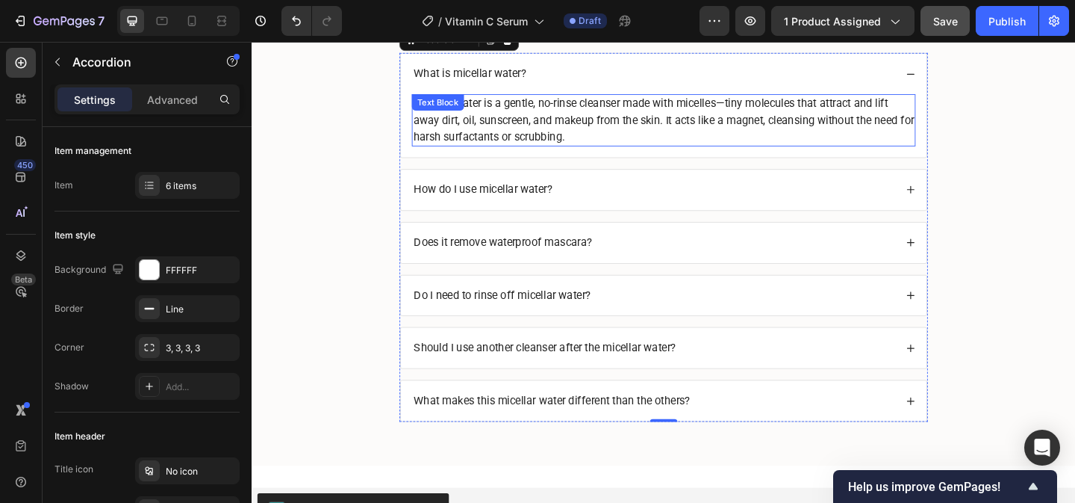
scroll to position [1820, 0]
